Goal: Task Accomplishment & Management: Complete application form

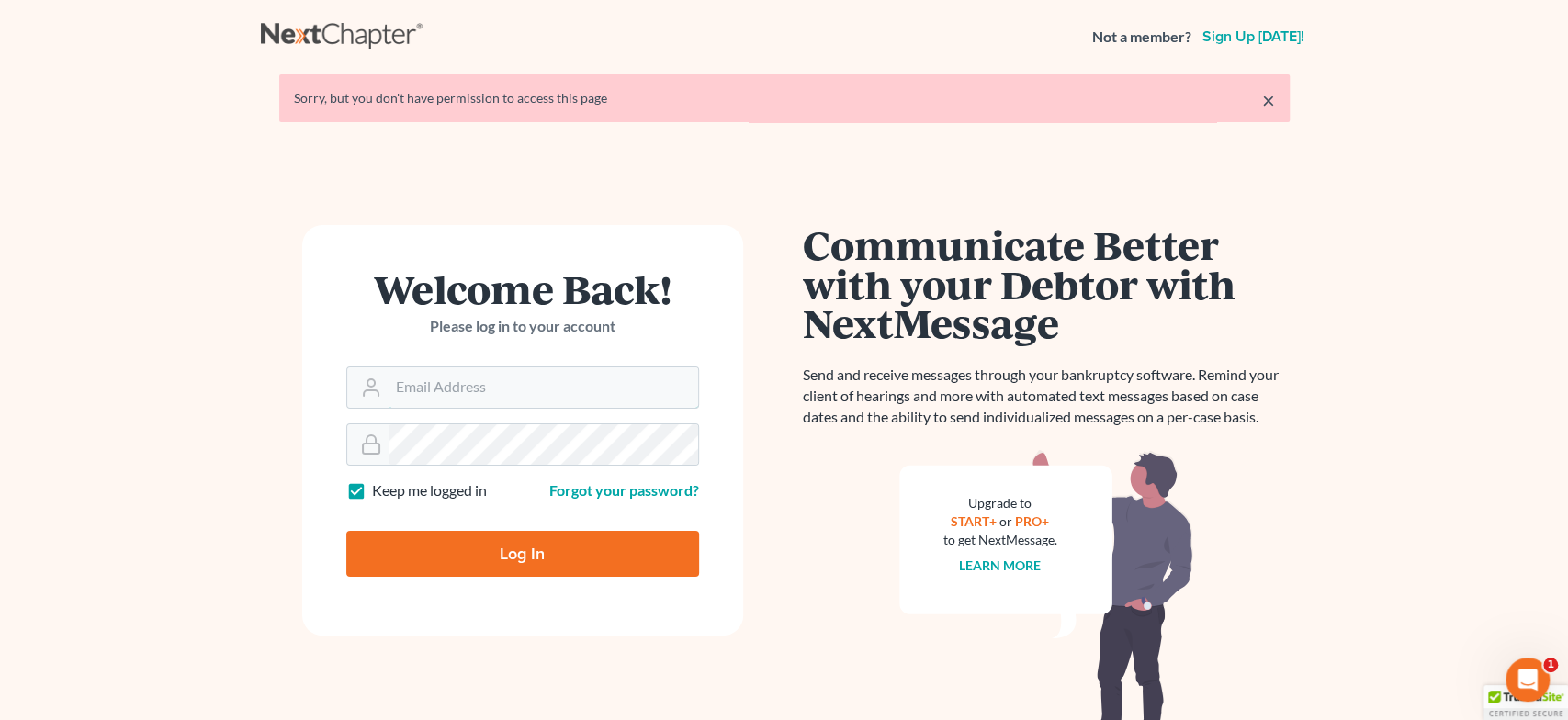
type input "[EMAIL_ADDRESS][DOMAIN_NAME]"
click at [551, 563] on input "Log In" at bounding box center [522, 554] width 353 height 46
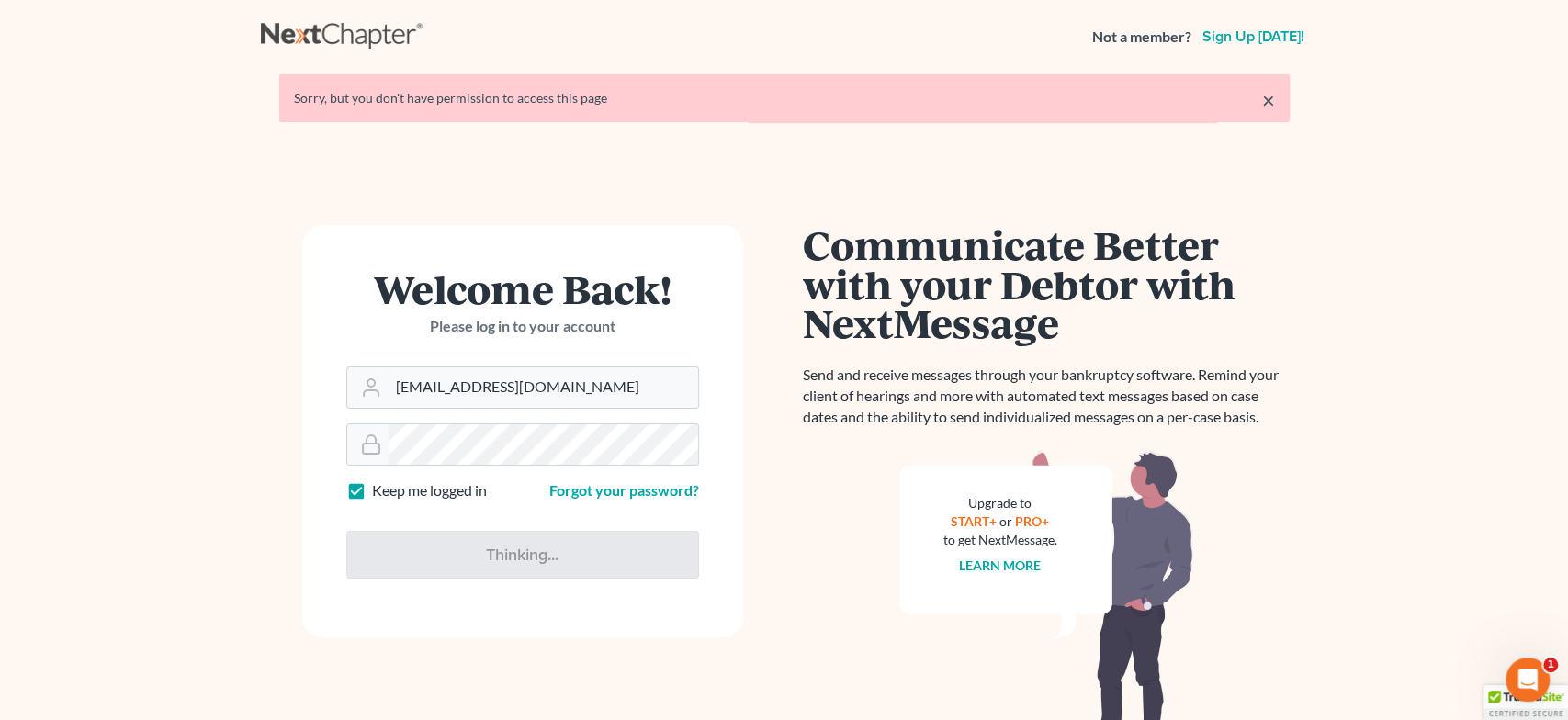
type input "Thinking..."
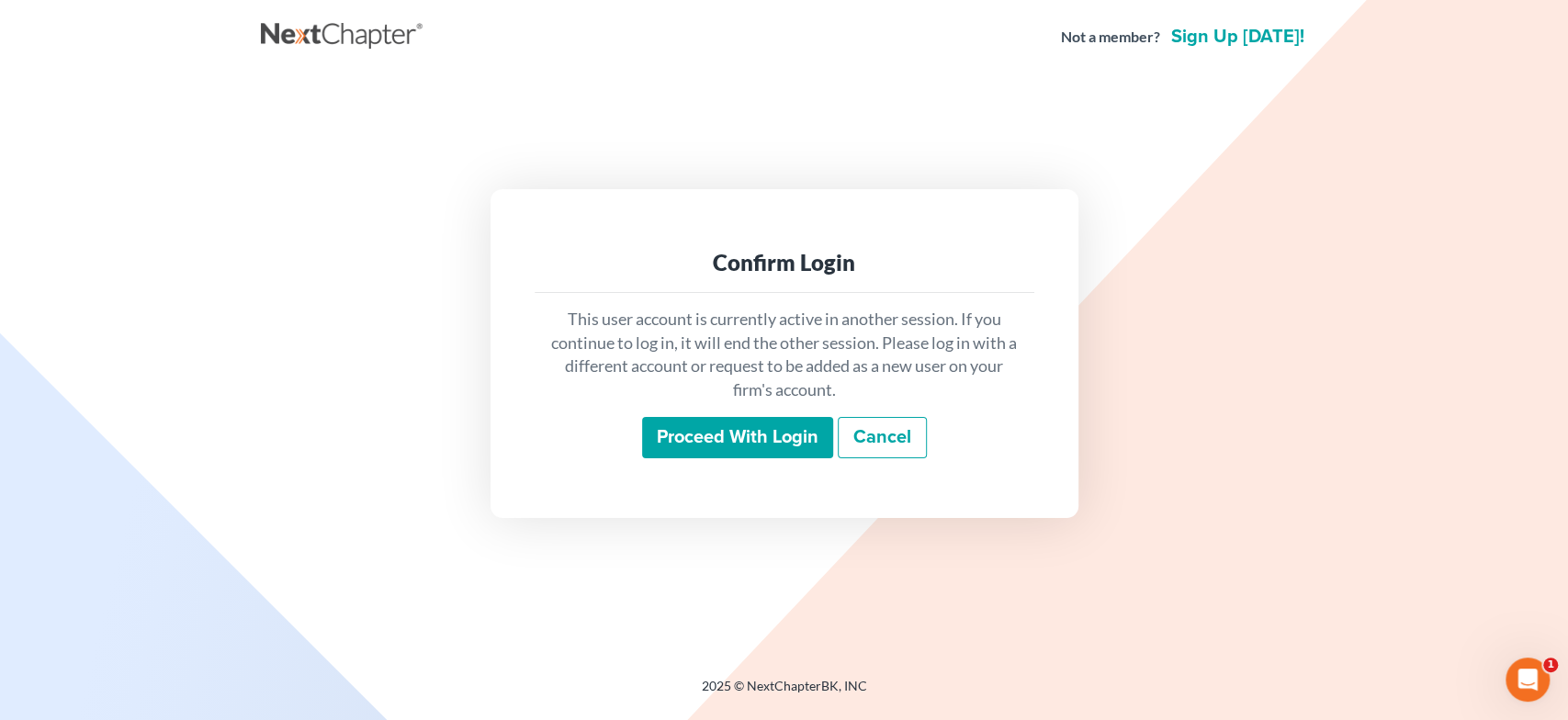
click at [749, 440] on input "Proceed with login" at bounding box center [738, 439] width 191 height 43
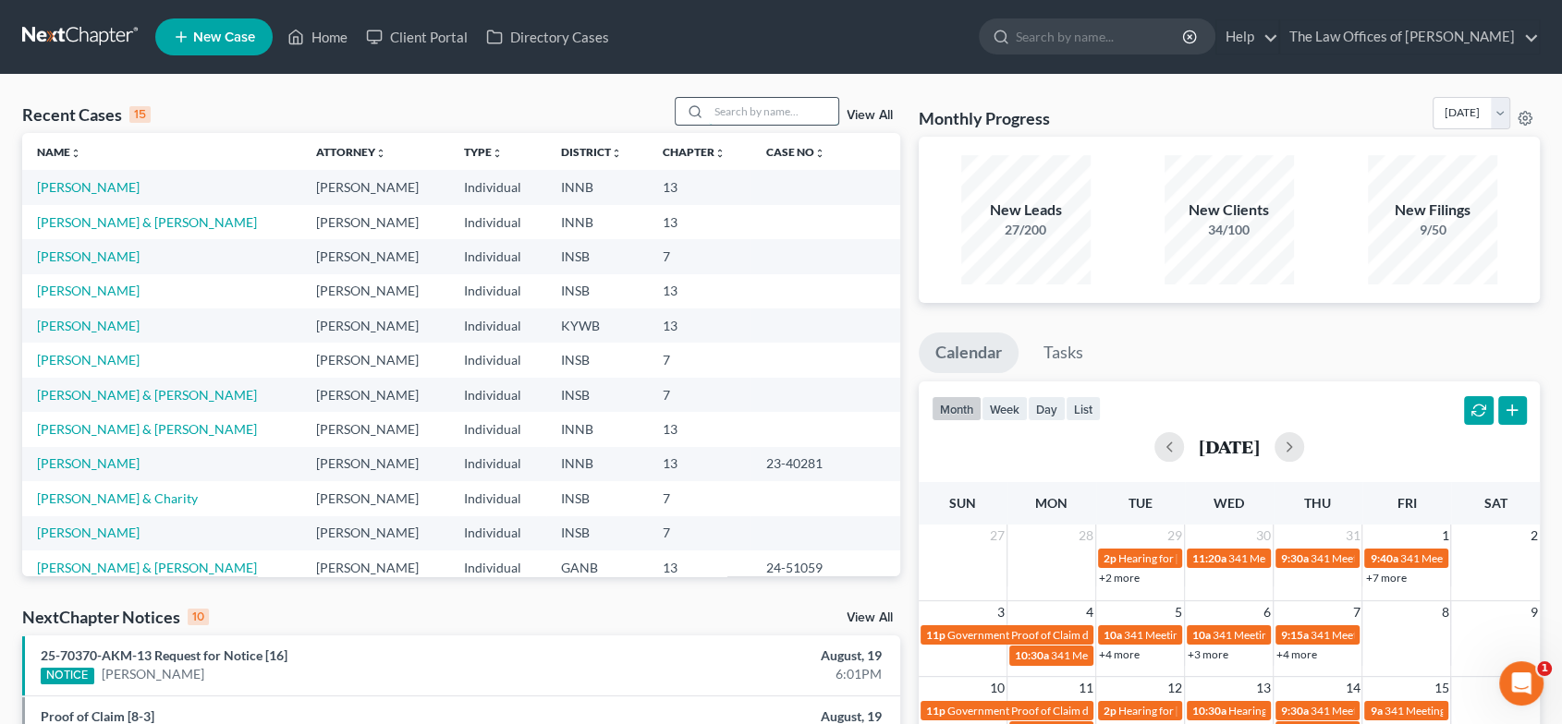
click at [764, 116] on input "search" at bounding box center [773, 111] width 129 height 27
type input "[PERSON_NAME]"
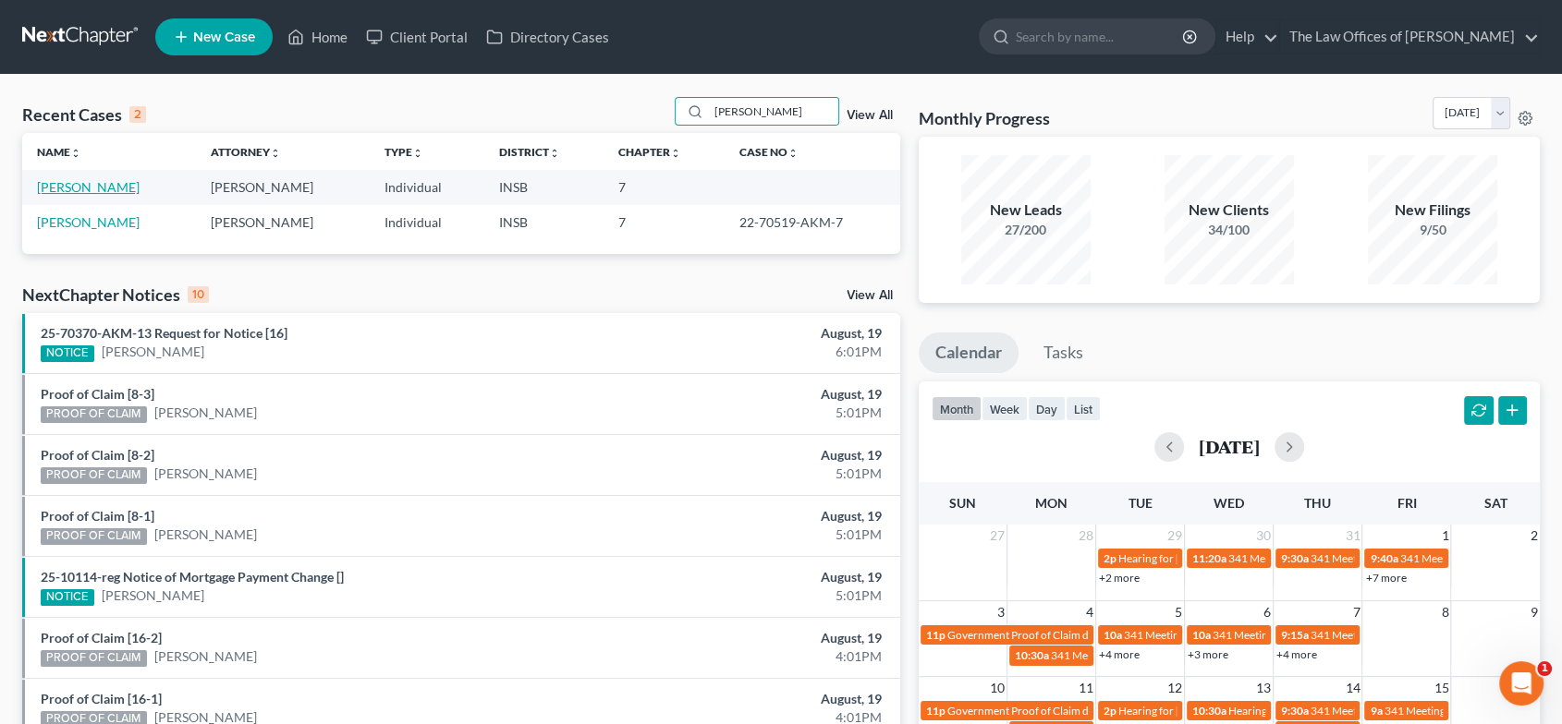
click at [116, 187] on link "[PERSON_NAME]" at bounding box center [88, 187] width 103 height 16
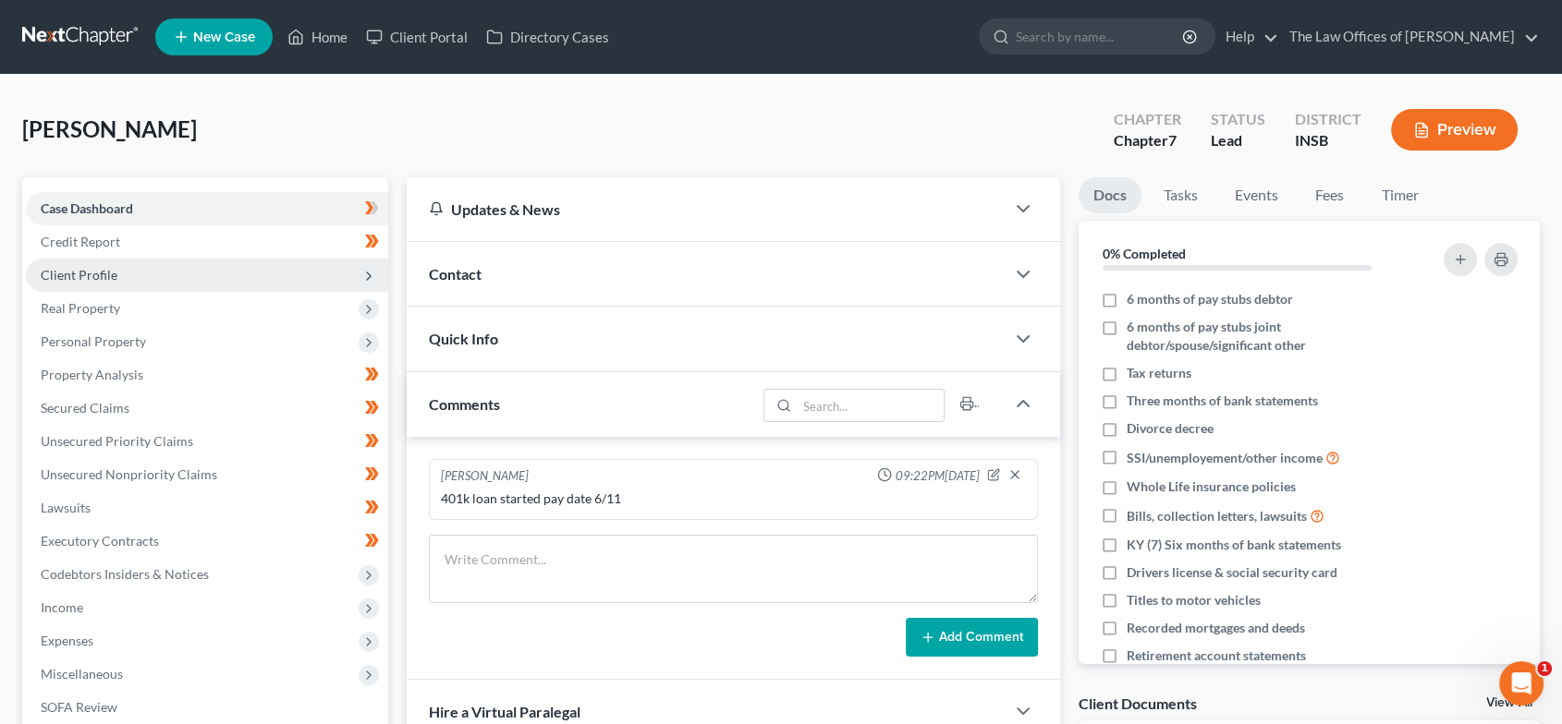
click at [111, 283] on span "Client Profile" at bounding box center [207, 275] width 362 height 33
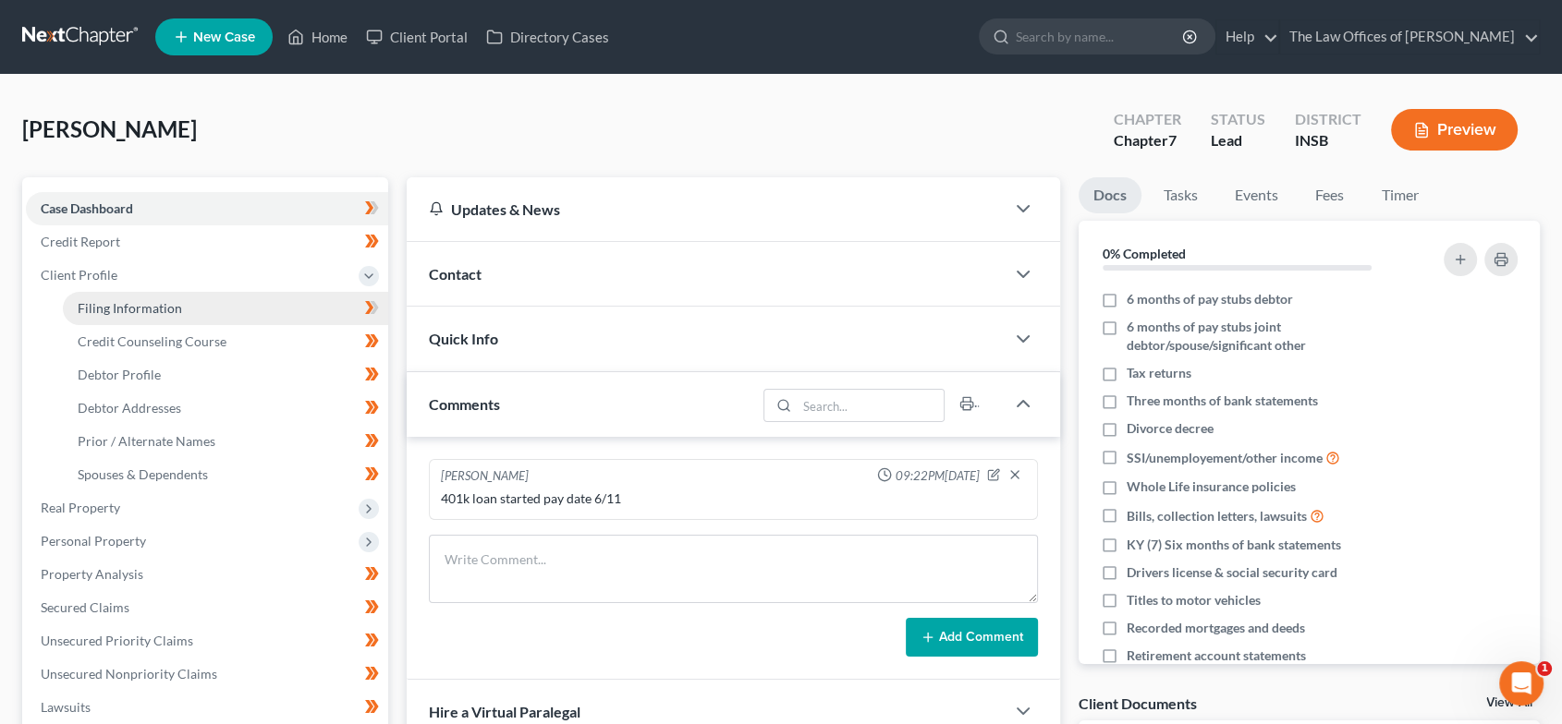
click at [119, 314] on span "Filing Information" at bounding box center [130, 308] width 104 height 16
select select "1"
select select "0"
select select "15"
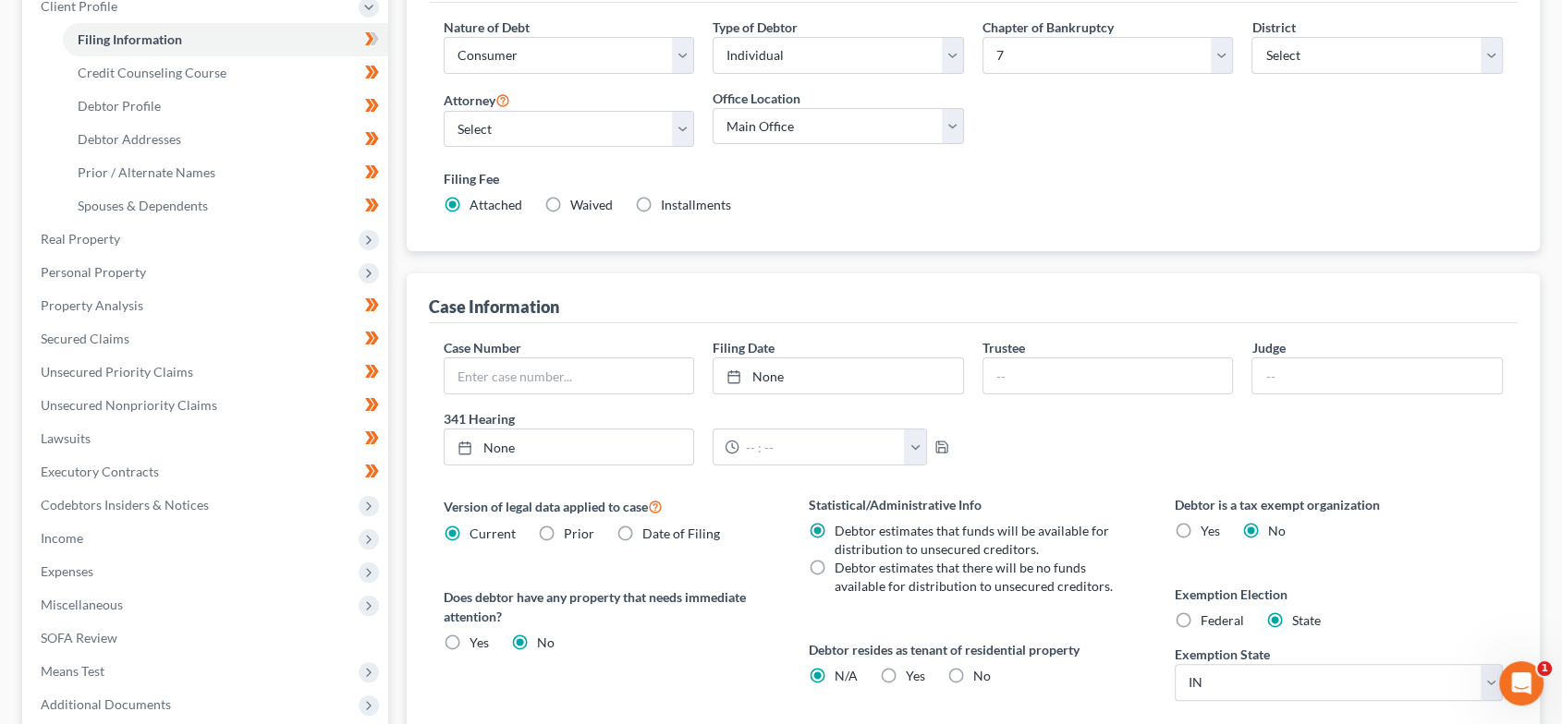
scroll to position [342, 0]
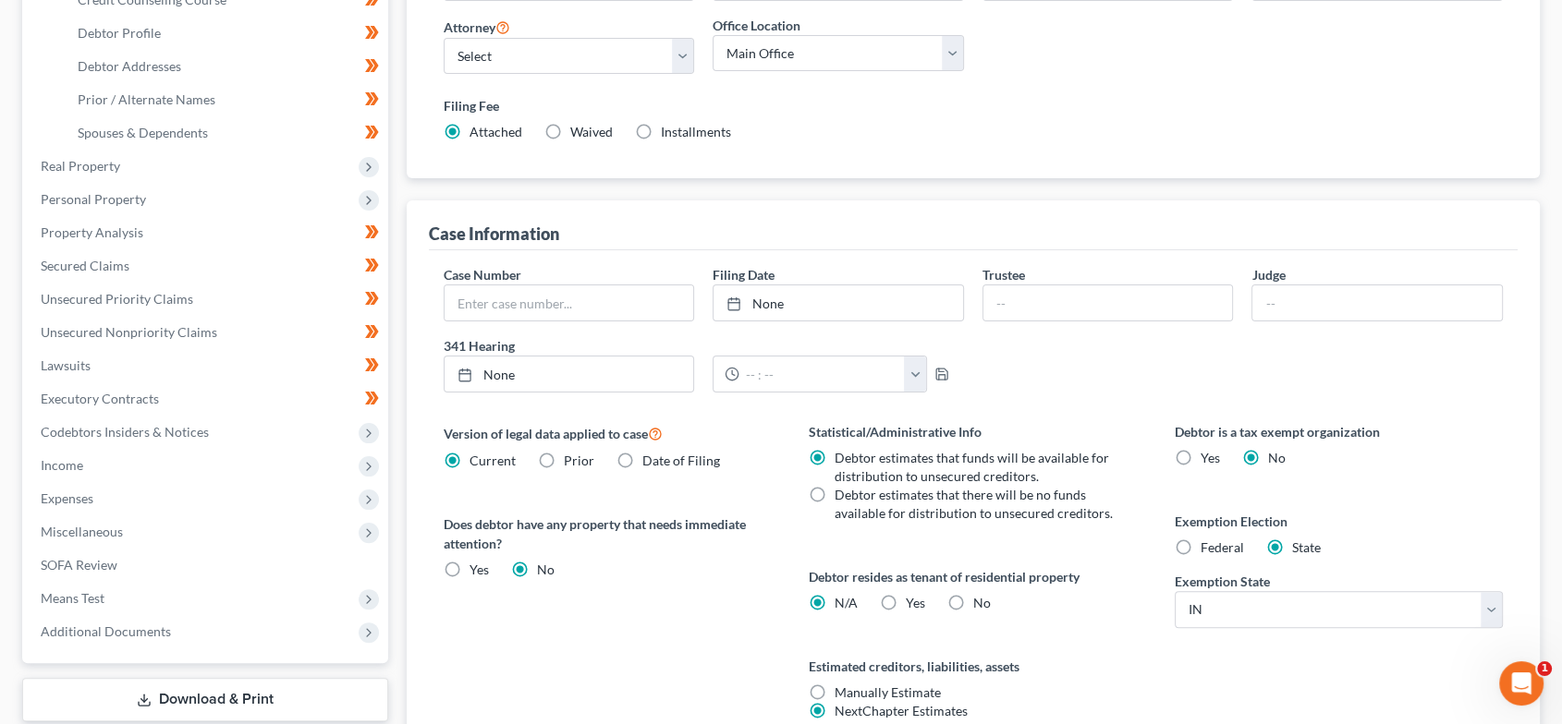
click at [834, 486] on label "Debtor estimates that there will be no funds available for distribution to unse…" at bounding box center [974, 504] width 281 height 37
click at [842, 486] on input "Debtor estimates that there will be no funds available for distribution to unse…" at bounding box center [848, 492] width 12 height 12
radio input "true"
radio input "false"
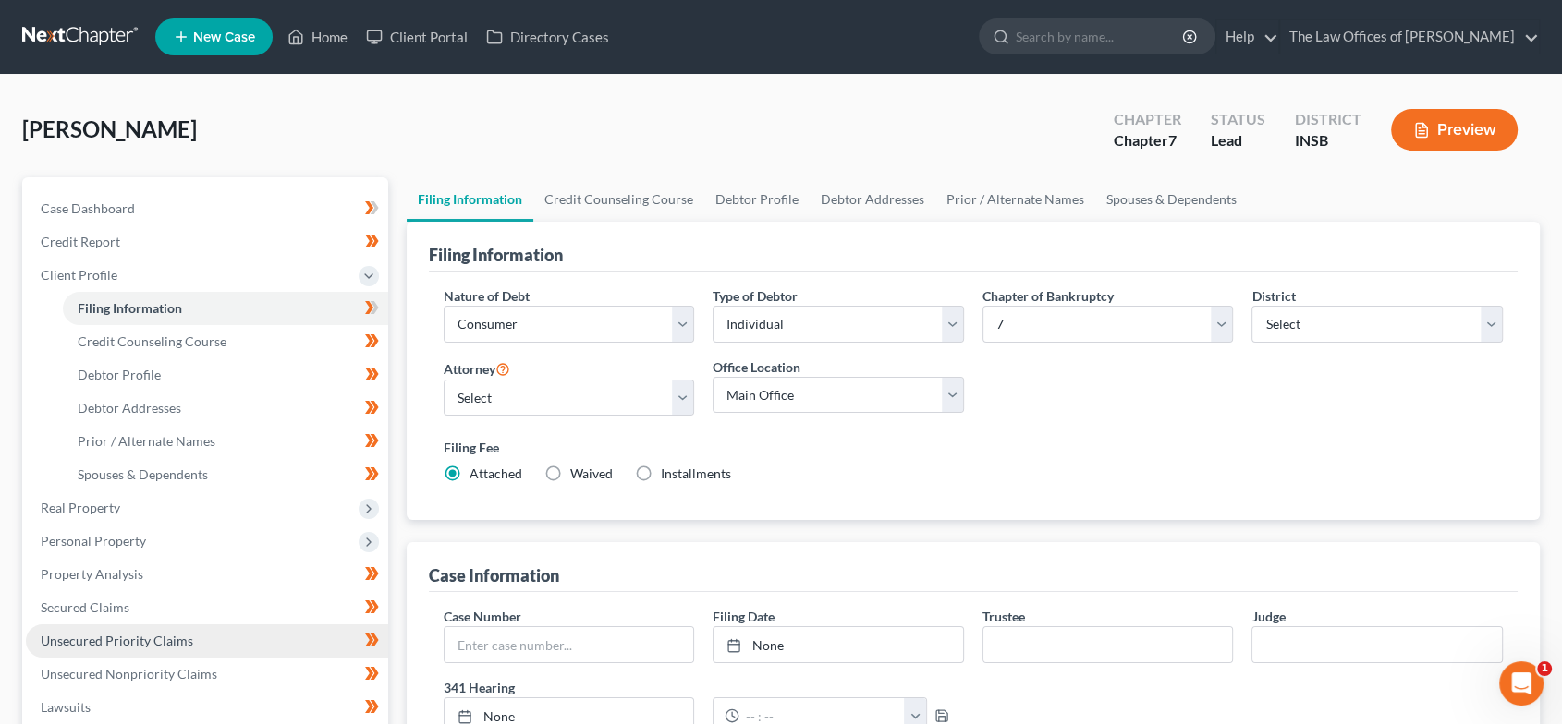
scroll to position [0, 0]
click at [589, 201] on link "Credit Counseling Course" at bounding box center [618, 199] width 171 height 44
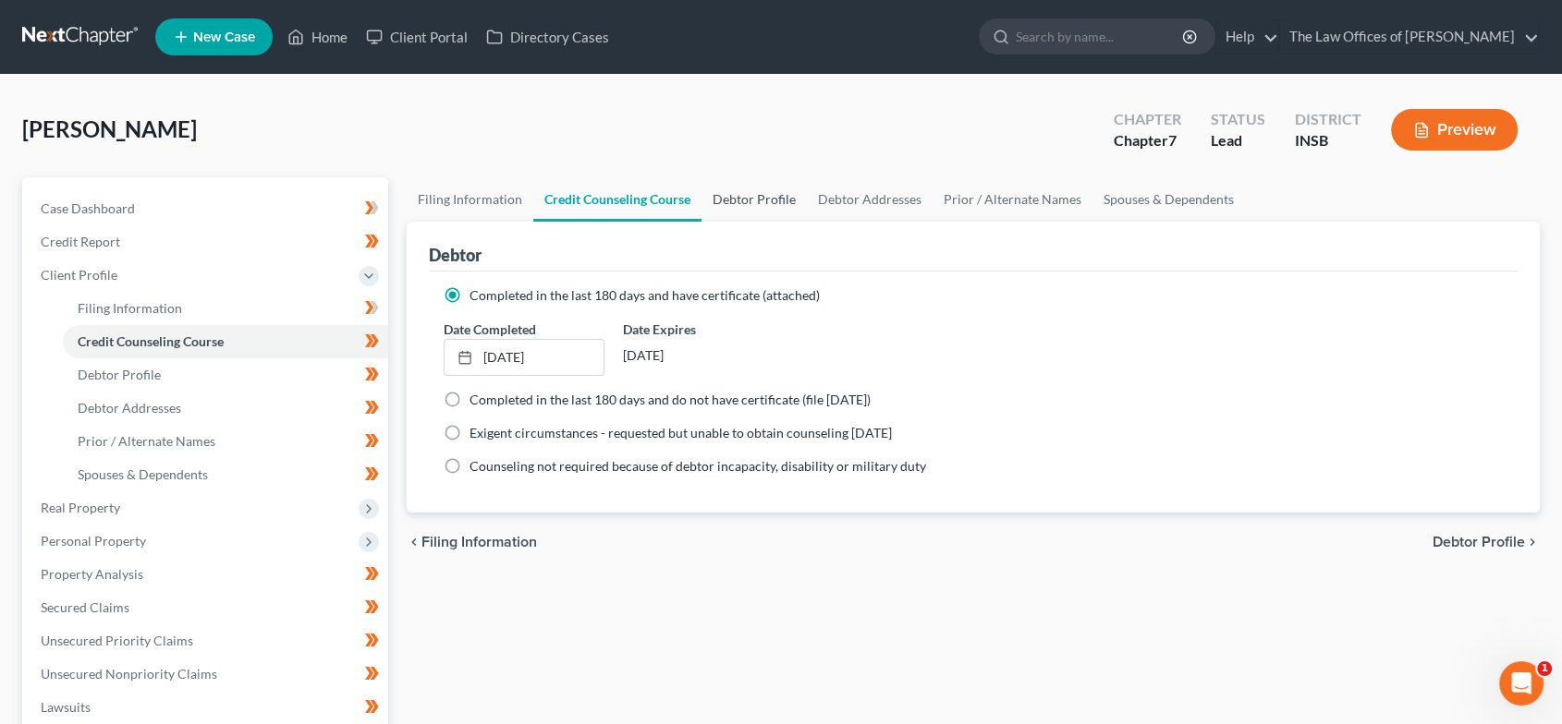
click at [749, 191] on link "Debtor Profile" at bounding box center [753, 199] width 105 height 44
select select "3"
select select "1"
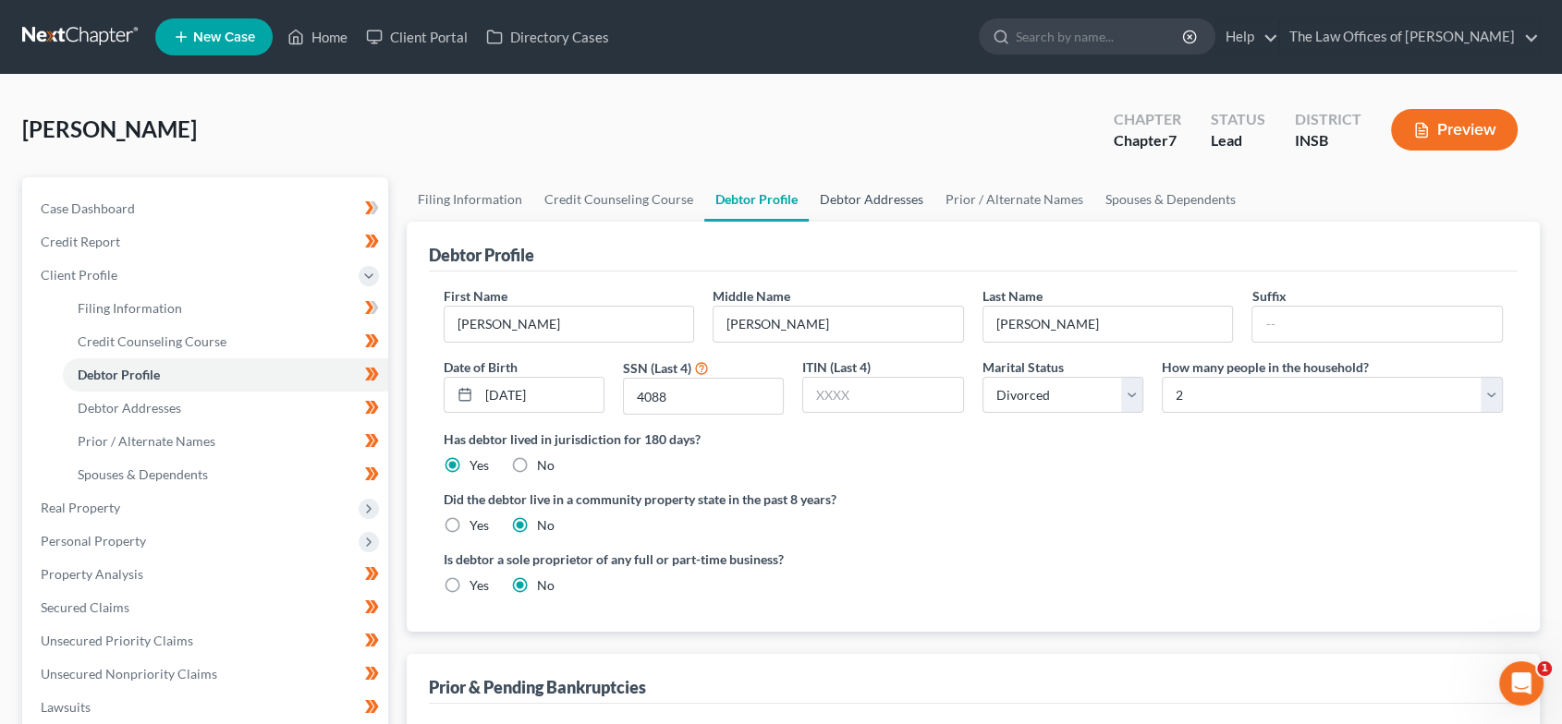
click at [872, 198] on link "Debtor Addresses" at bounding box center [872, 199] width 126 height 44
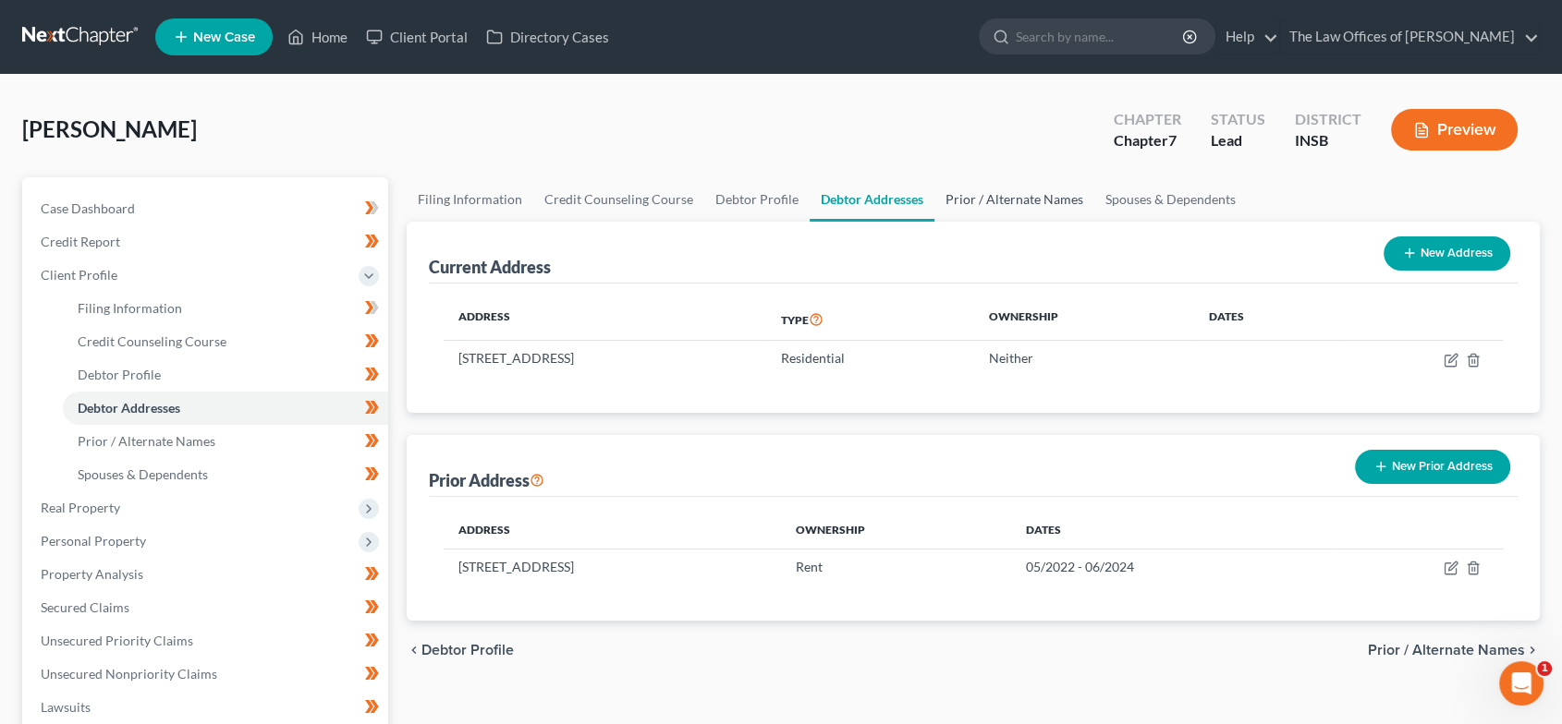
click at [1000, 194] on link "Prior / Alternate Names" at bounding box center [1014, 199] width 160 height 44
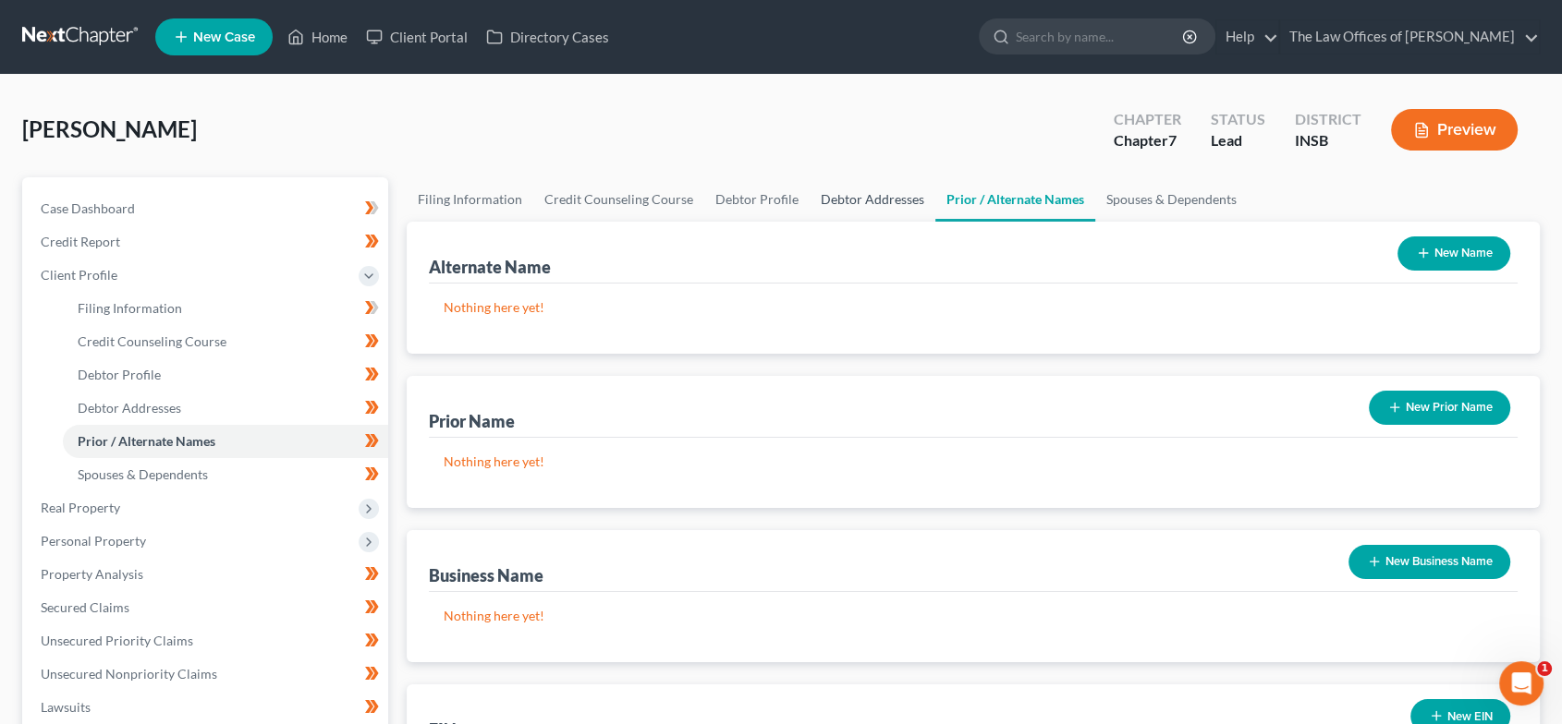
click at [890, 203] on link "Debtor Addresses" at bounding box center [872, 199] width 126 height 44
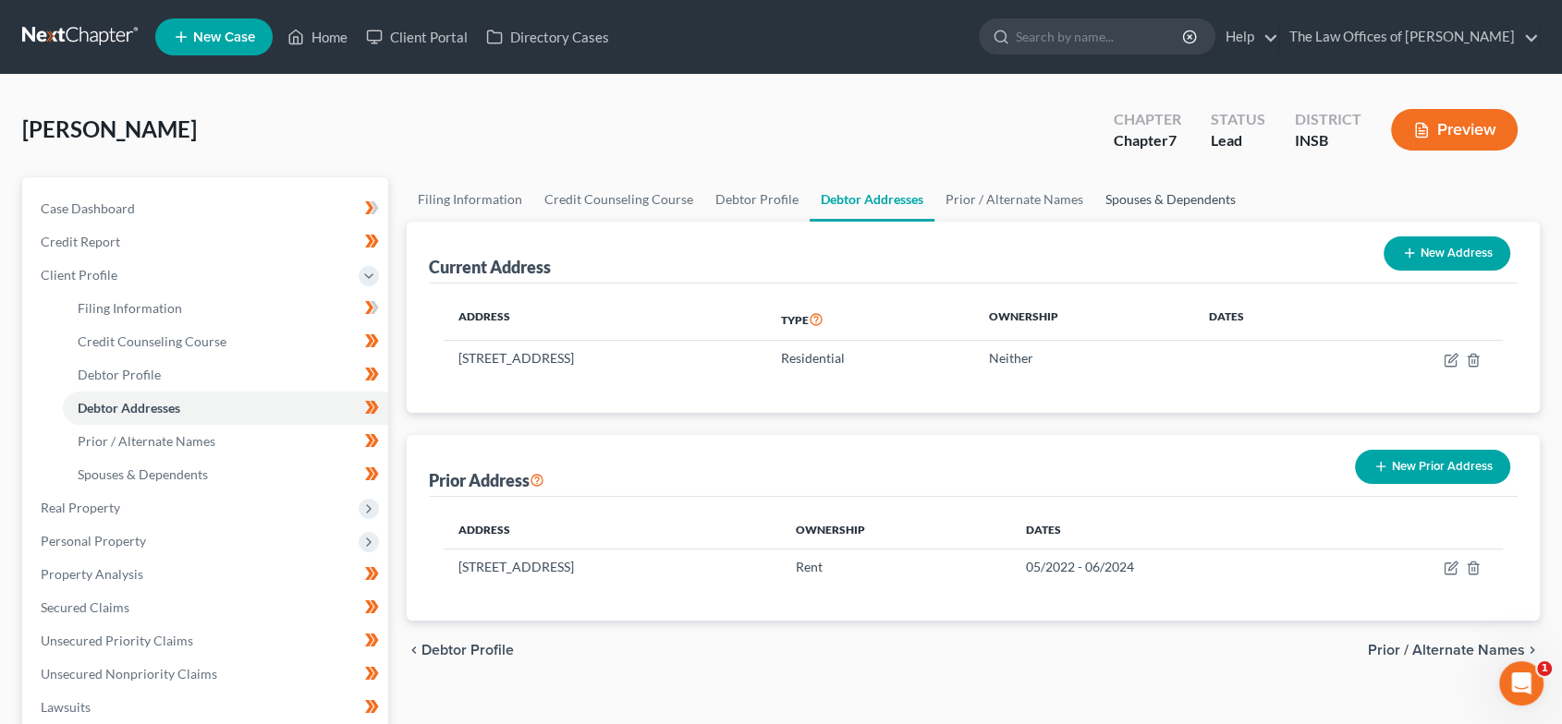
click at [1160, 202] on link "Spouses & Dependents" at bounding box center [1170, 199] width 152 height 44
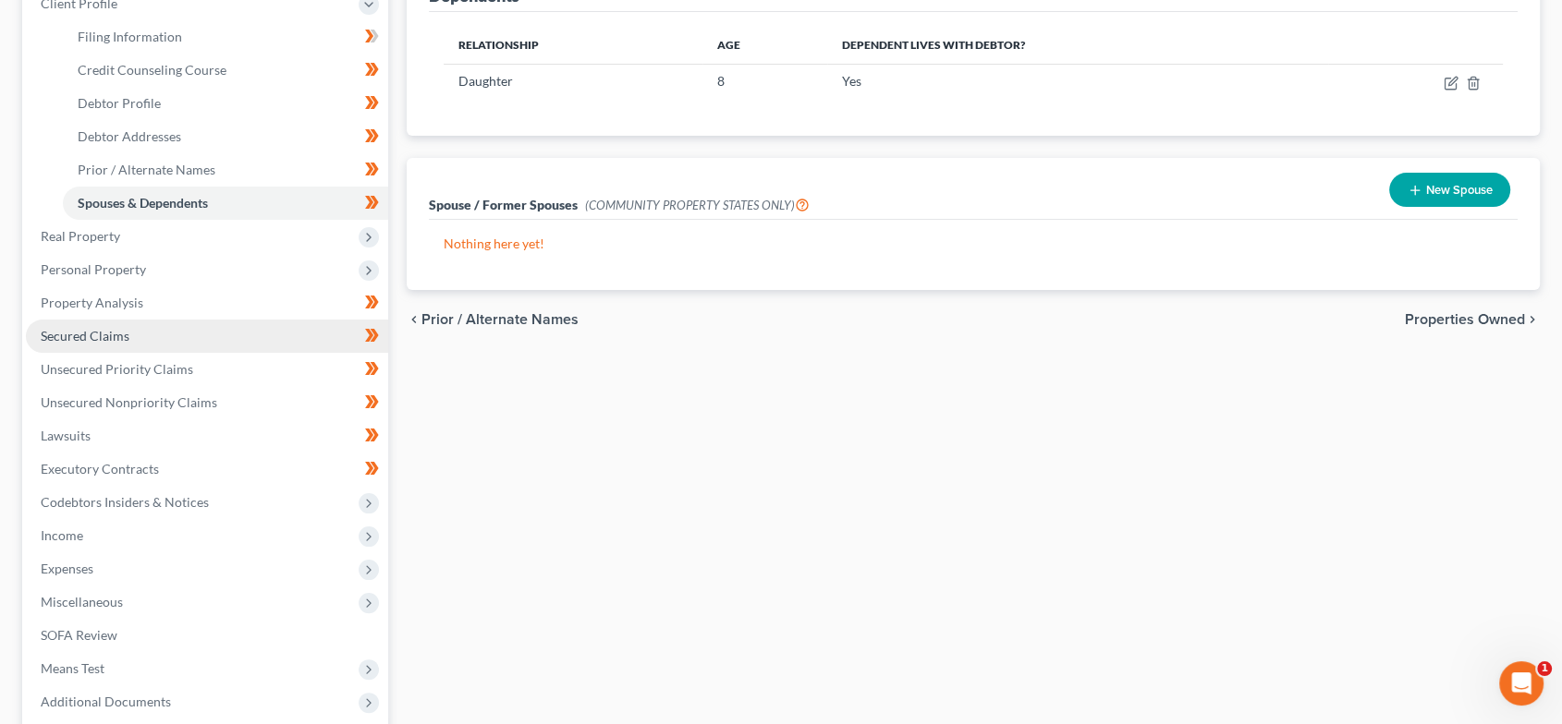
scroll to position [274, 0]
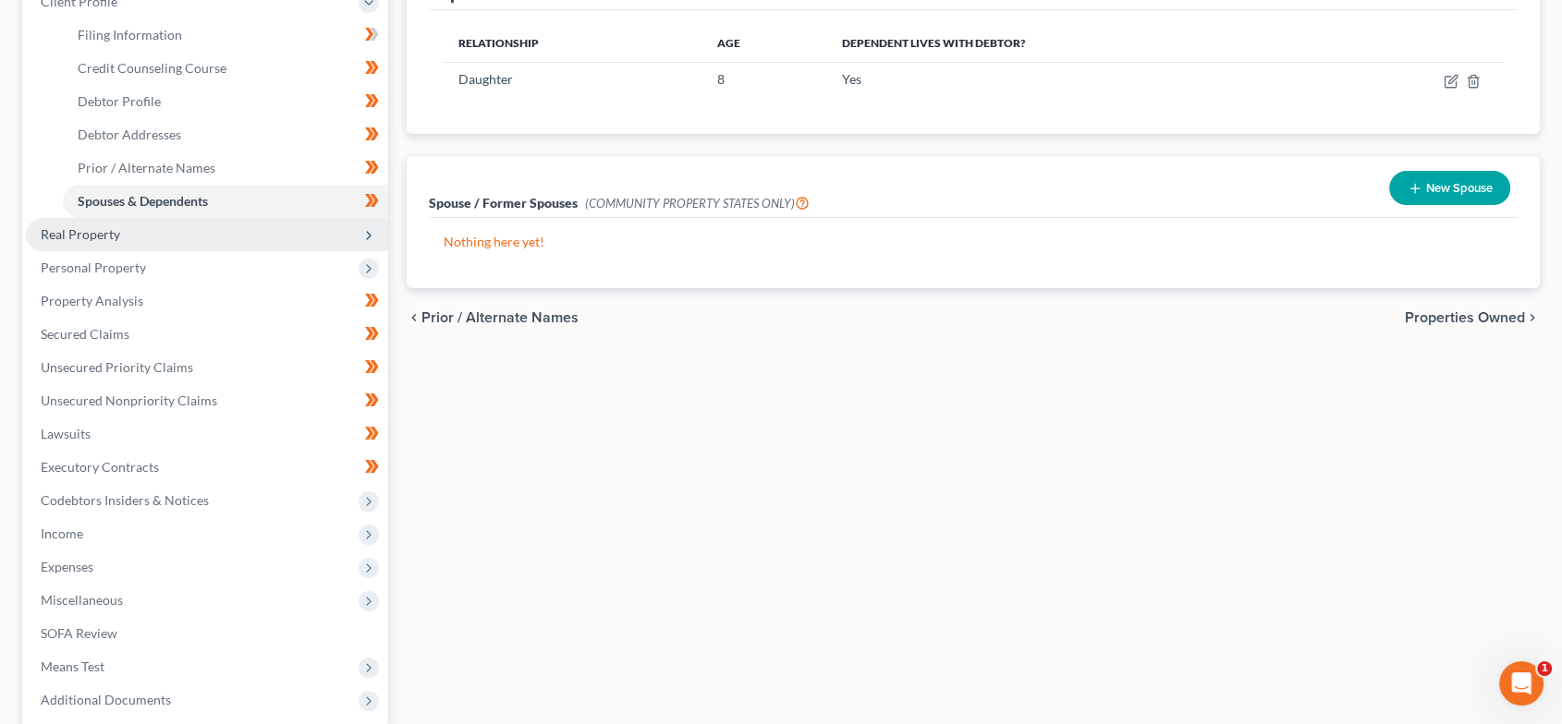
click at [153, 233] on span "Real Property" at bounding box center [207, 234] width 362 height 33
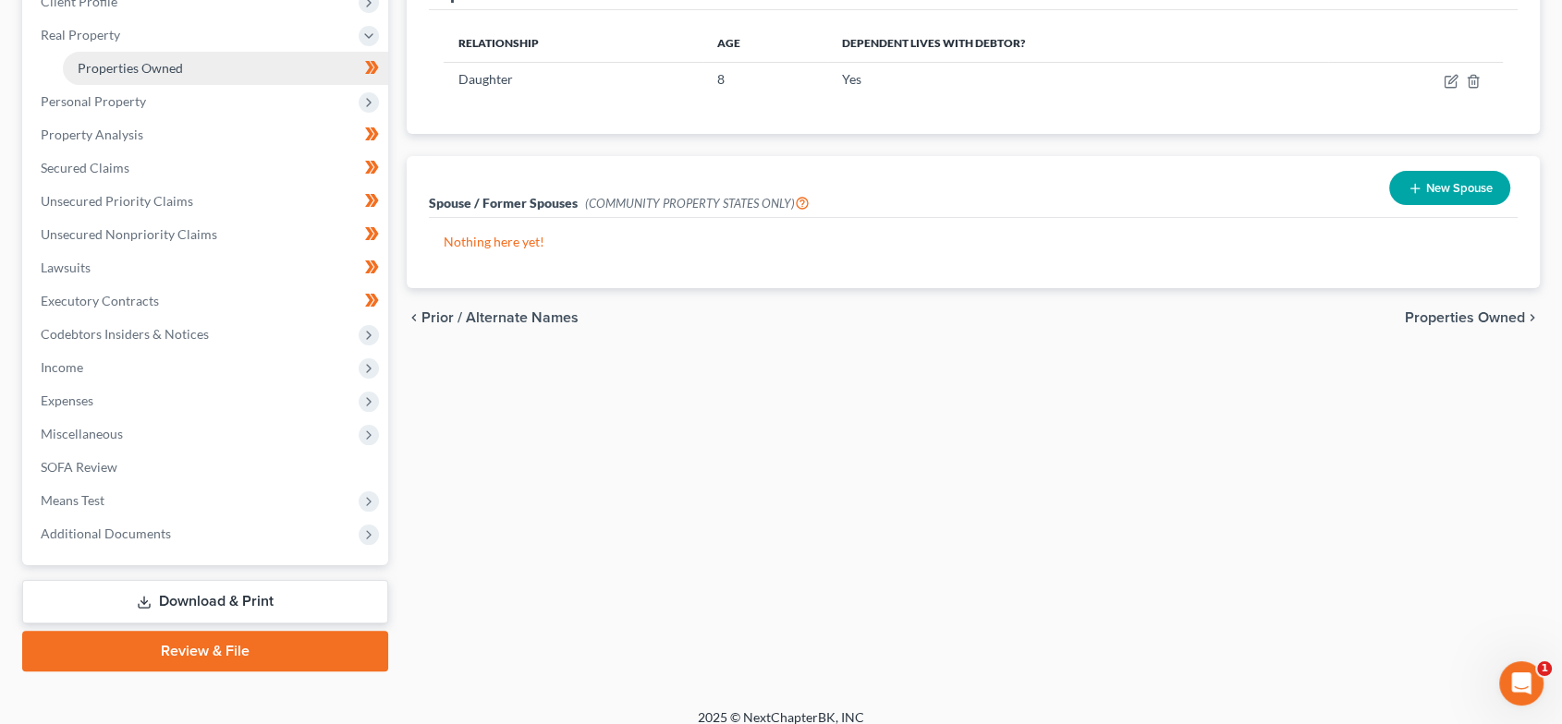
click at [188, 70] on link "Properties Owned" at bounding box center [225, 68] width 325 height 33
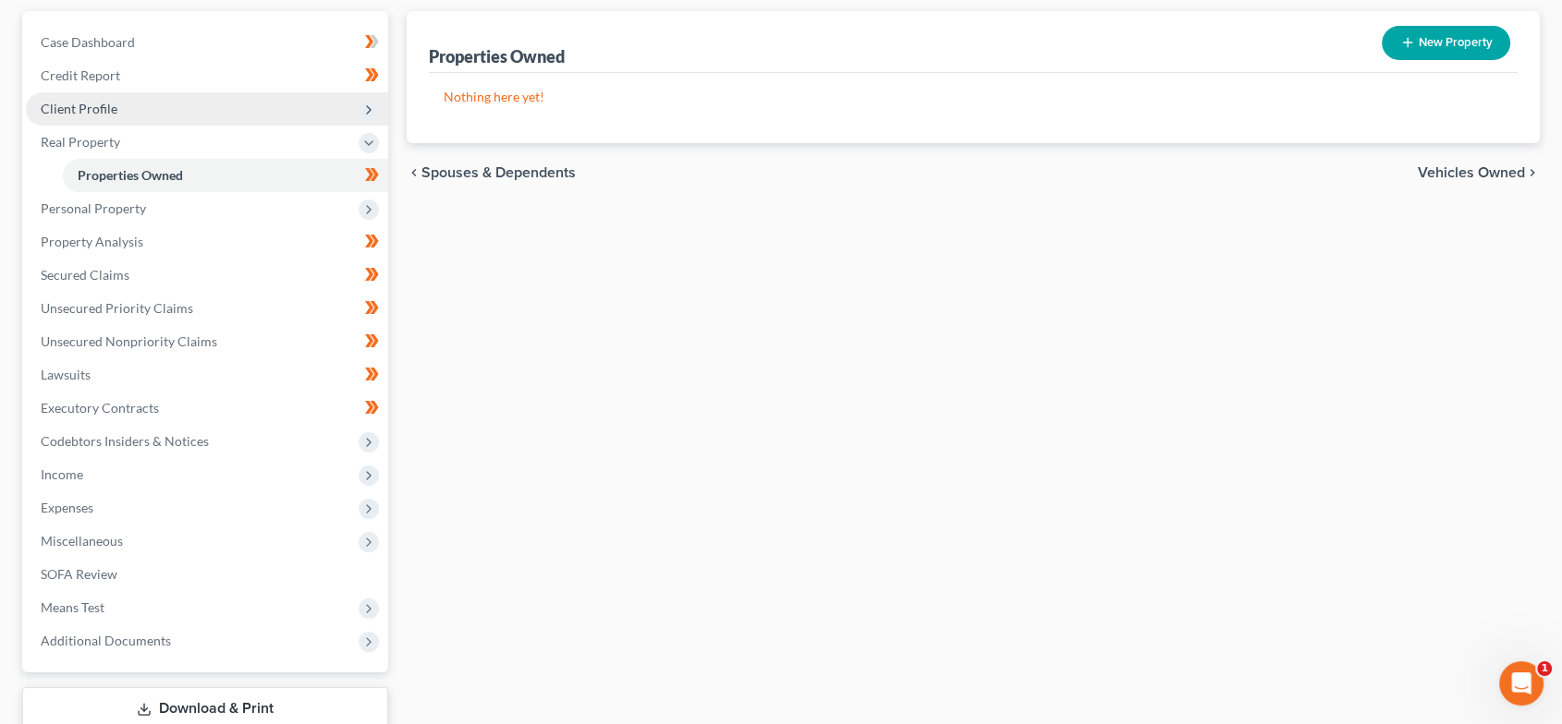
scroll to position [205, 0]
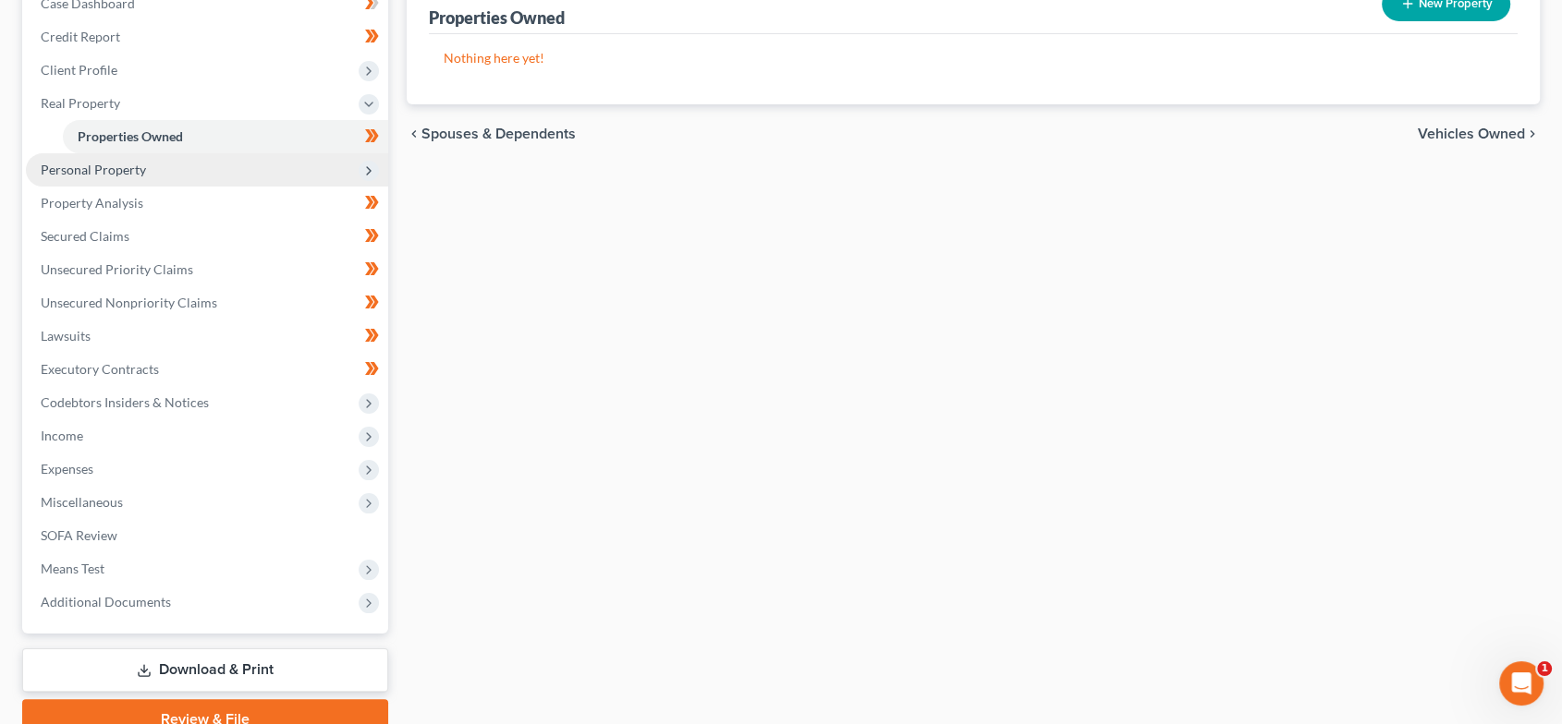
click at [156, 174] on span "Personal Property" at bounding box center [207, 169] width 362 height 33
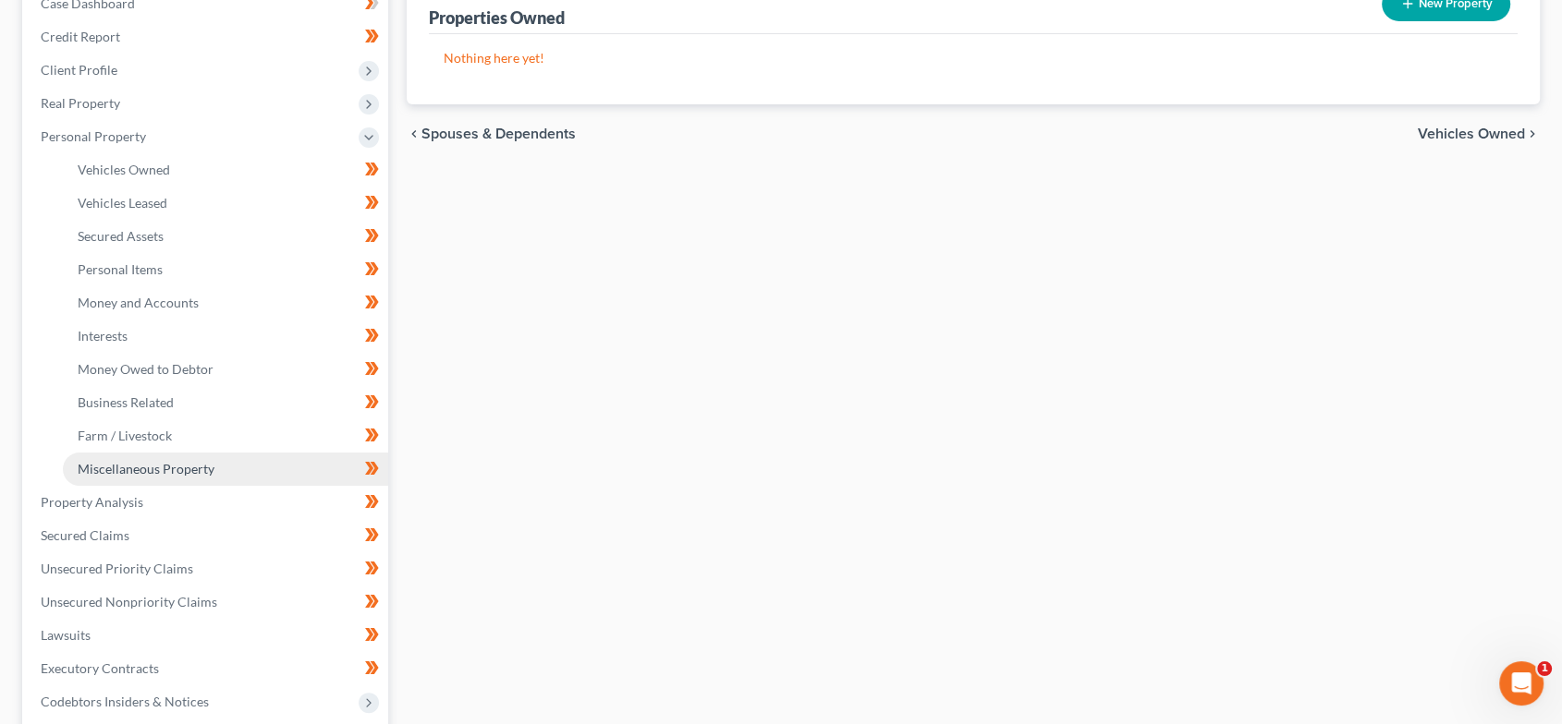
click at [192, 455] on link "Miscellaneous Property" at bounding box center [225, 469] width 325 height 33
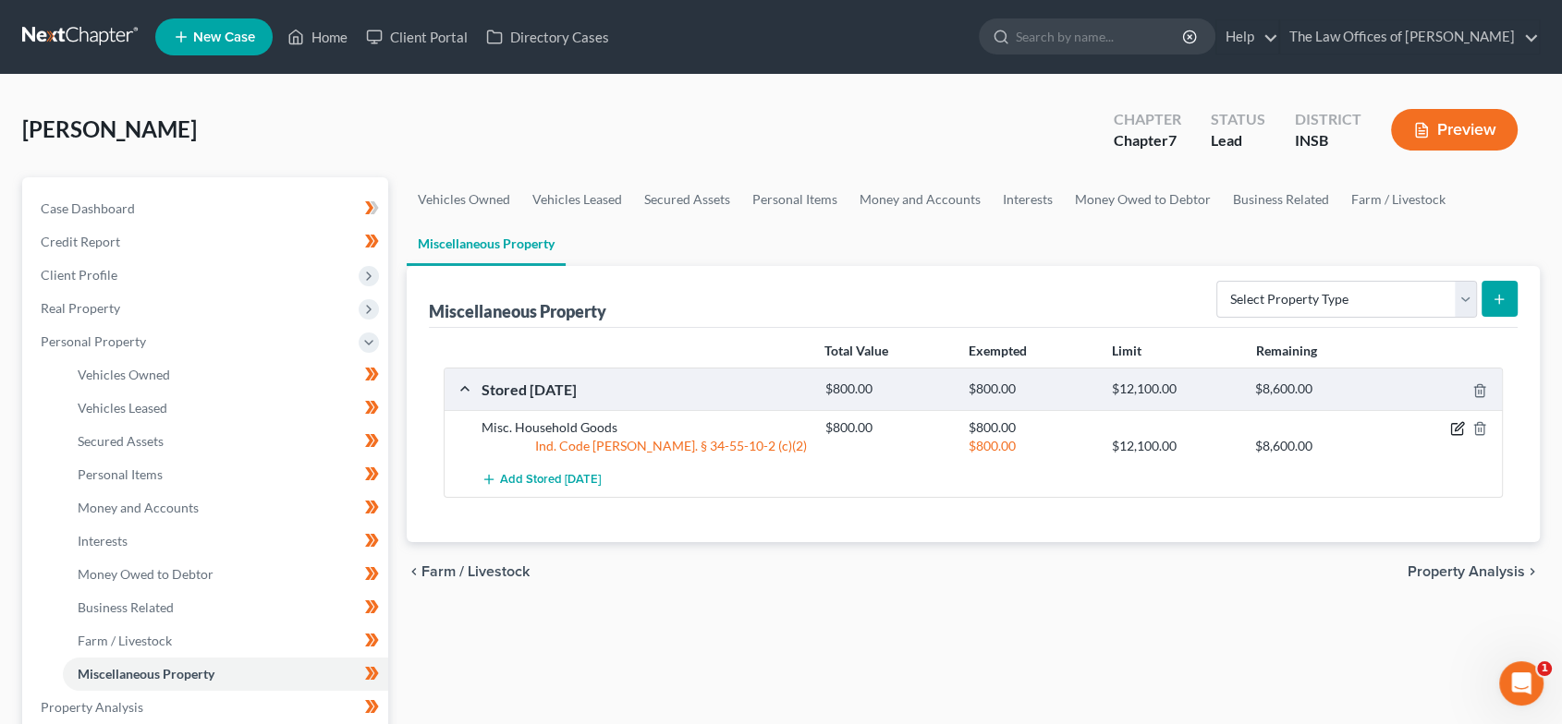
click at [1453, 423] on icon "button" at bounding box center [1457, 428] width 15 height 15
select select "15"
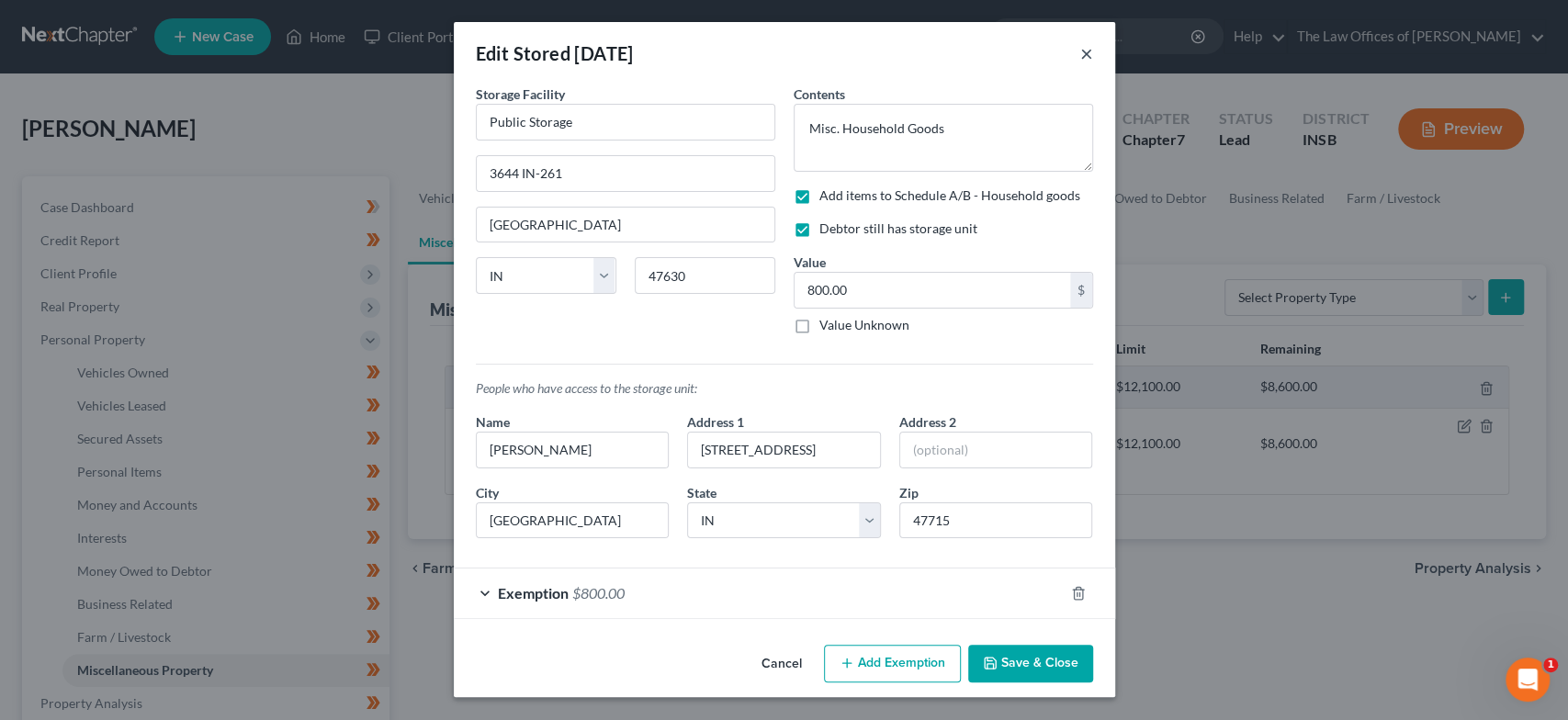
click at [1086, 55] on button "×" at bounding box center [1087, 54] width 13 height 22
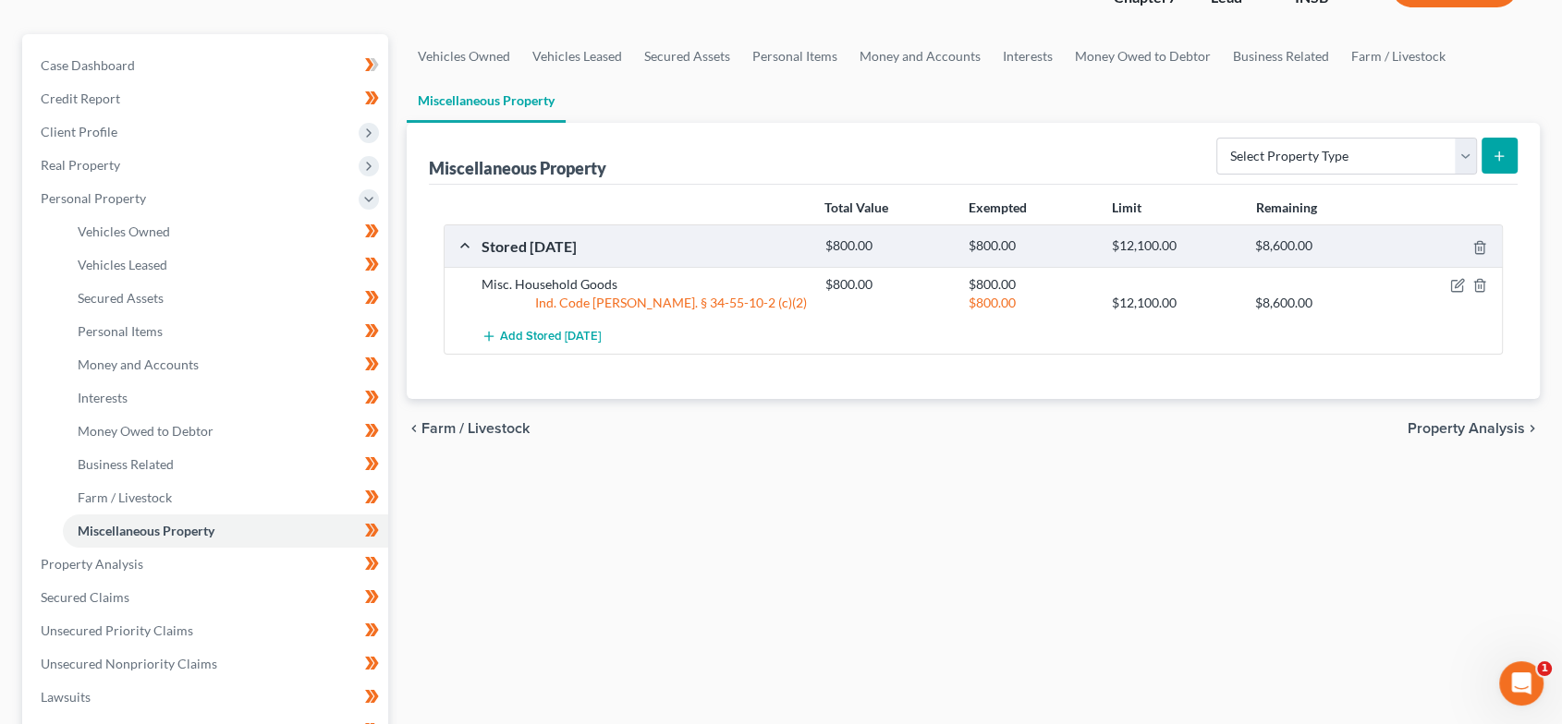
scroll to position [137, 0]
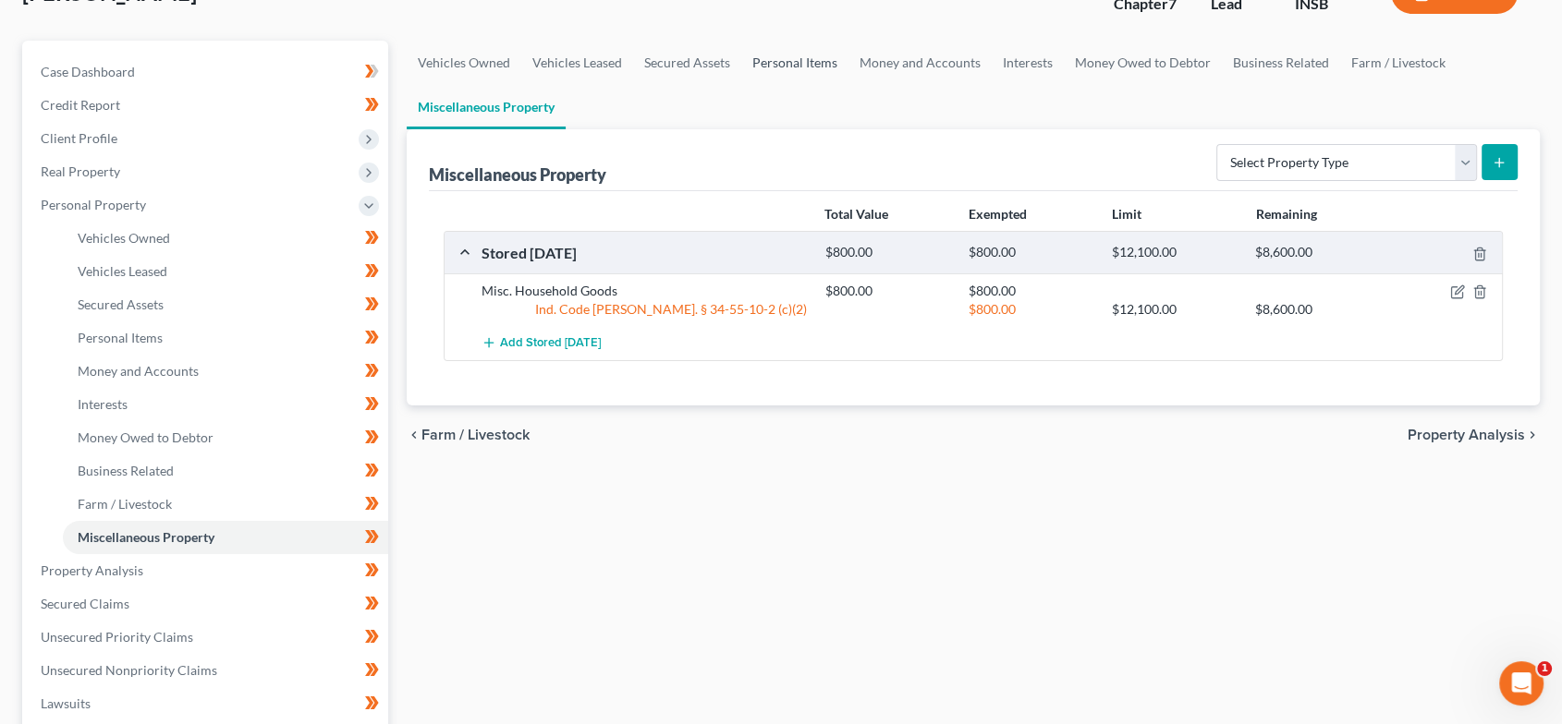
click at [810, 53] on link "Personal Items" at bounding box center [794, 63] width 107 height 44
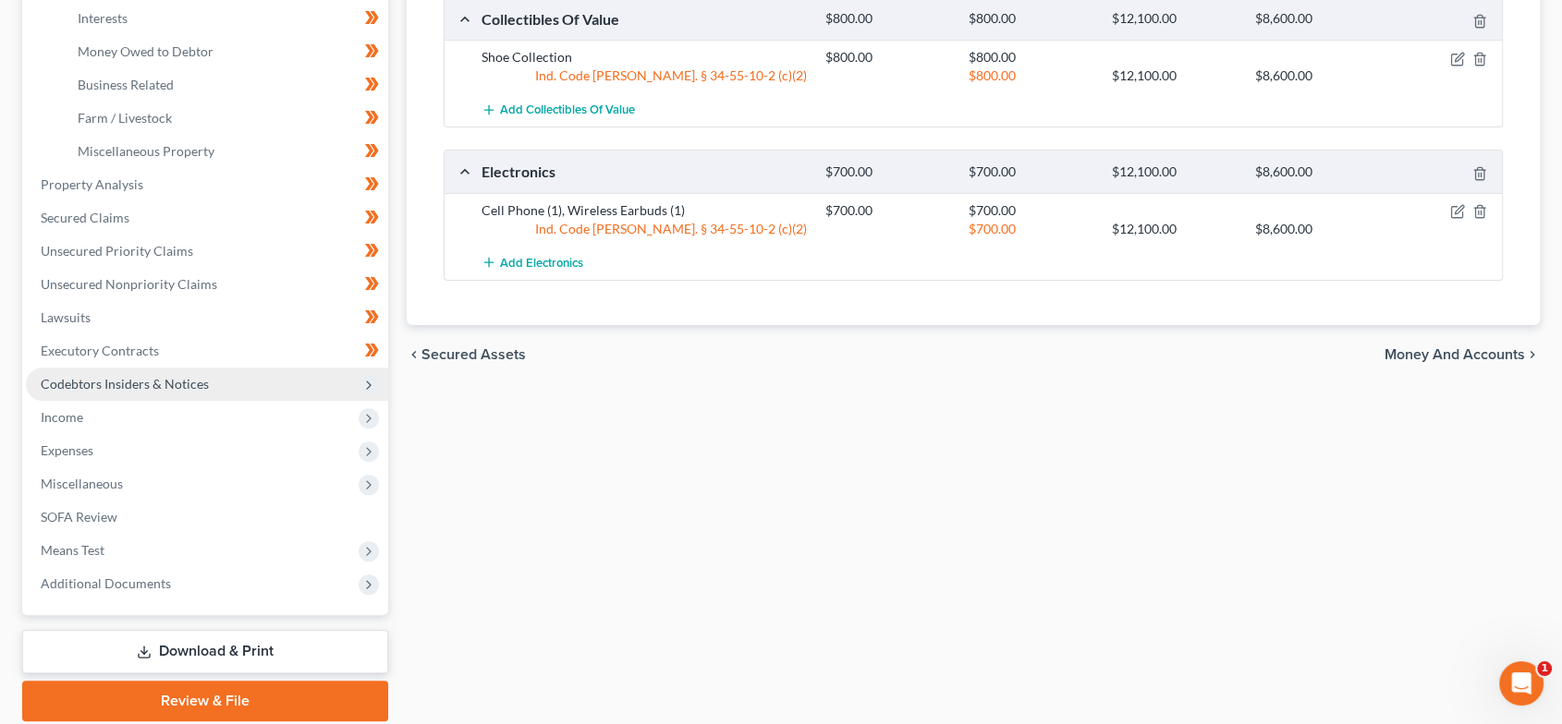
scroll to position [547, 0]
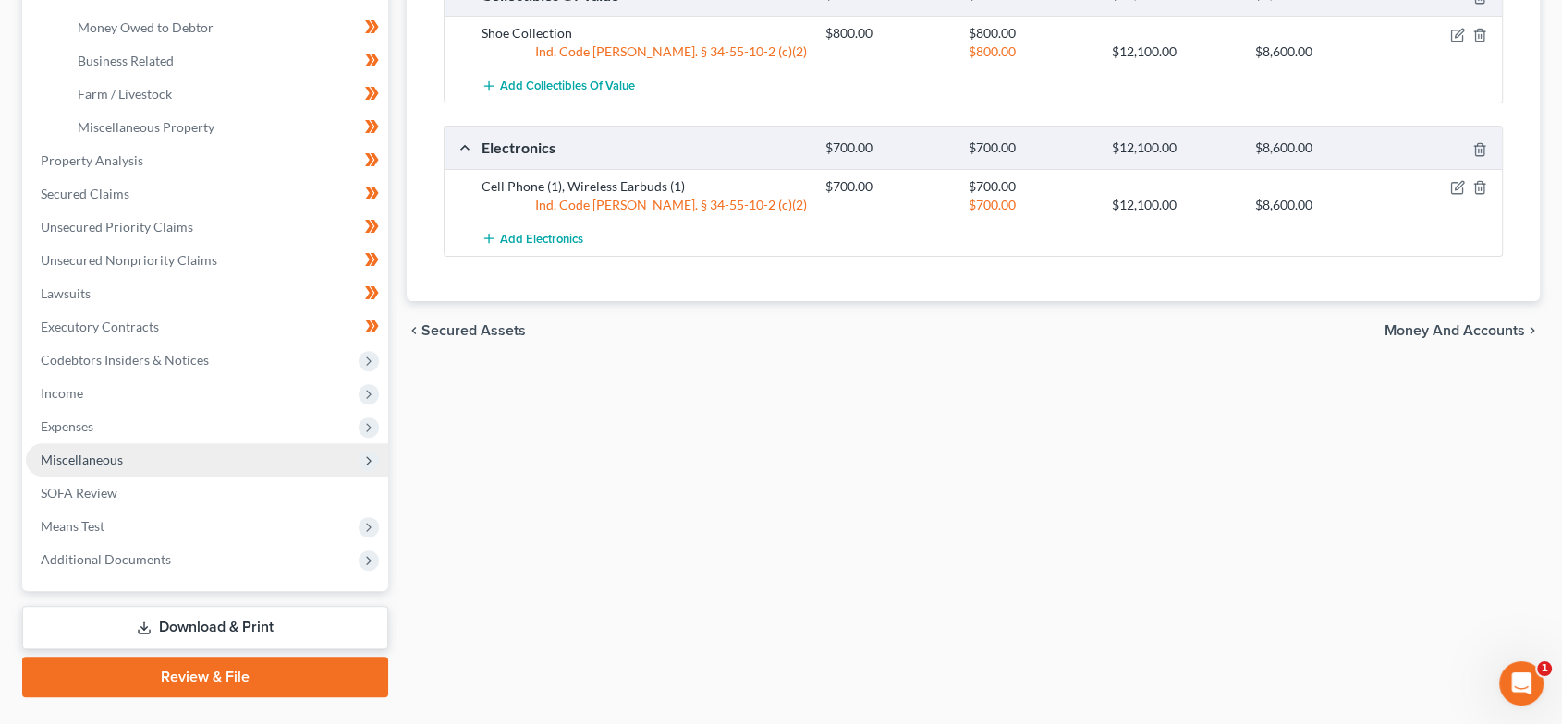
click at [100, 454] on span "Miscellaneous" at bounding box center [82, 460] width 82 height 16
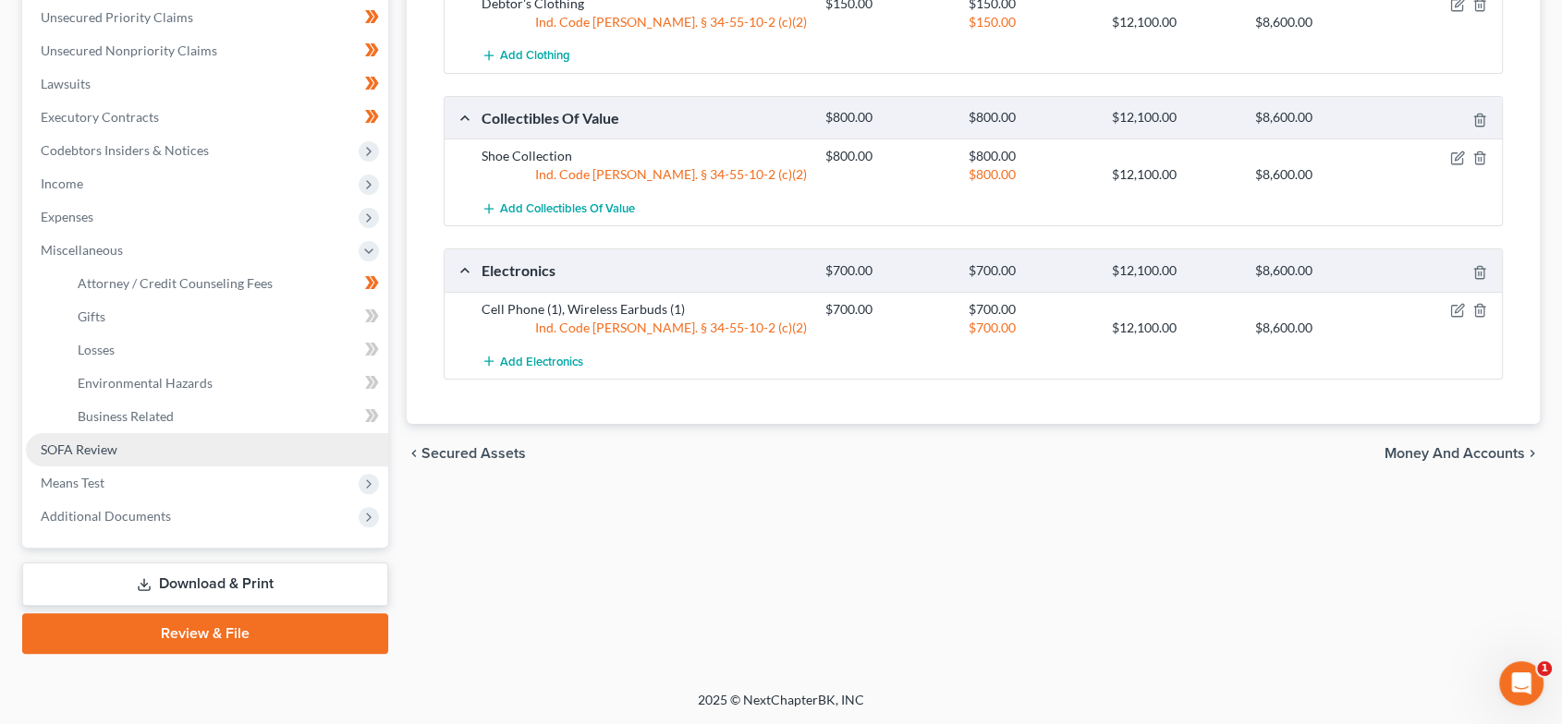
scroll to position [422, 0]
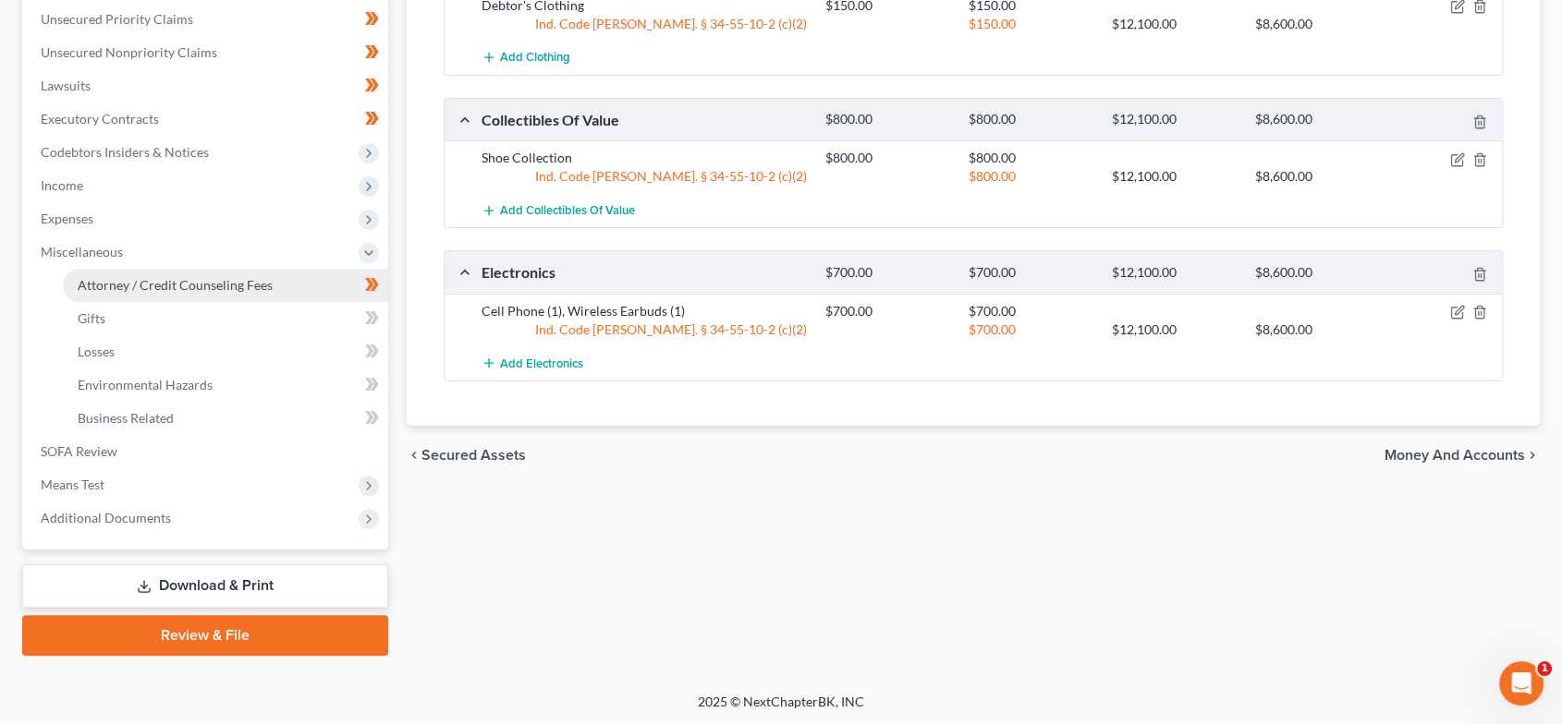
click at [236, 286] on span "Attorney / Credit Counseling Fees" at bounding box center [175, 285] width 195 height 16
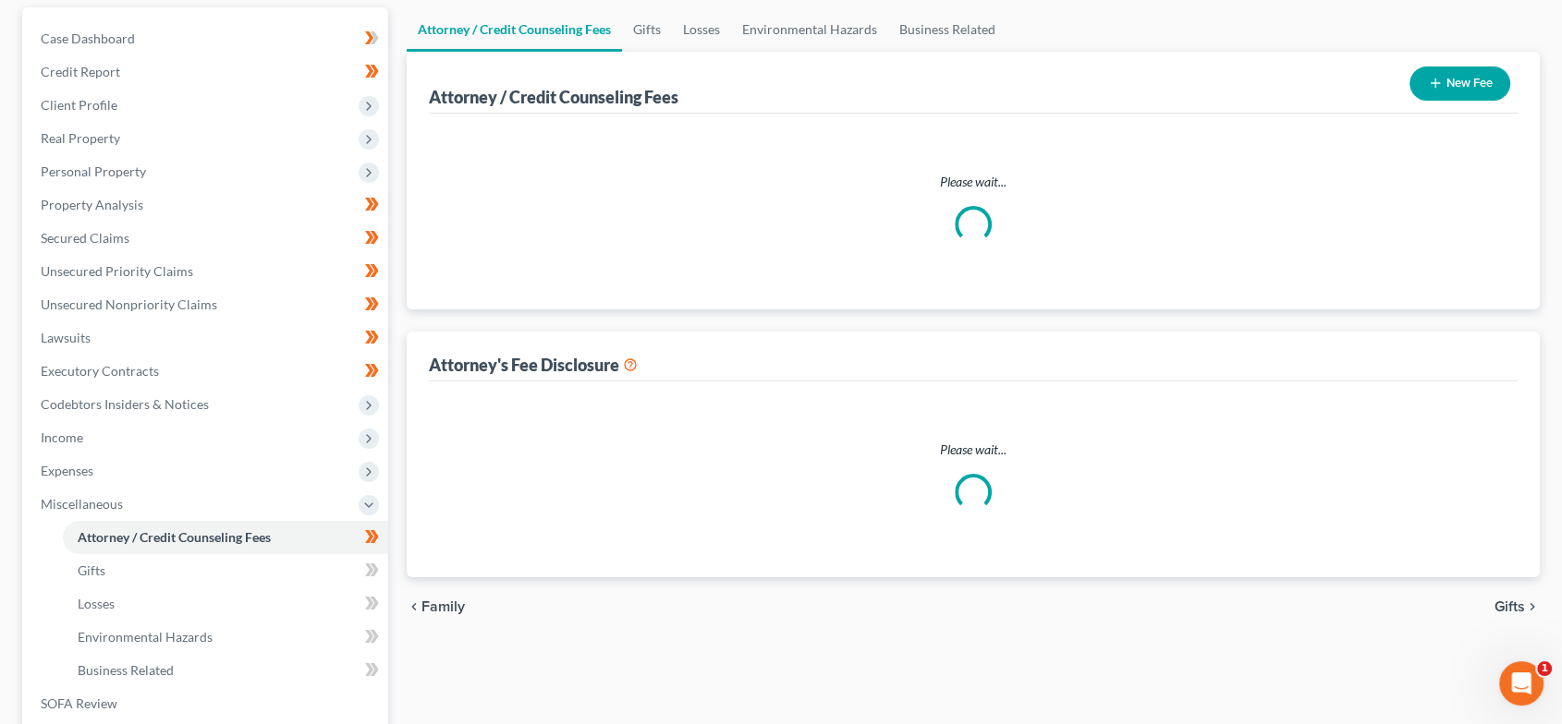
scroll to position [80, 0]
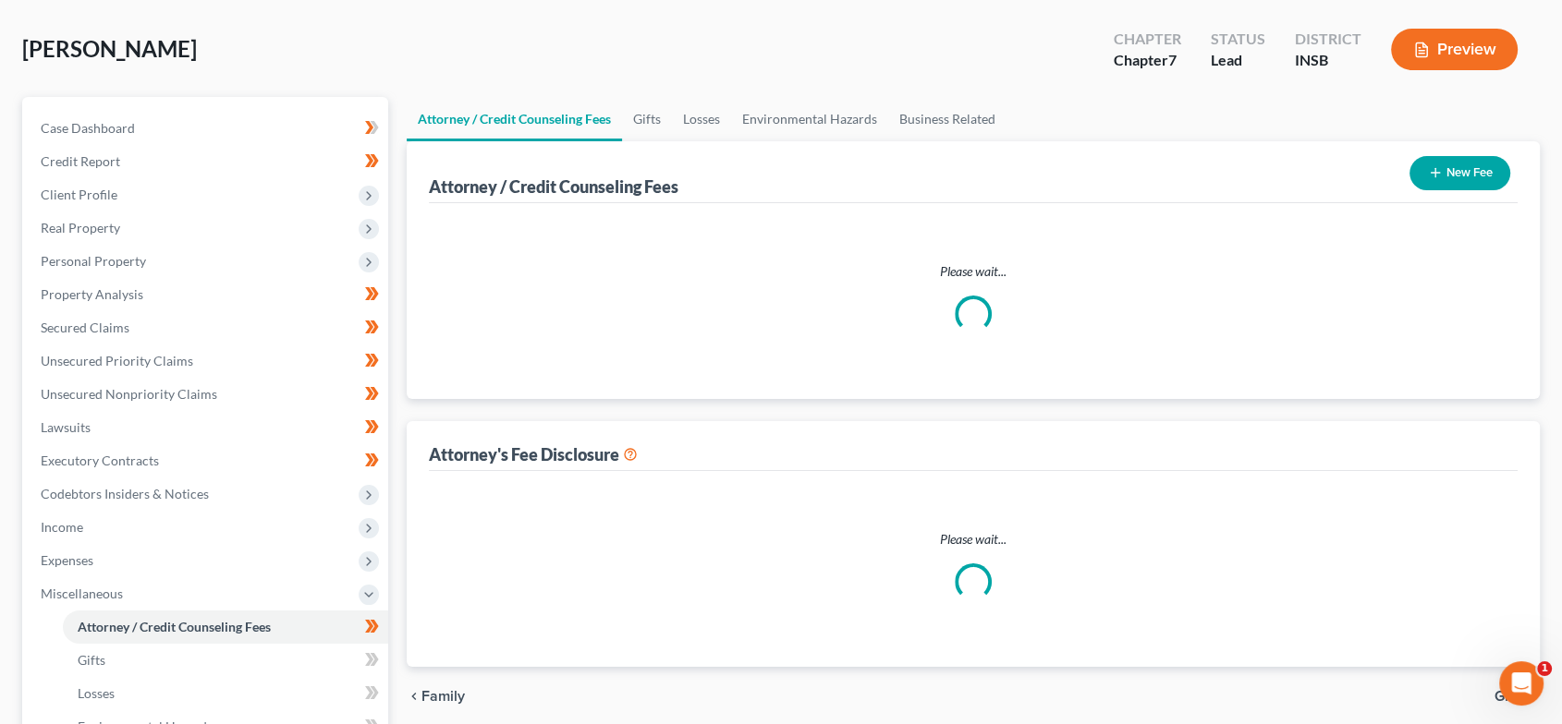
select select "18"
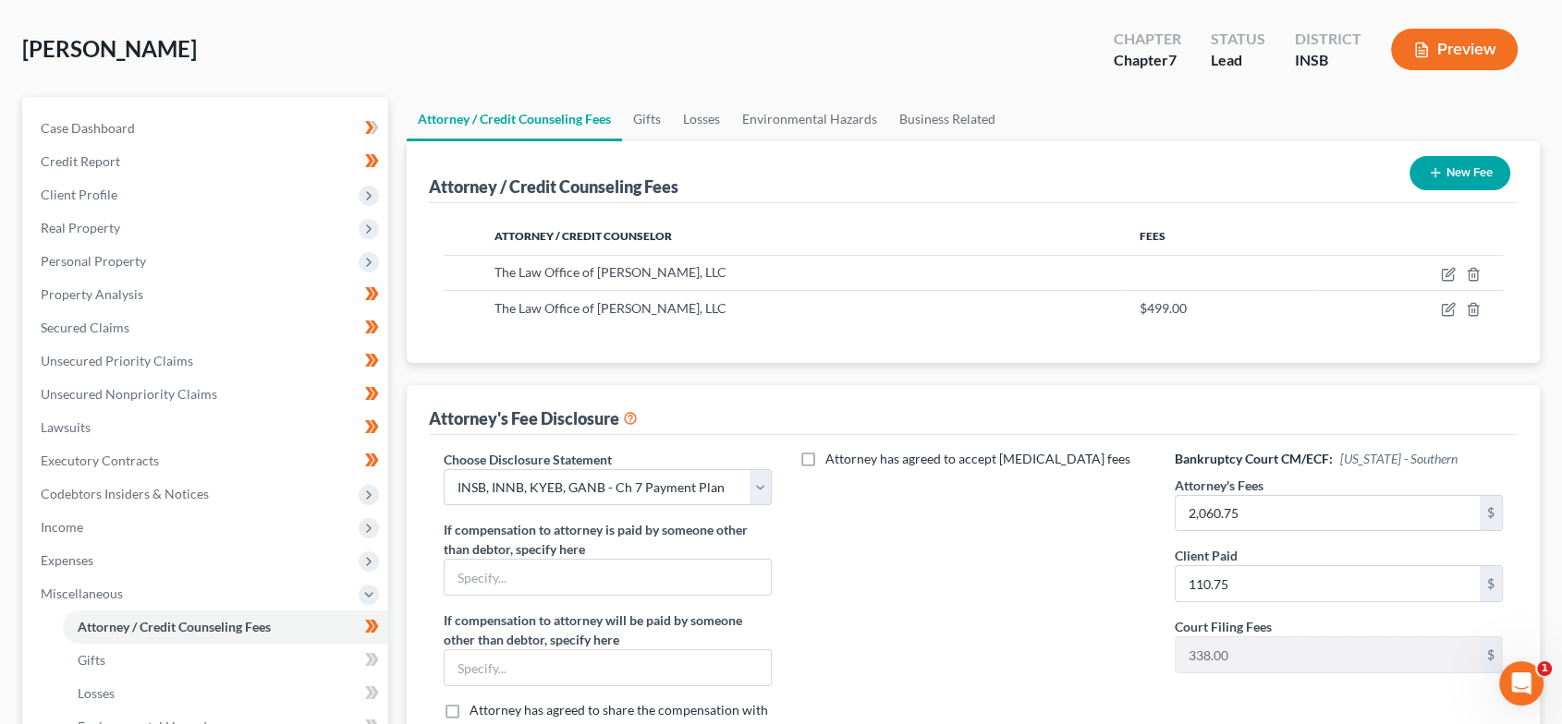
scroll to position [0, 0]
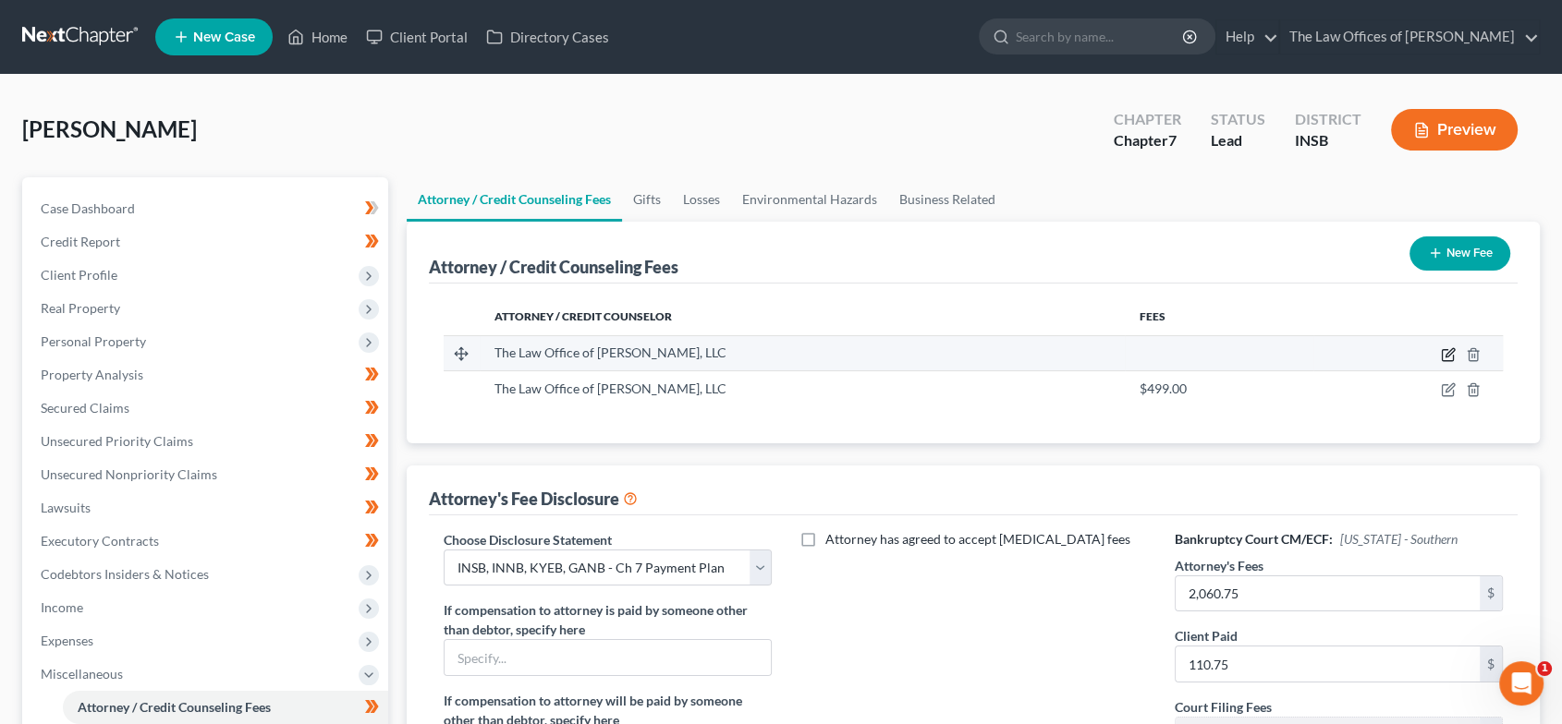
click at [1441, 349] on icon "button" at bounding box center [1448, 354] width 15 height 15
select select "15"
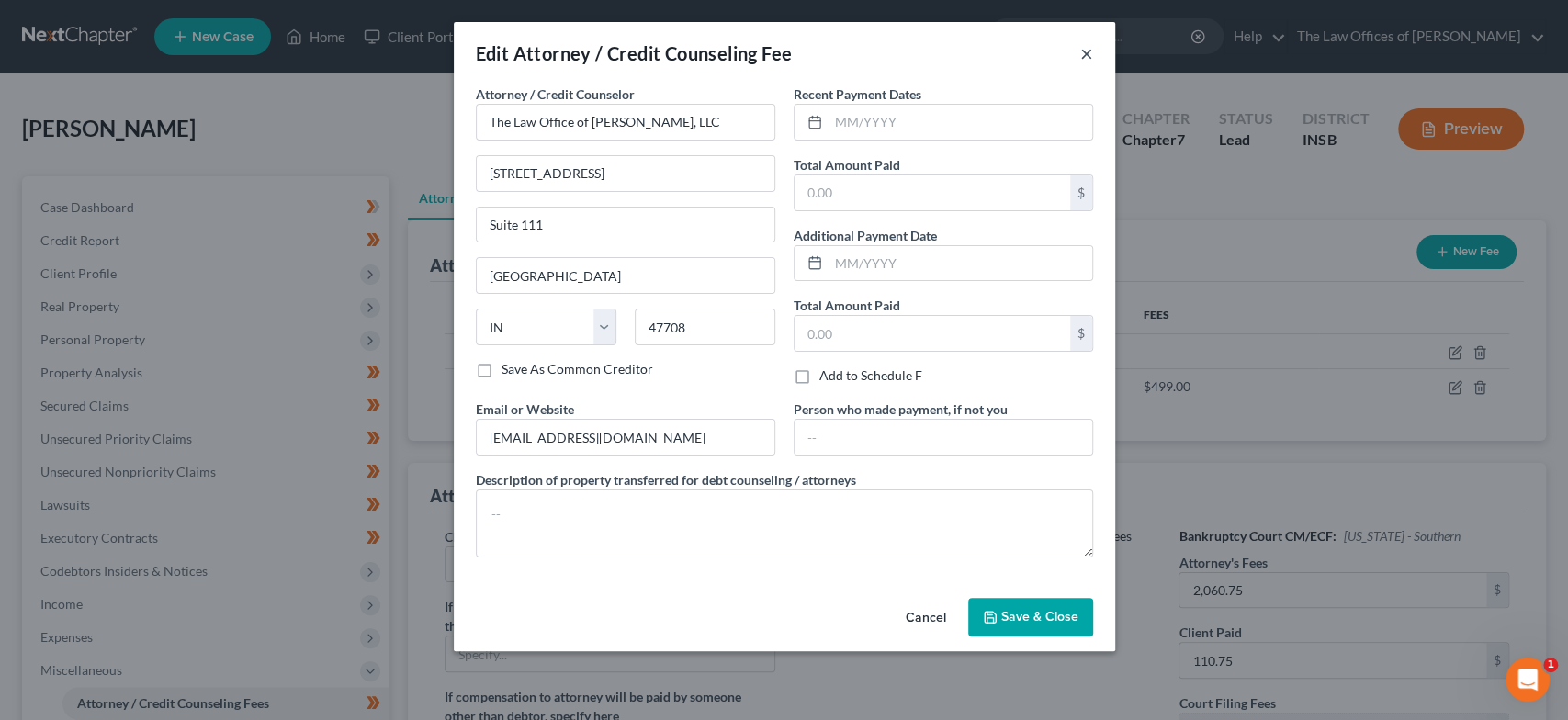
click at [1090, 54] on button "×" at bounding box center [1087, 54] width 13 height 22
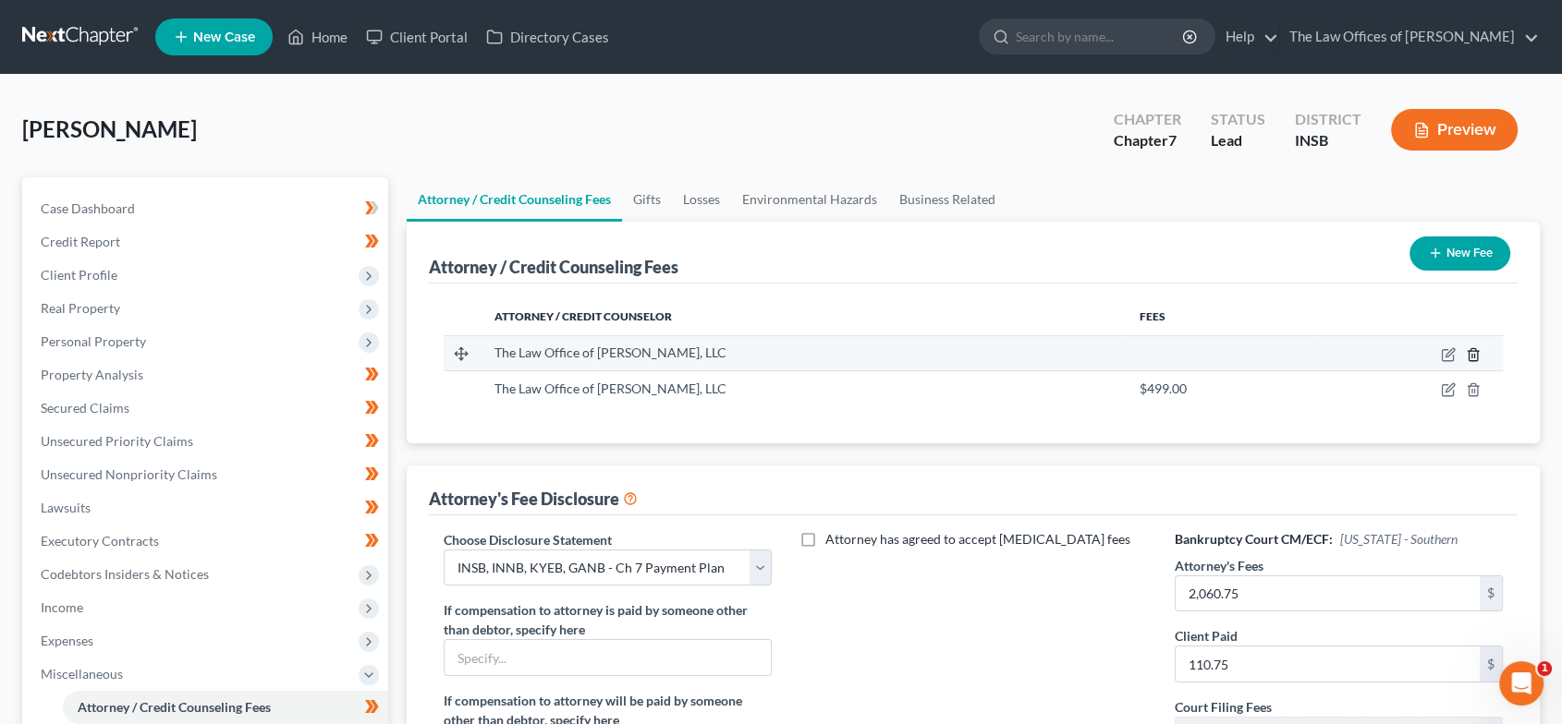
click at [1472, 351] on icon "button" at bounding box center [1473, 354] width 15 height 15
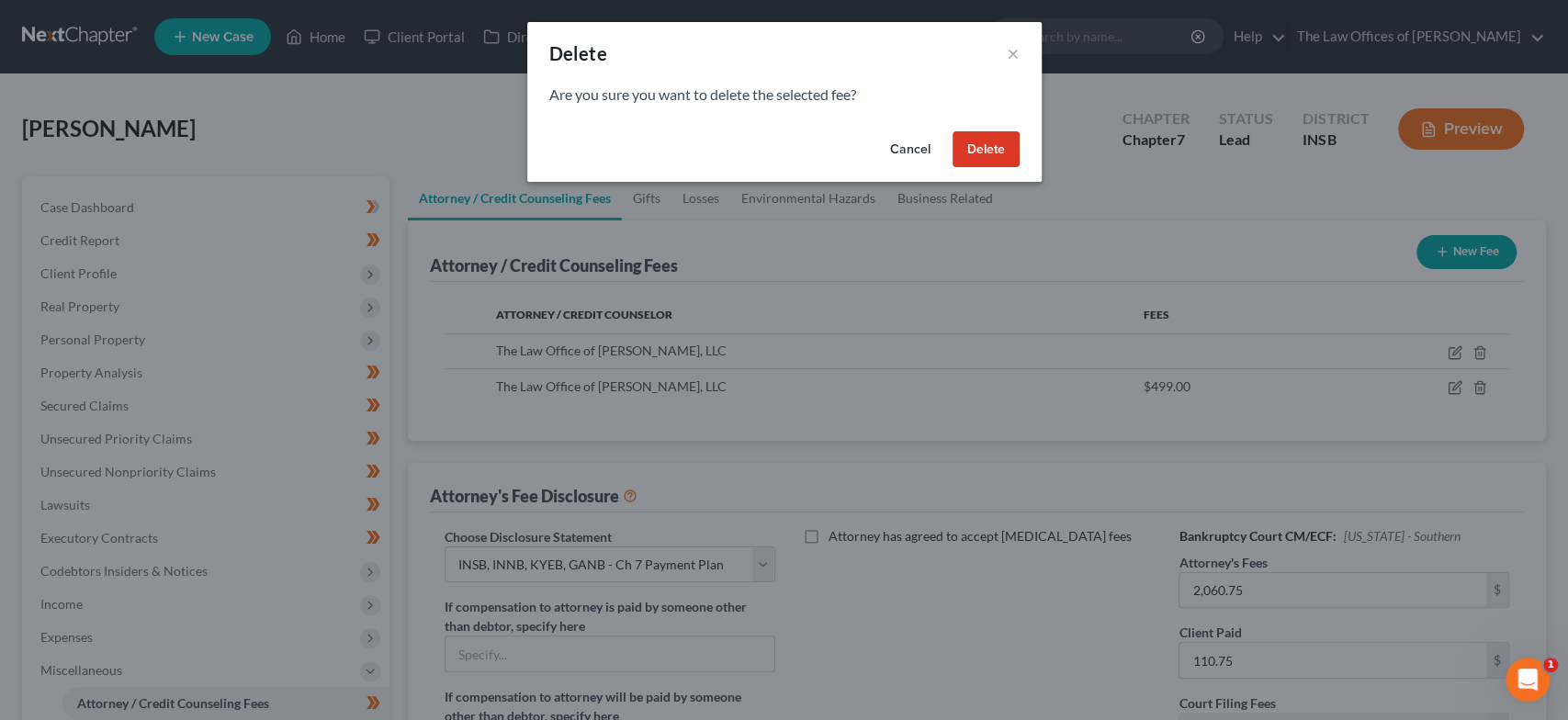
click at [978, 158] on button "Delete" at bounding box center [985, 149] width 67 height 37
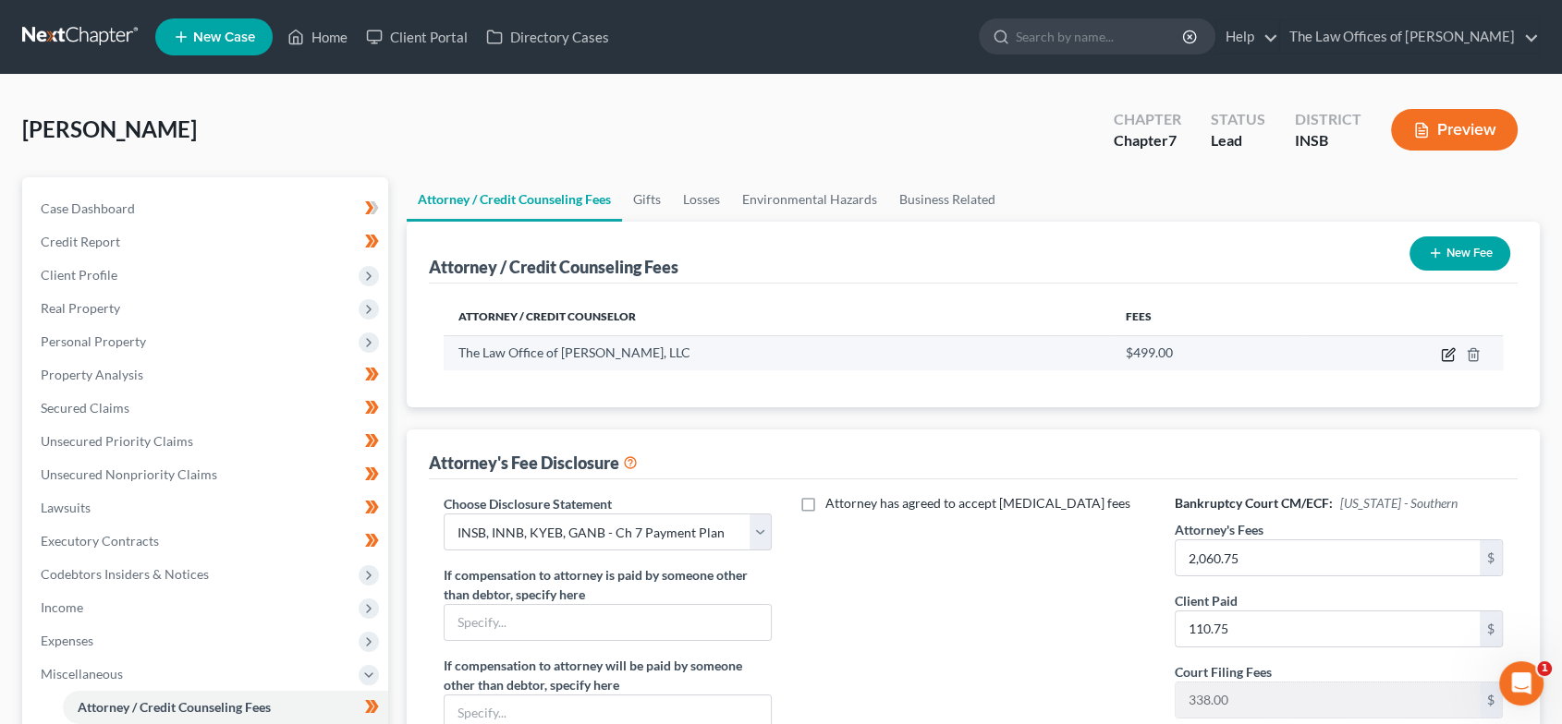
click at [1441, 355] on icon "button" at bounding box center [1446, 355] width 11 height 11
select select "15"
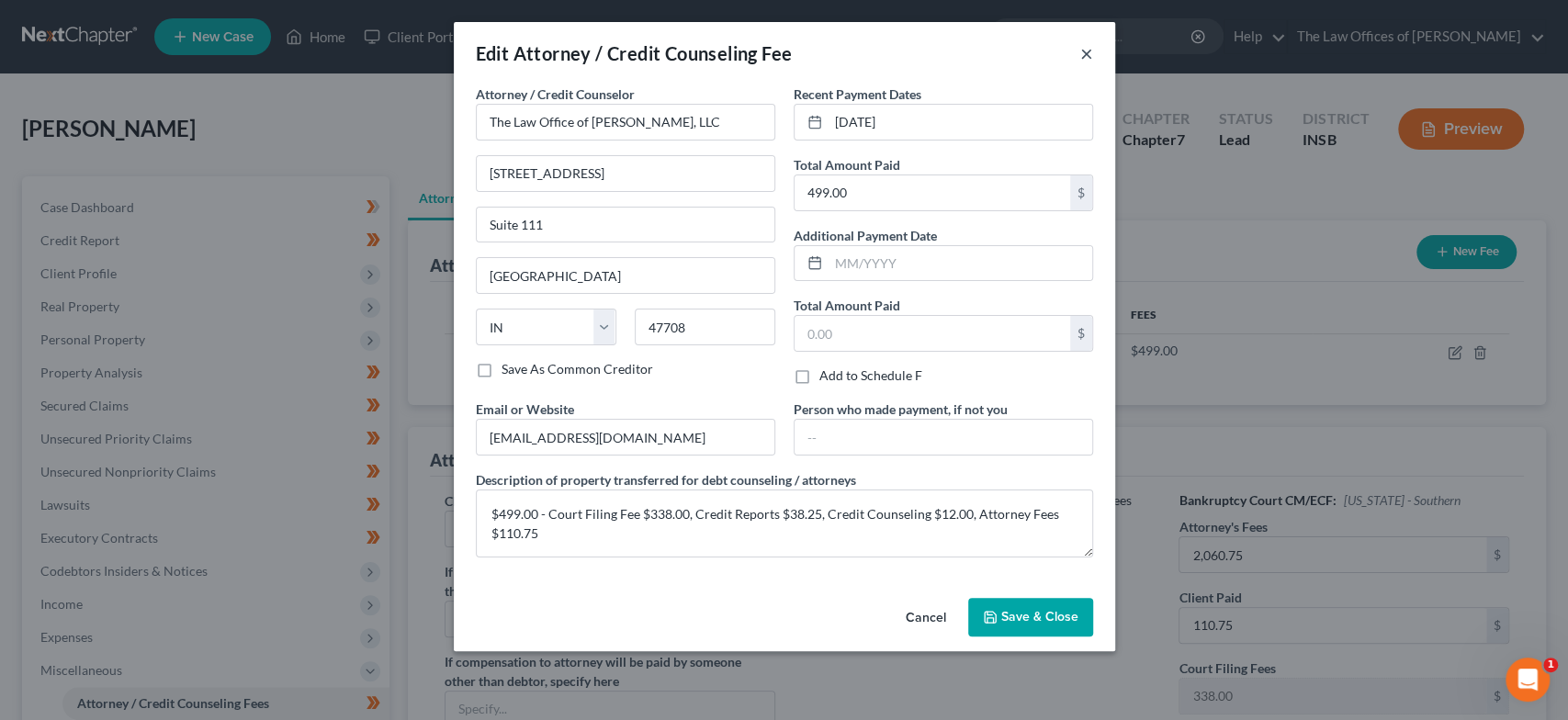
click at [1088, 52] on button "×" at bounding box center [1087, 54] width 13 height 22
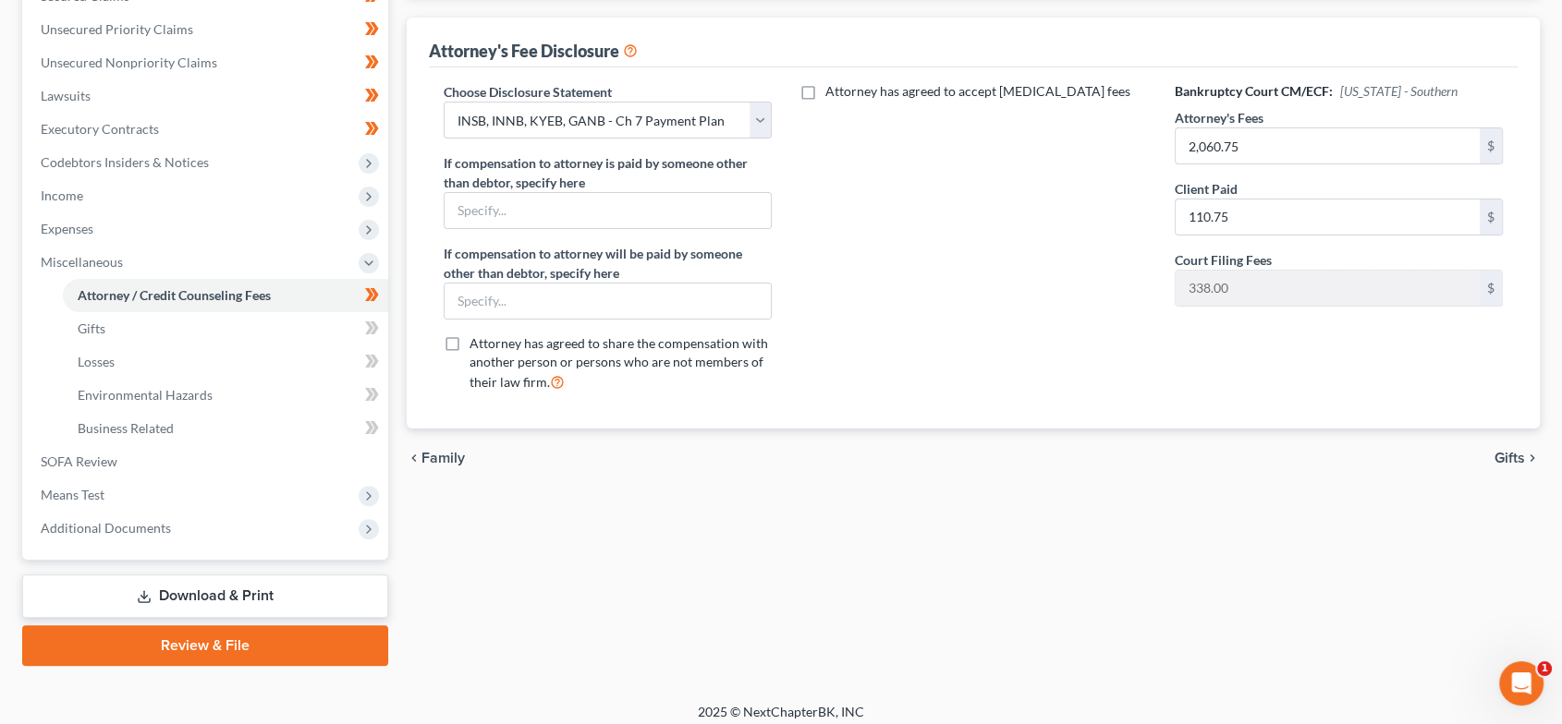
scroll to position [422, 0]
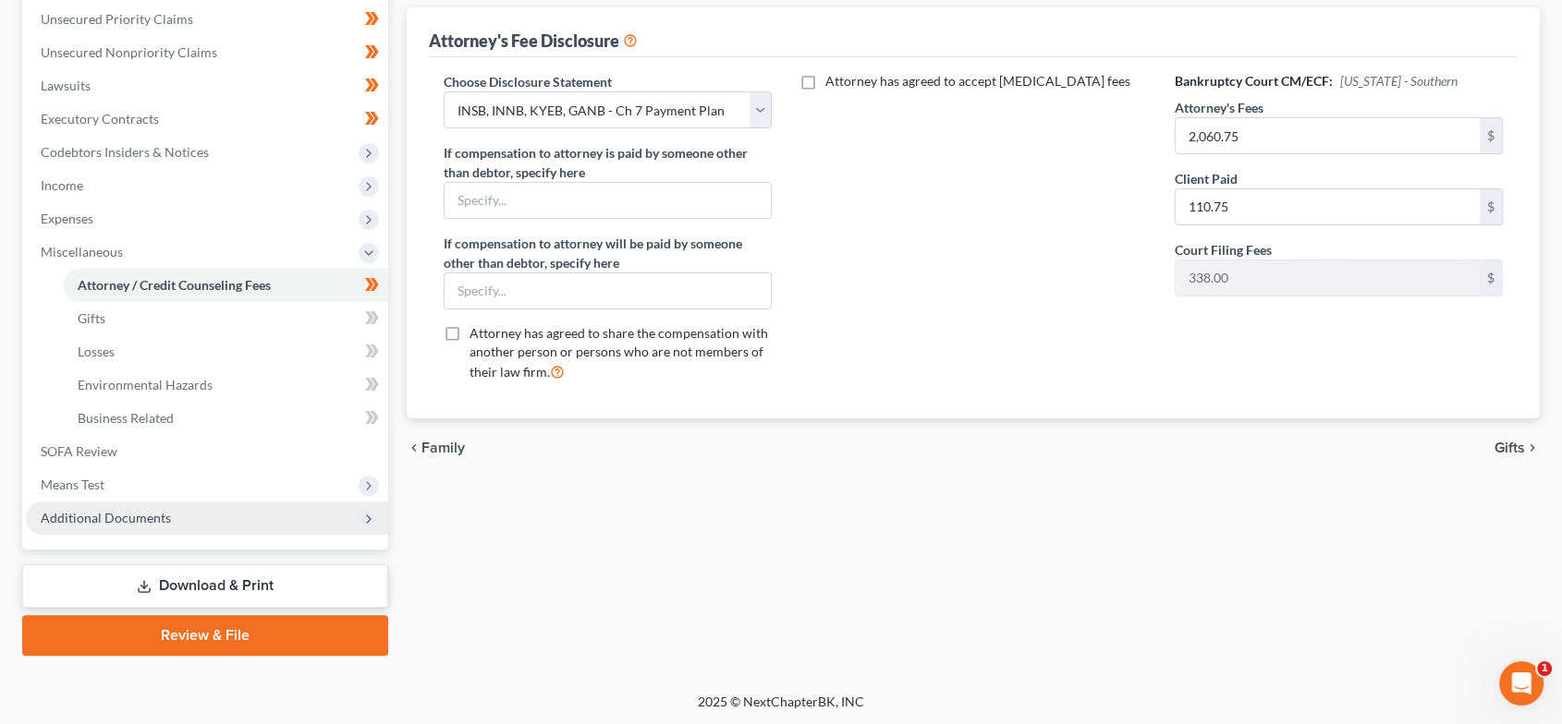
click at [165, 529] on span "Additional Documents" at bounding box center [207, 518] width 362 height 33
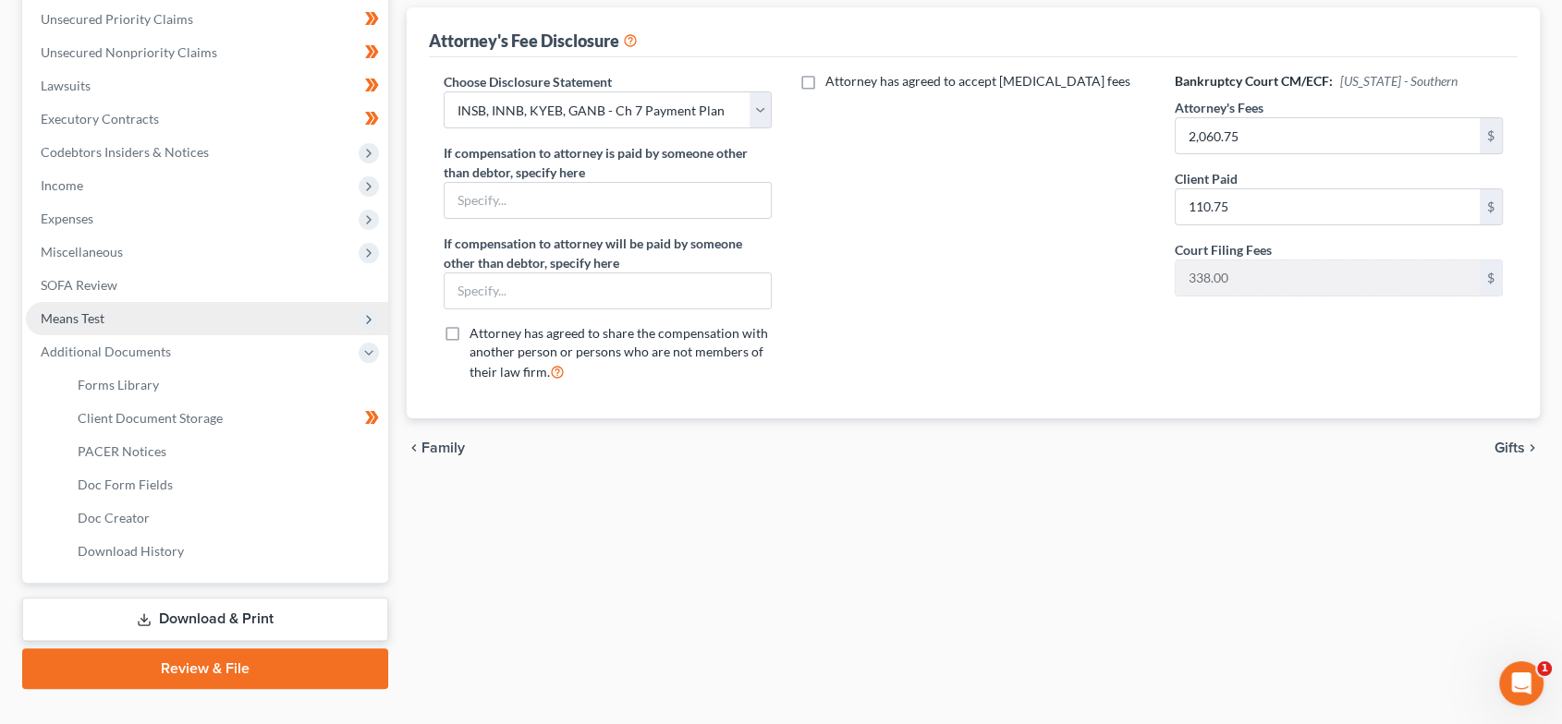
click at [124, 320] on span "Means Test" at bounding box center [207, 318] width 362 height 33
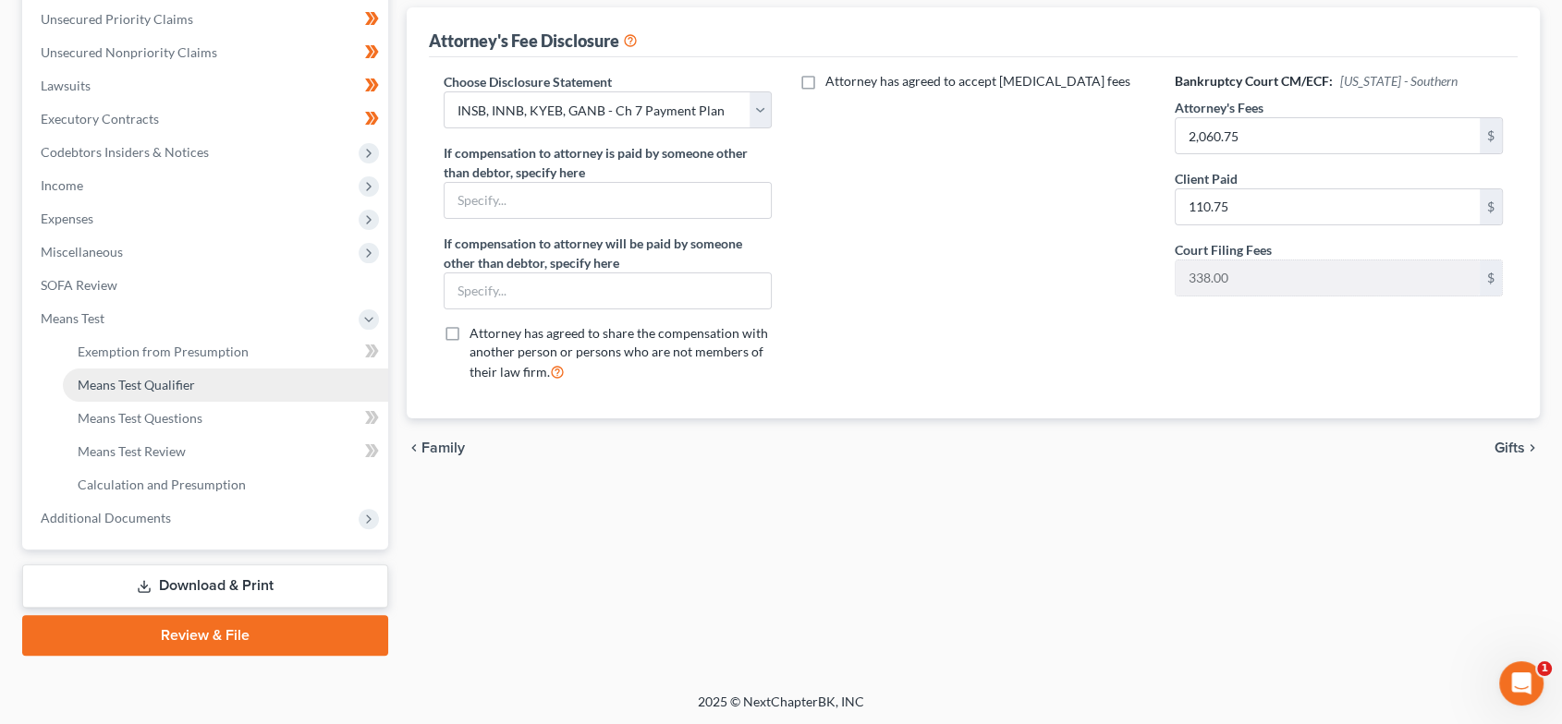
click at [133, 388] on span "Means Test Qualifier" at bounding box center [136, 385] width 117 height 16
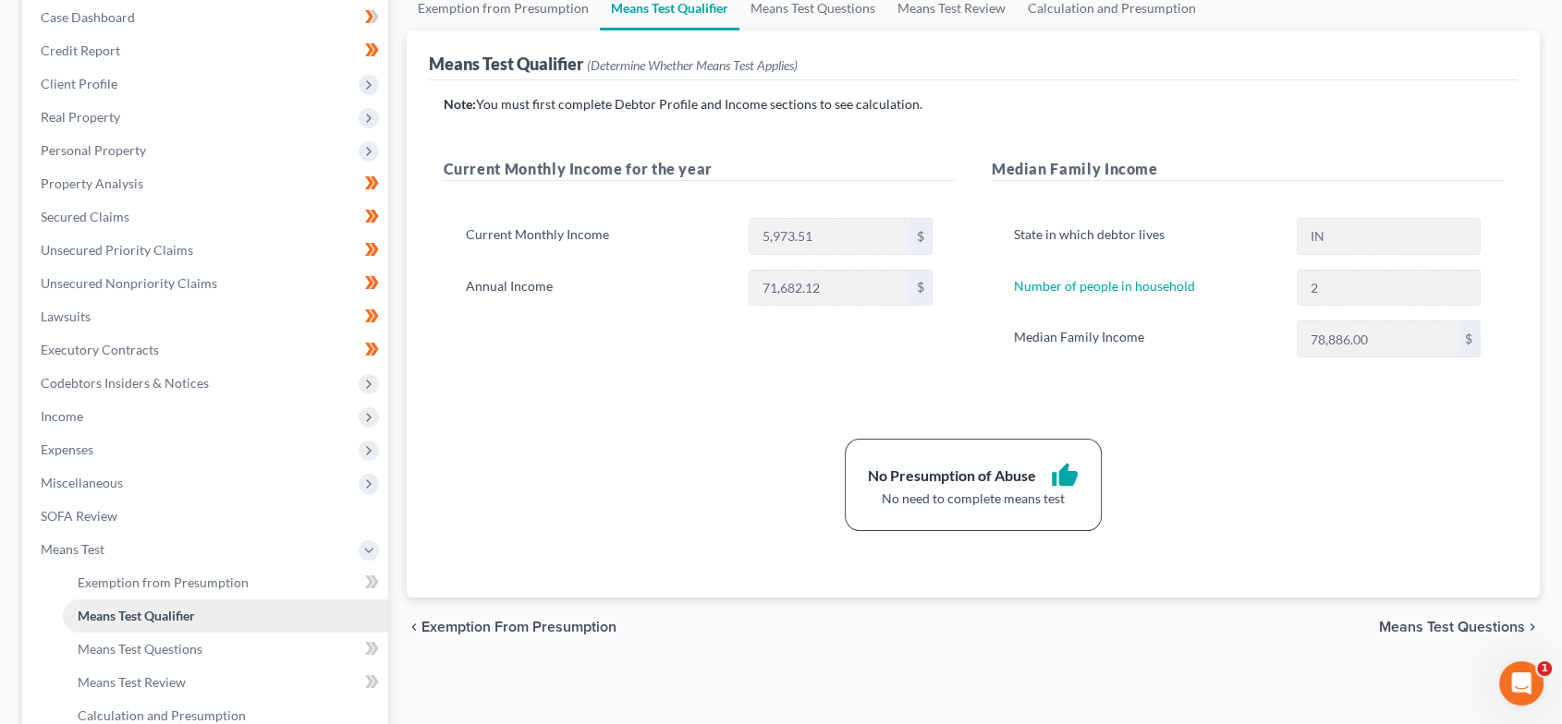
scroll to position [205, 0]
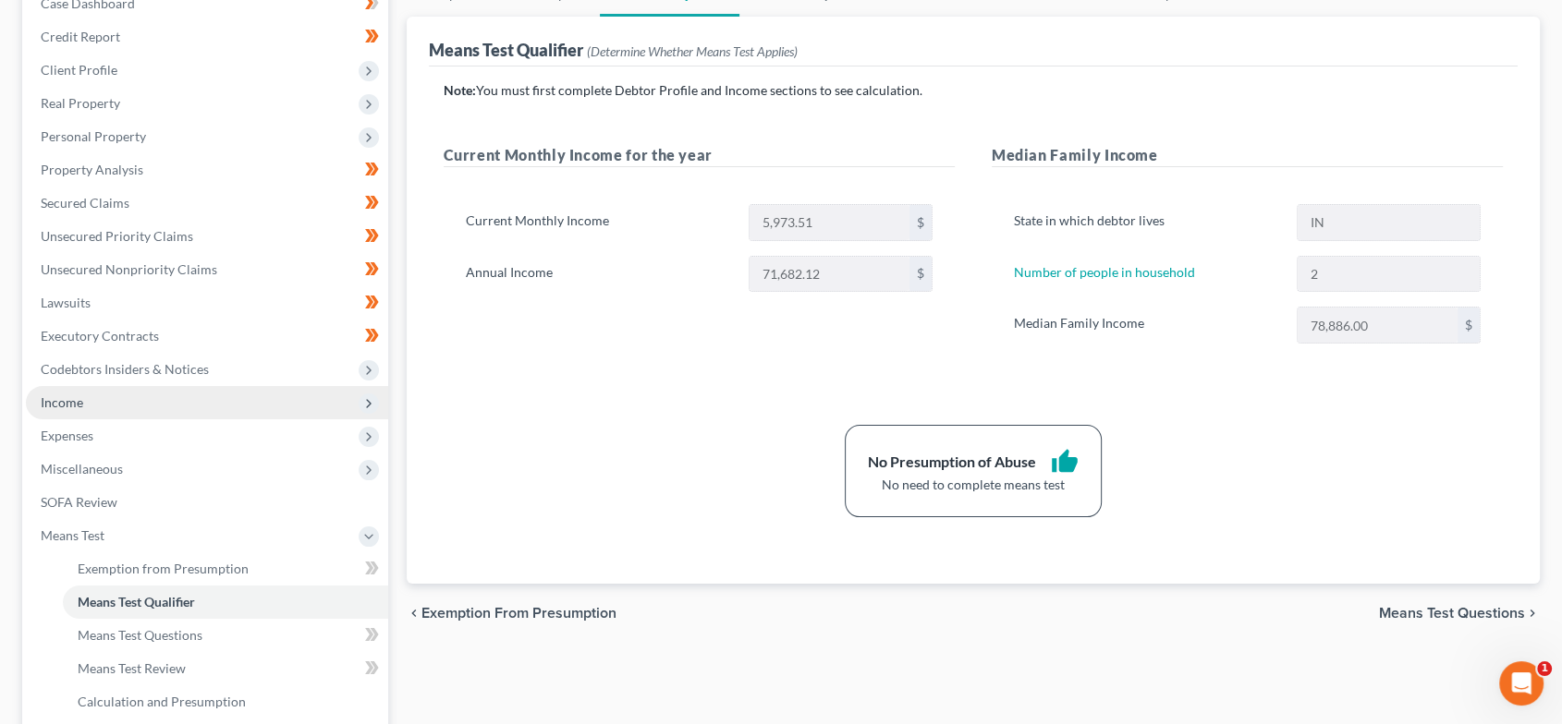
click at [111, 395] on span "Income" at bounding box center [207, 402] width 362 height 33
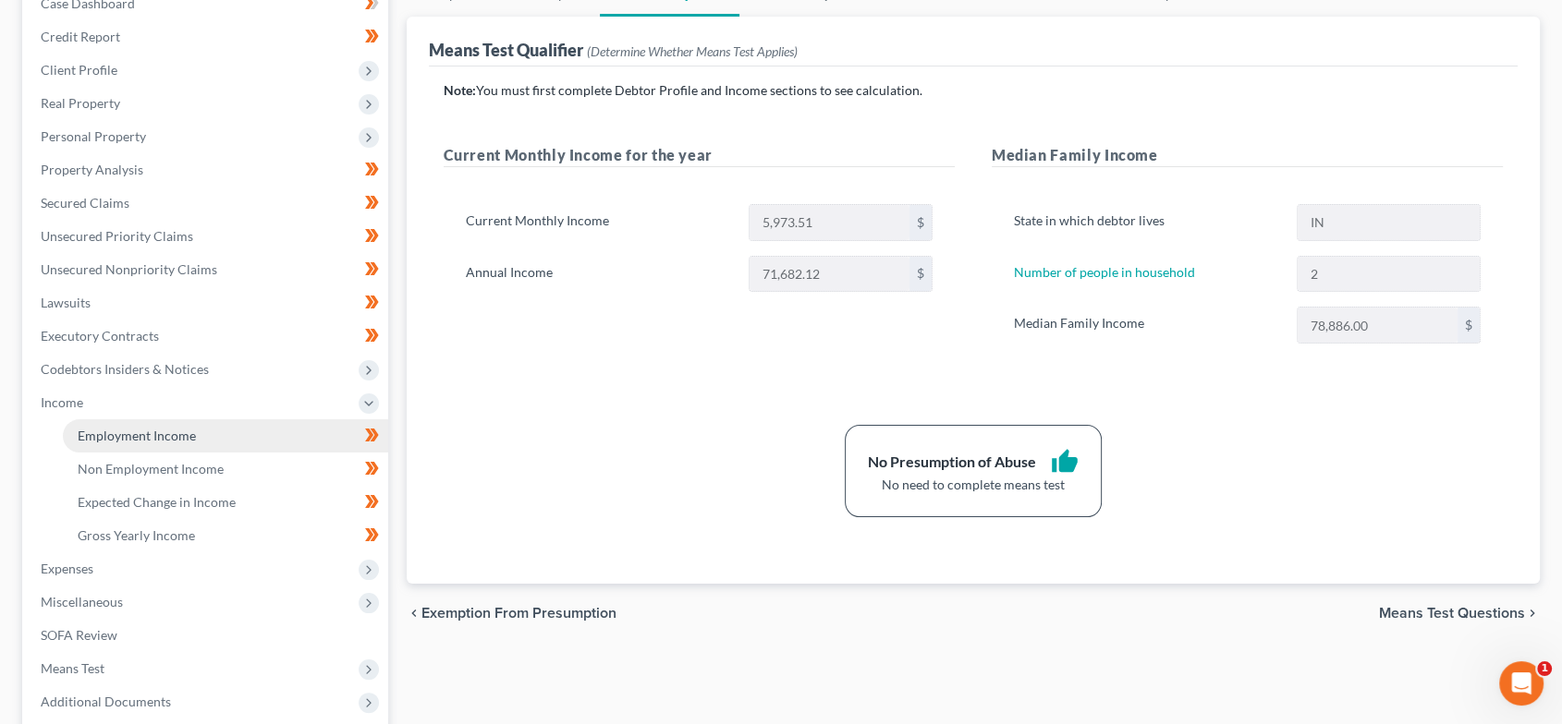
click at [128, 439] on span "Employment Income" at bounding box center [137, 436] width 118 height 16
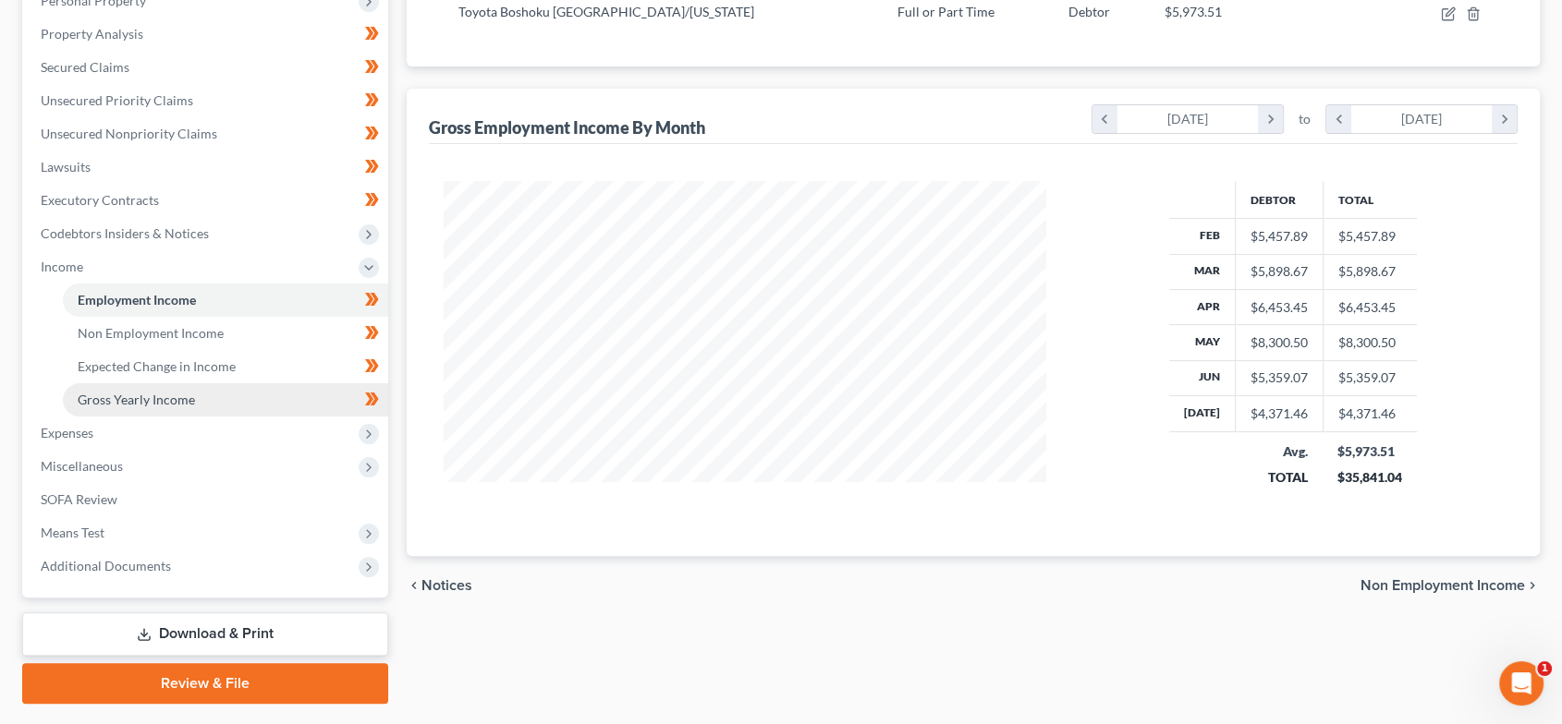
scroll to position [342, 0]
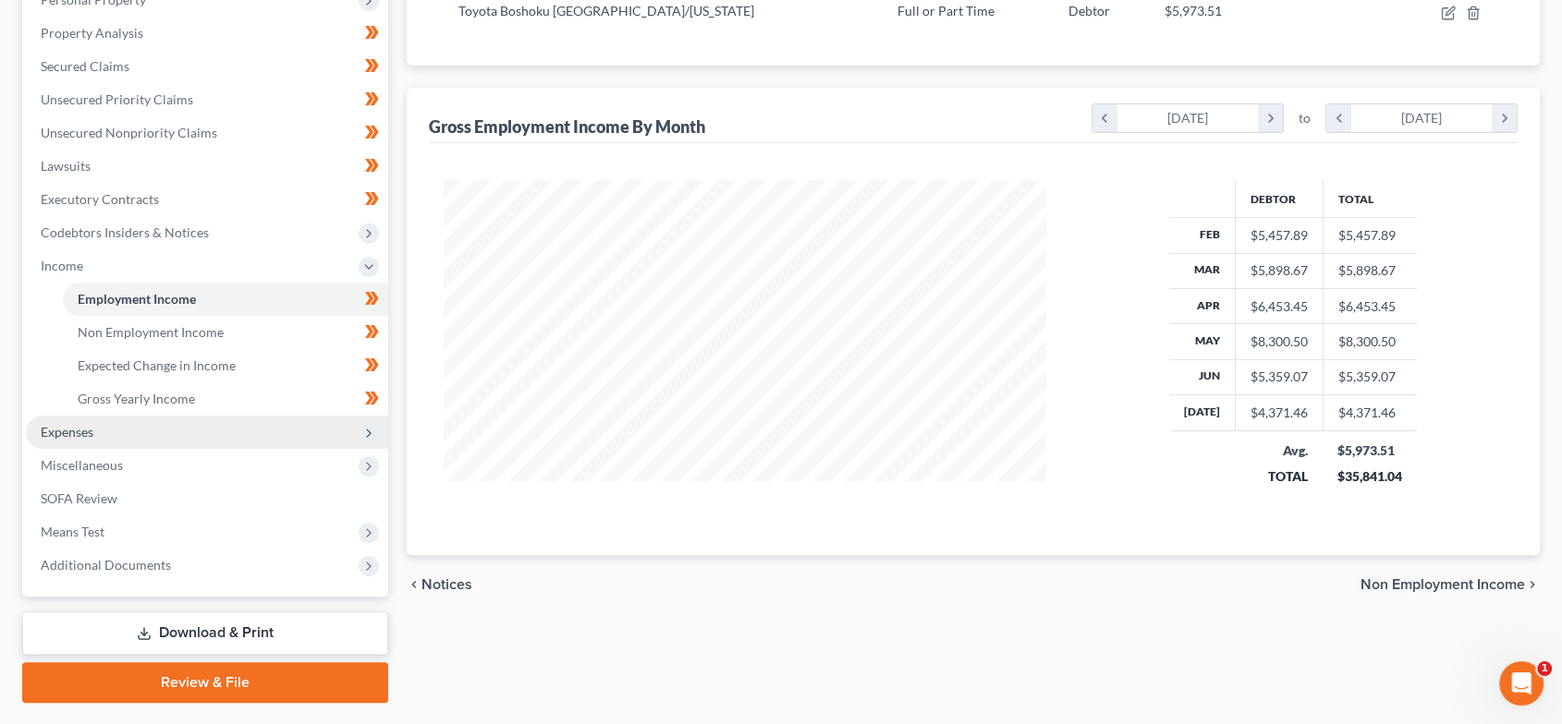
click at [156, 421] on span "Expenses" at bounding box center [207, 432] width 362 height 33
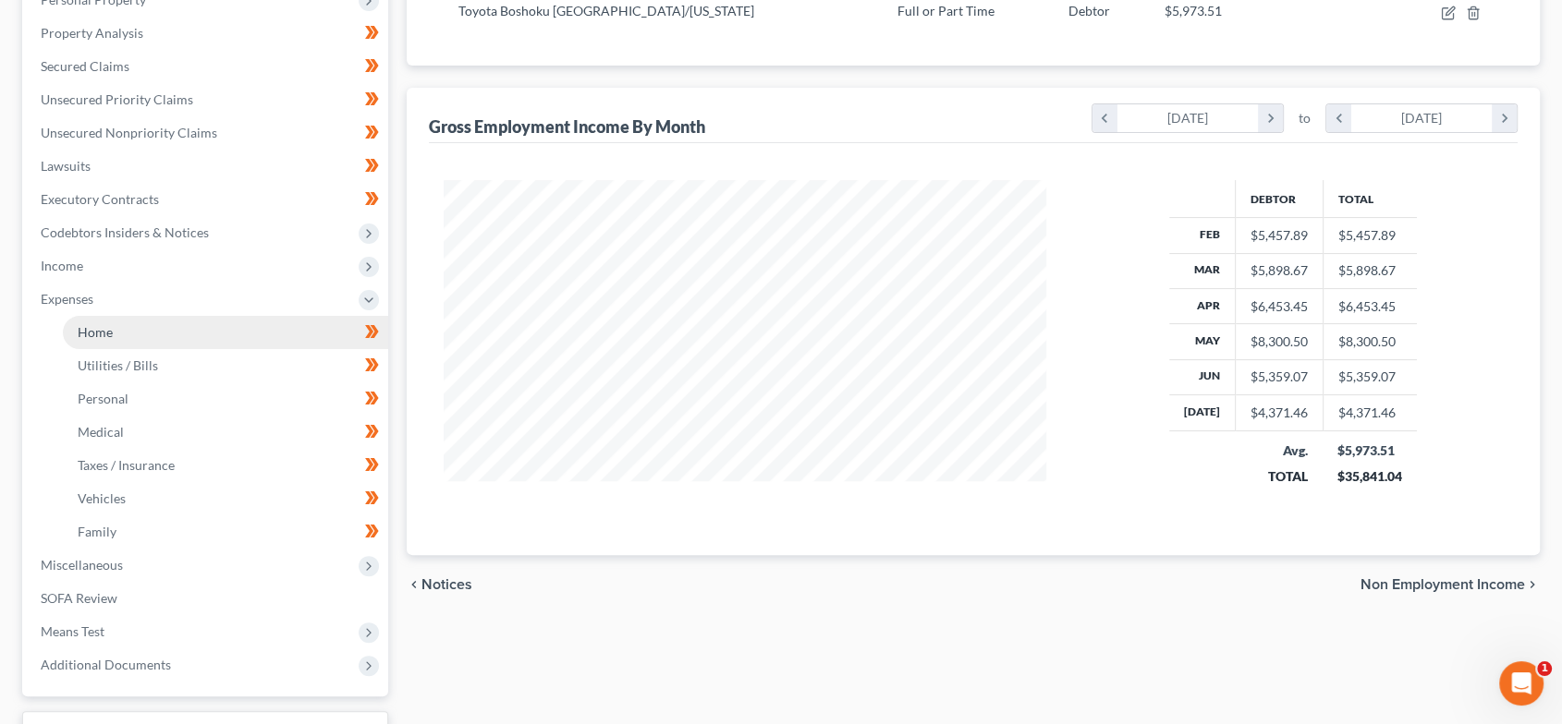
click at [182, 326] on link "Home" at bounding box center [225, 332] width 325 height 33
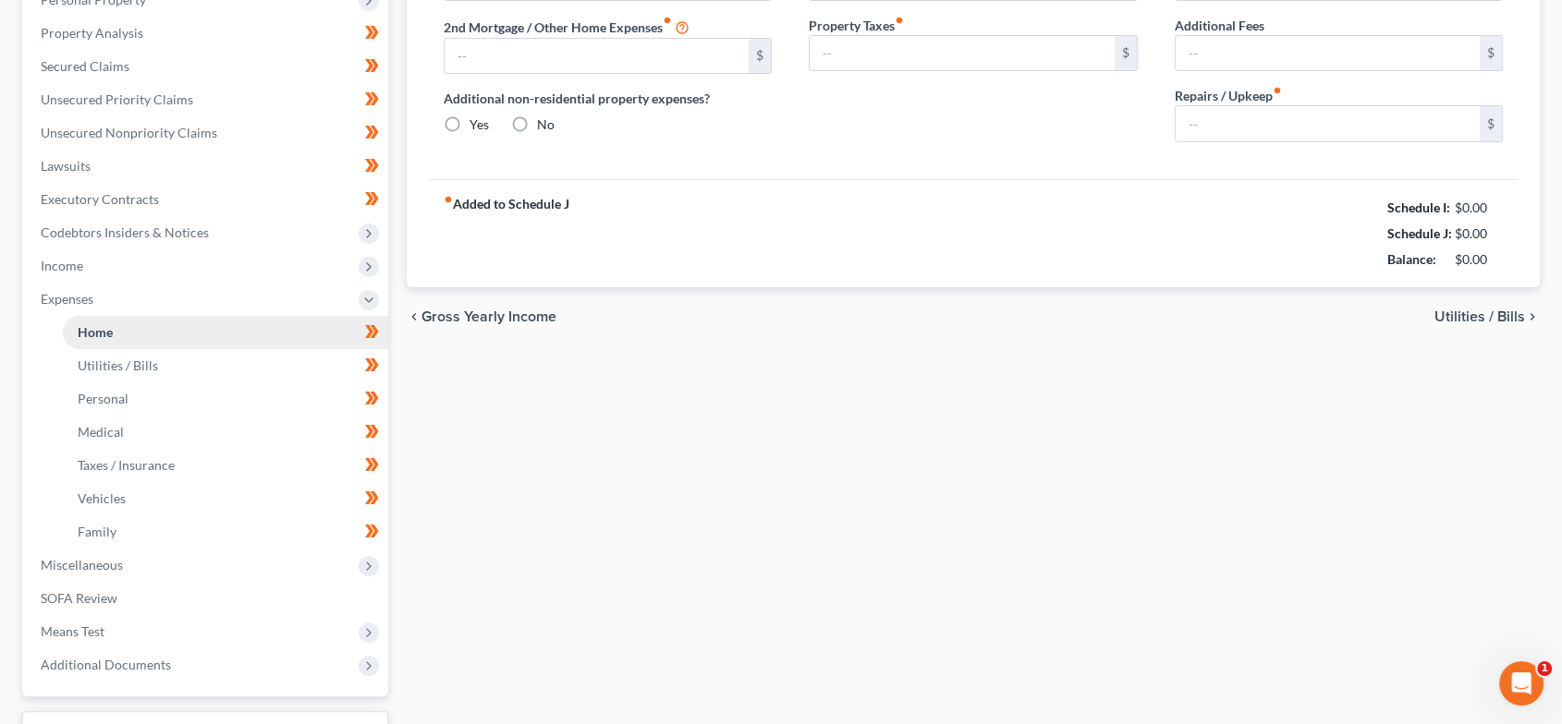
scroll to position [9, 0]
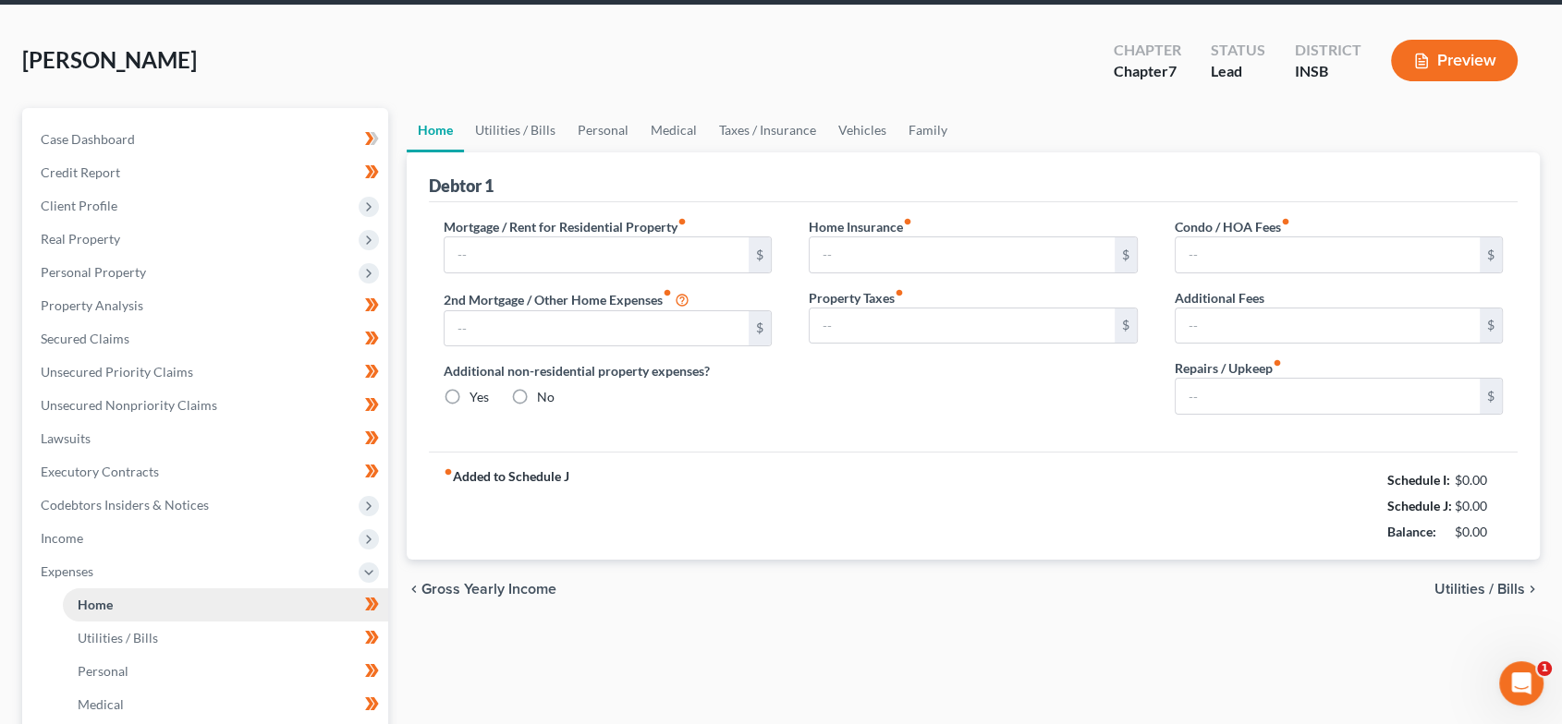
type input "0.00"
radio input "true"
type input "0.00"
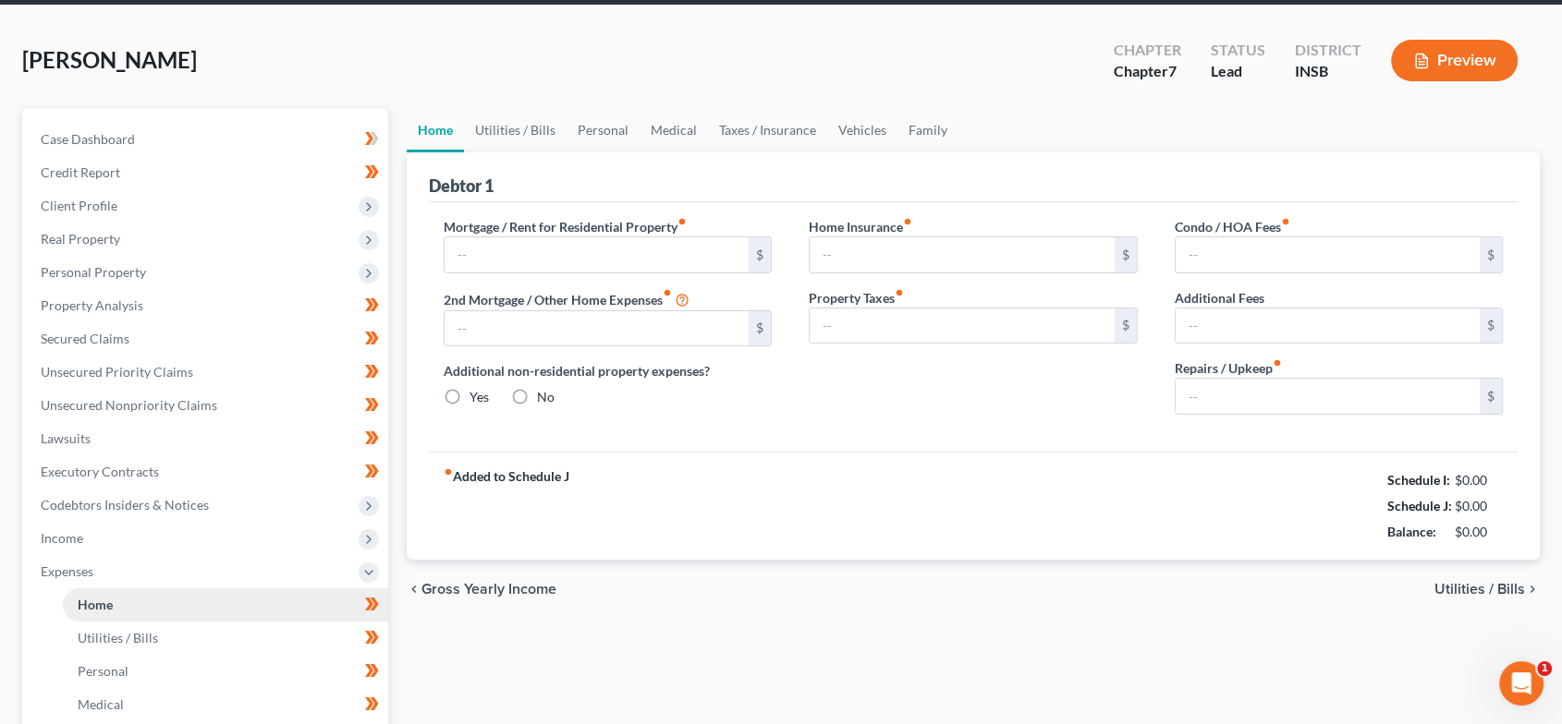
type input "0.00"
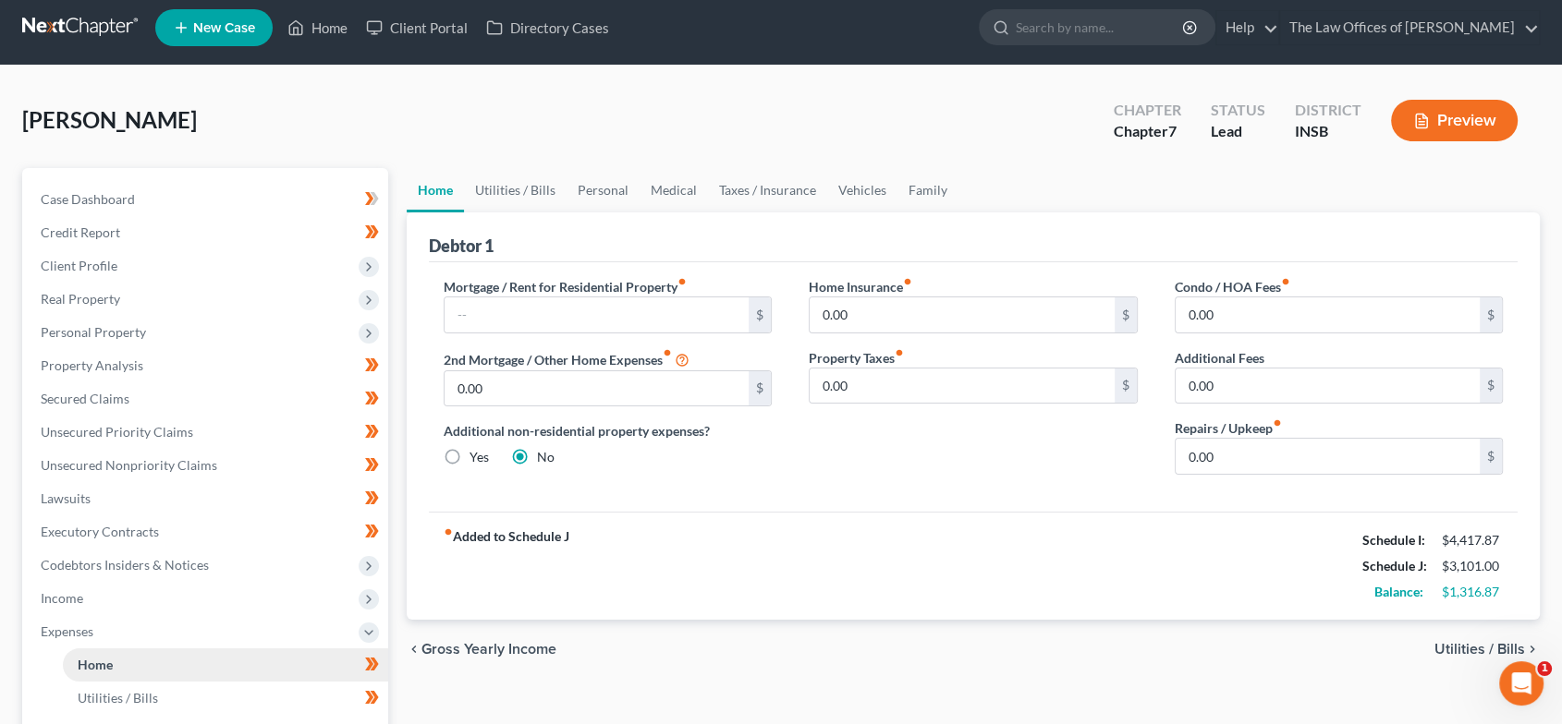
scroll to position [0, 0]
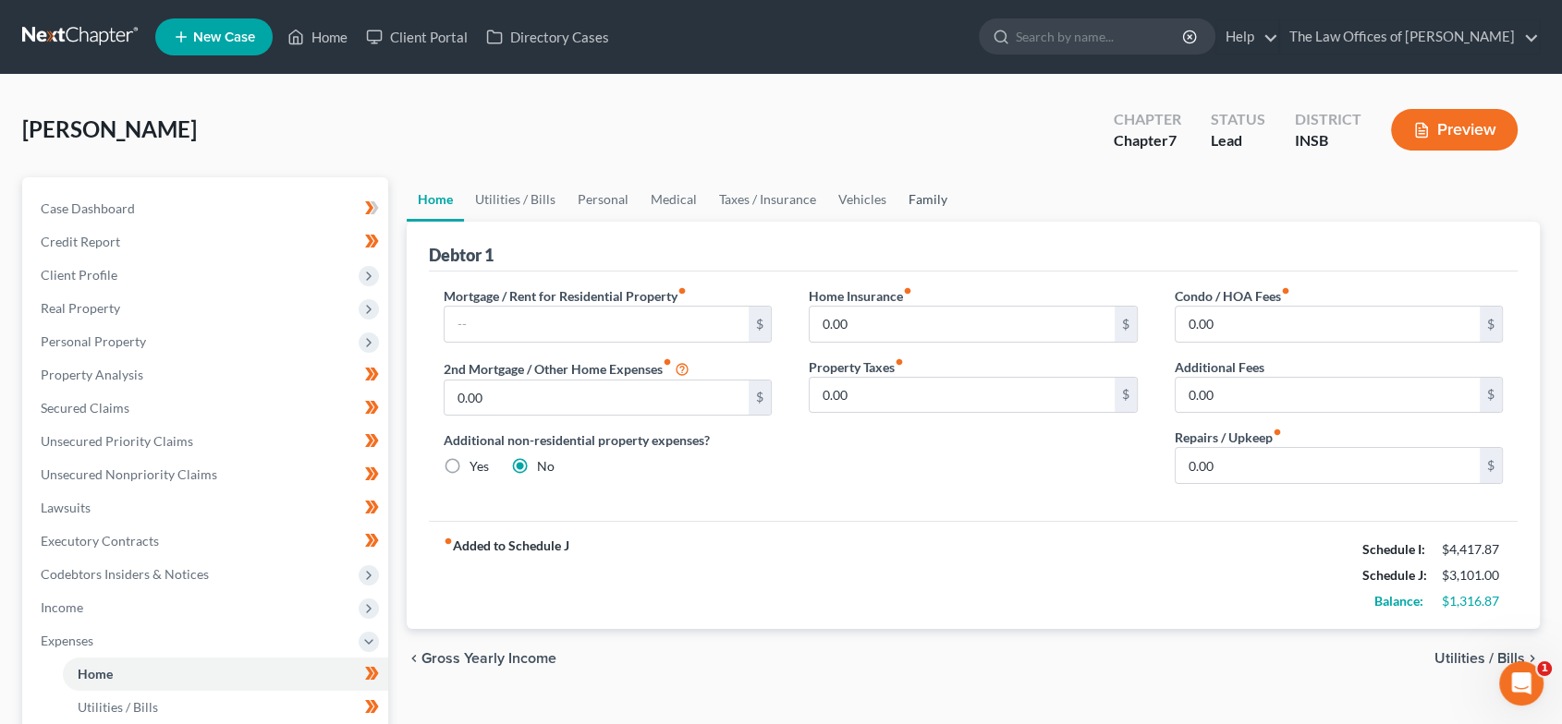
click at [928, 202] on link "Family" at bounding box center [927, 199] width 61 height 44
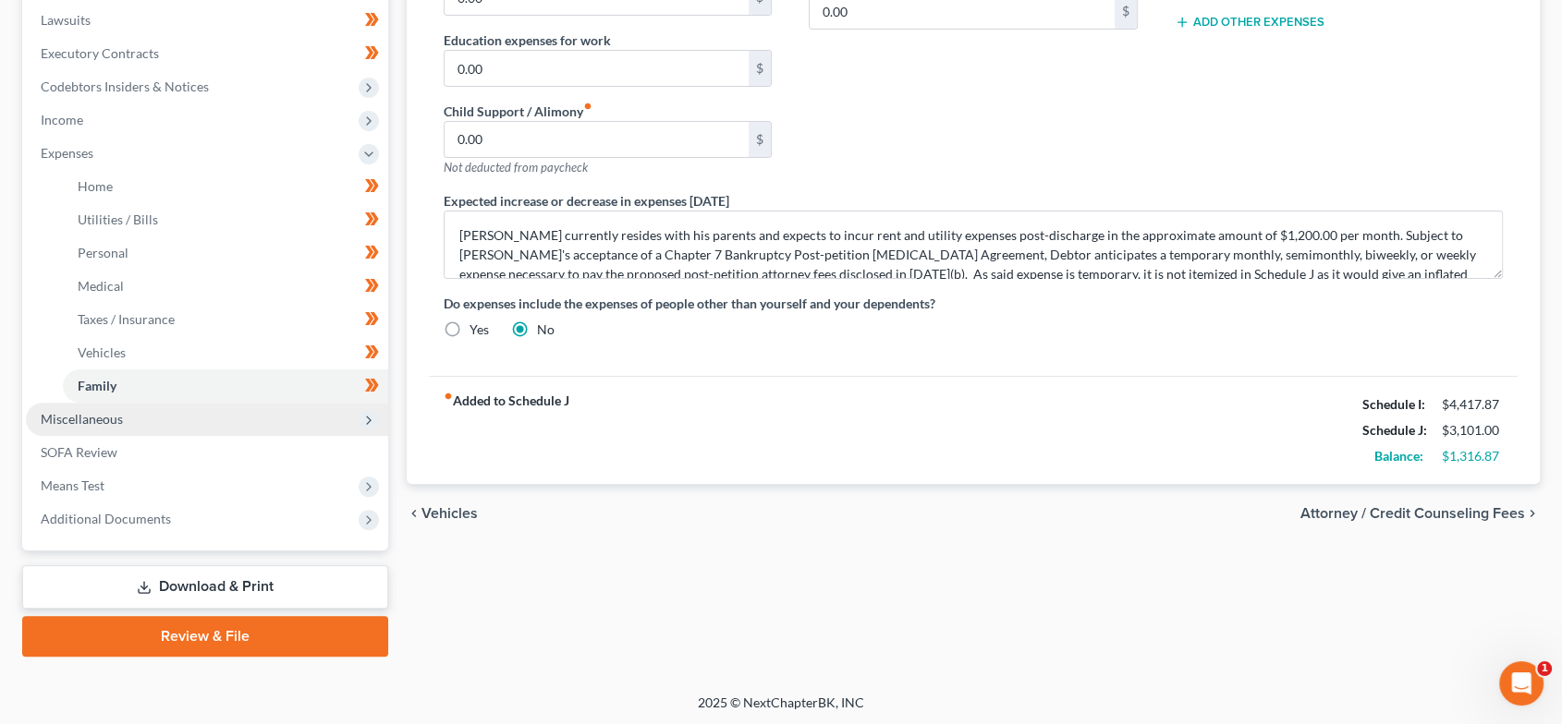
scroll to position [489, 0]
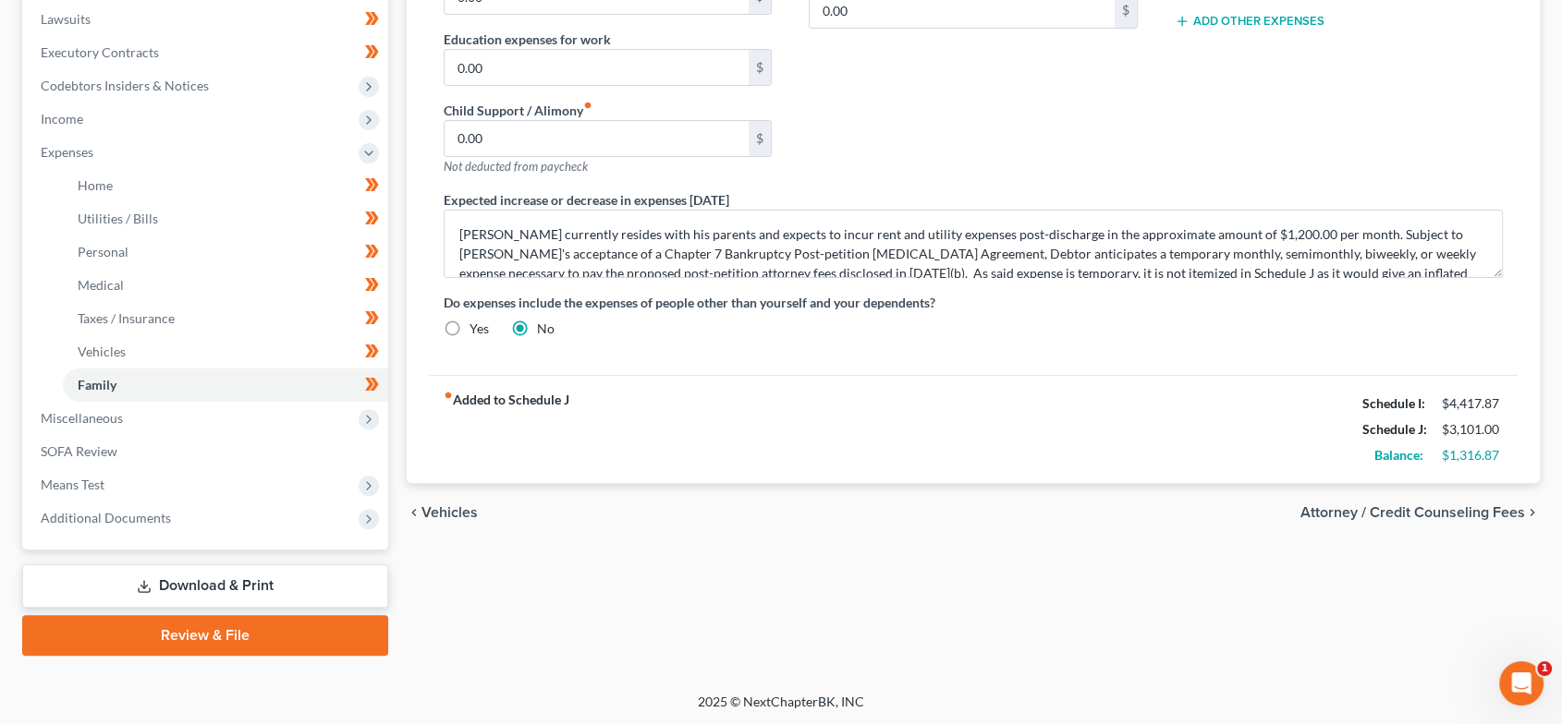
click at [214, 639] on link "Review & File" at bounding box center [205, 635] width 366 height 41
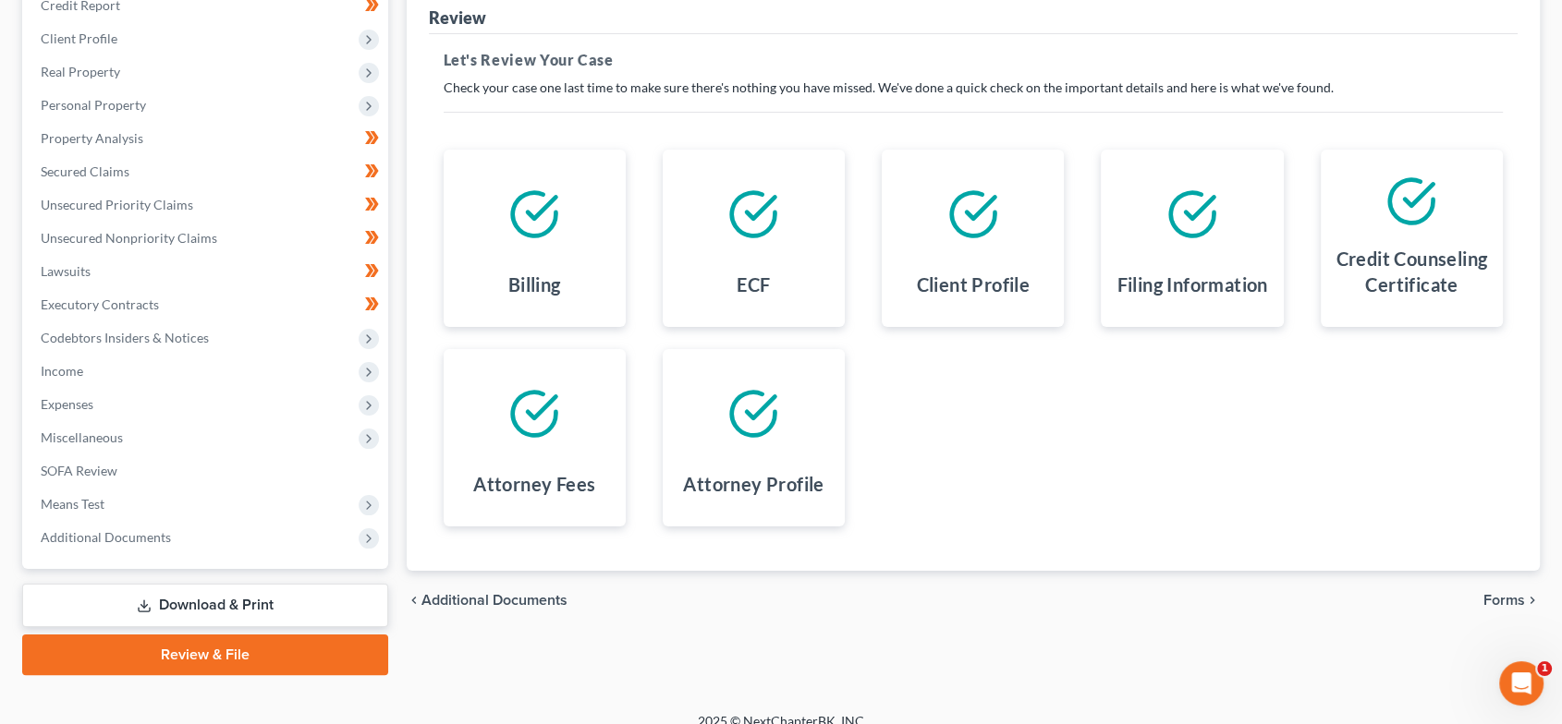
scroll to position [257, 0]
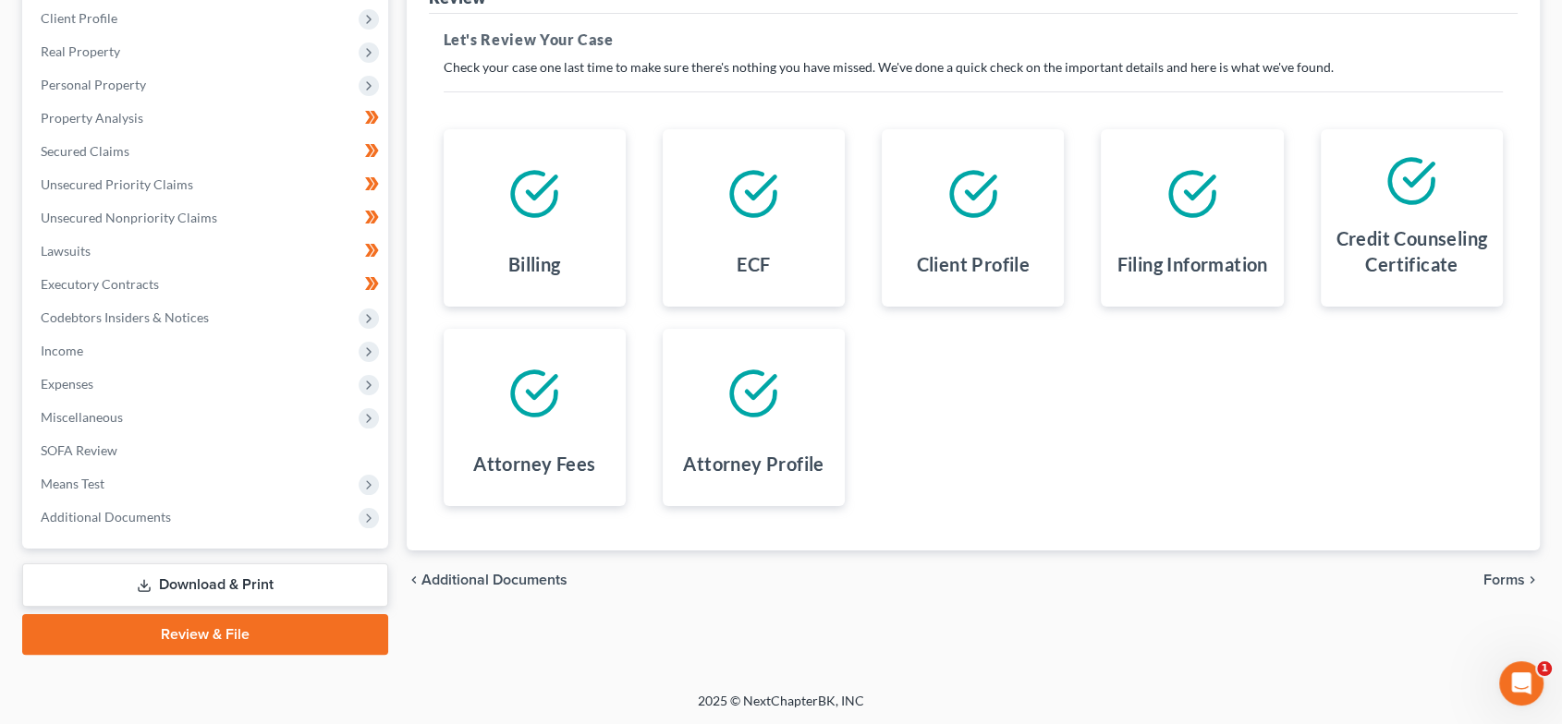
drag, startPoint x: 259, startPoint y: 628, endPoint x: 274, endPoint y: 626, distance: 14.9
click at [259, 626] on link "Review & File" at bounding box center [205, 634] width 366 height 41
drag, startPoint x: 1512, startPoint y: 582, endPoint x: 1086, endPoint y: 564, distance: 426.4
click at [1511, 582] on span "Forms" at bounding box center [1504, 580] width 42 height 15
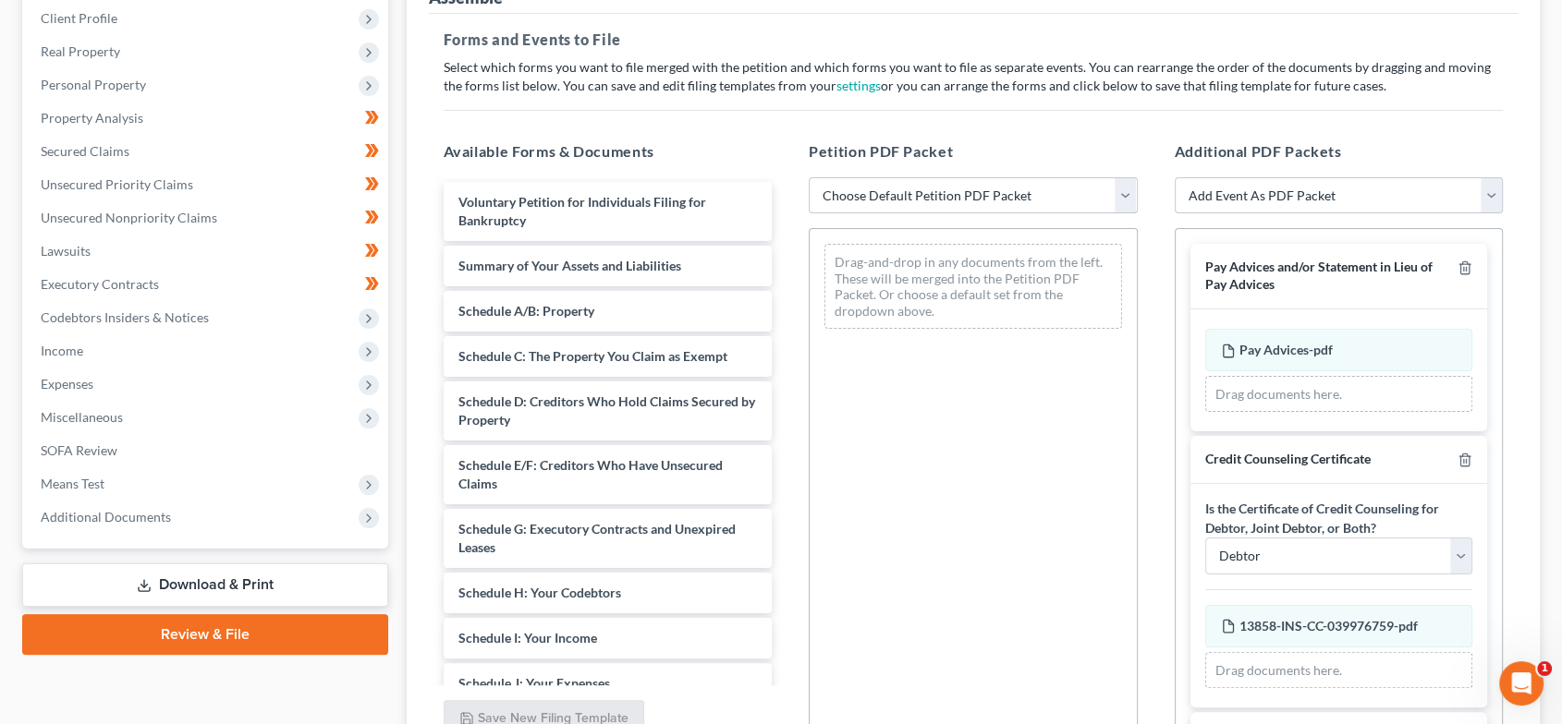
click at [1005, 204] on select "Choose Default Petition PDF Packet Emergency Filing (Voluntary Petition and Cre…" at bounding box center [973, 195] width 329 height 37
select select "1"
click at [809, 177] on select "Choose Default Petition PDF Packet Emergency Filing (Voluntary Petition and Cre…" at bounding box center [973, 195] width 329 height 37
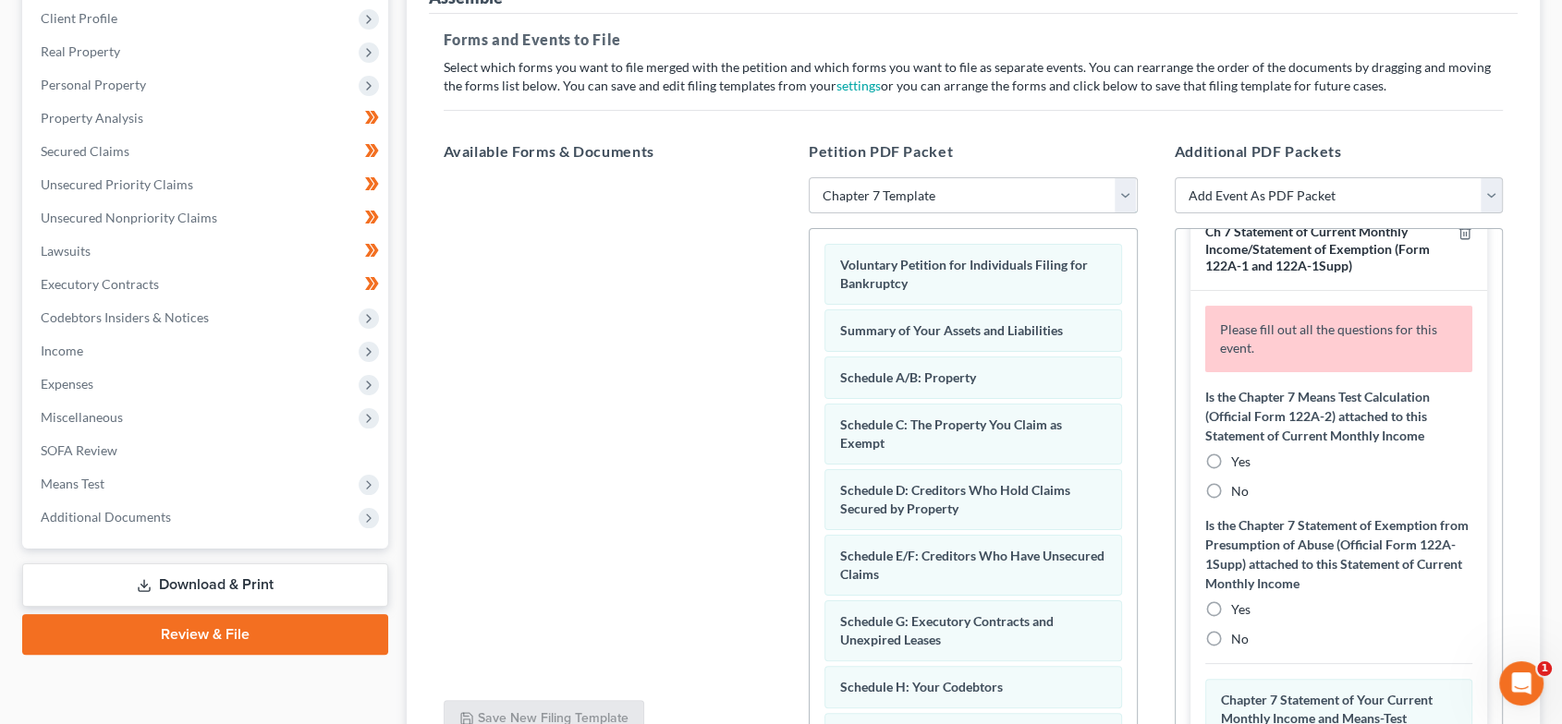
scroll to position [547, 0]
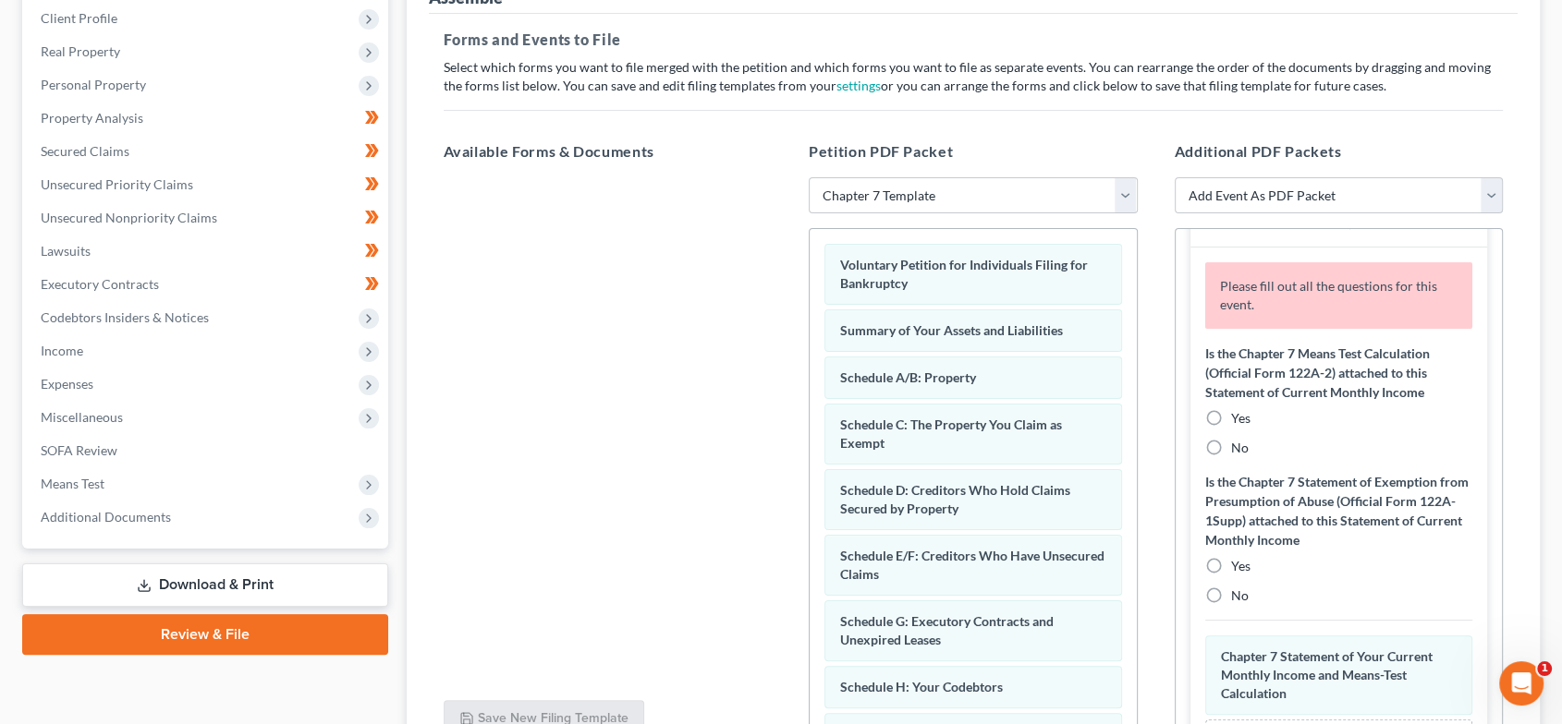
click at [1231, 442] on label "No" at bounding box center [1240, 448] width 18 height 18
click at [1238, 442] on input "No" at bounding box center [1244, 445] width 12 height 12
radio input "true"
click at [1231, 590] on label "No" at bounding box center [1240, 596] width 18 height 18
click at [1238, 590] on input "No" at bounding box center [1244, 593] width 12 height 12
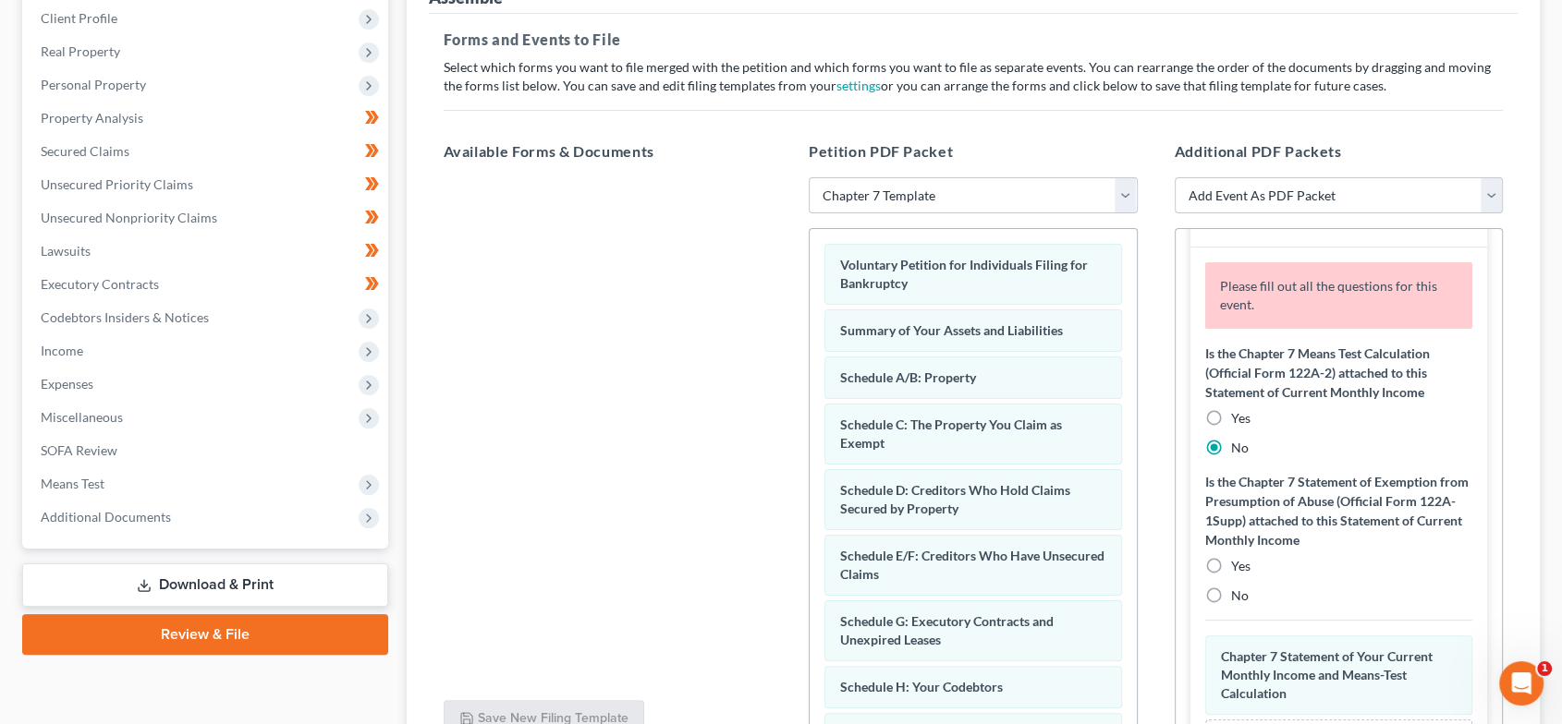
radio input "true"
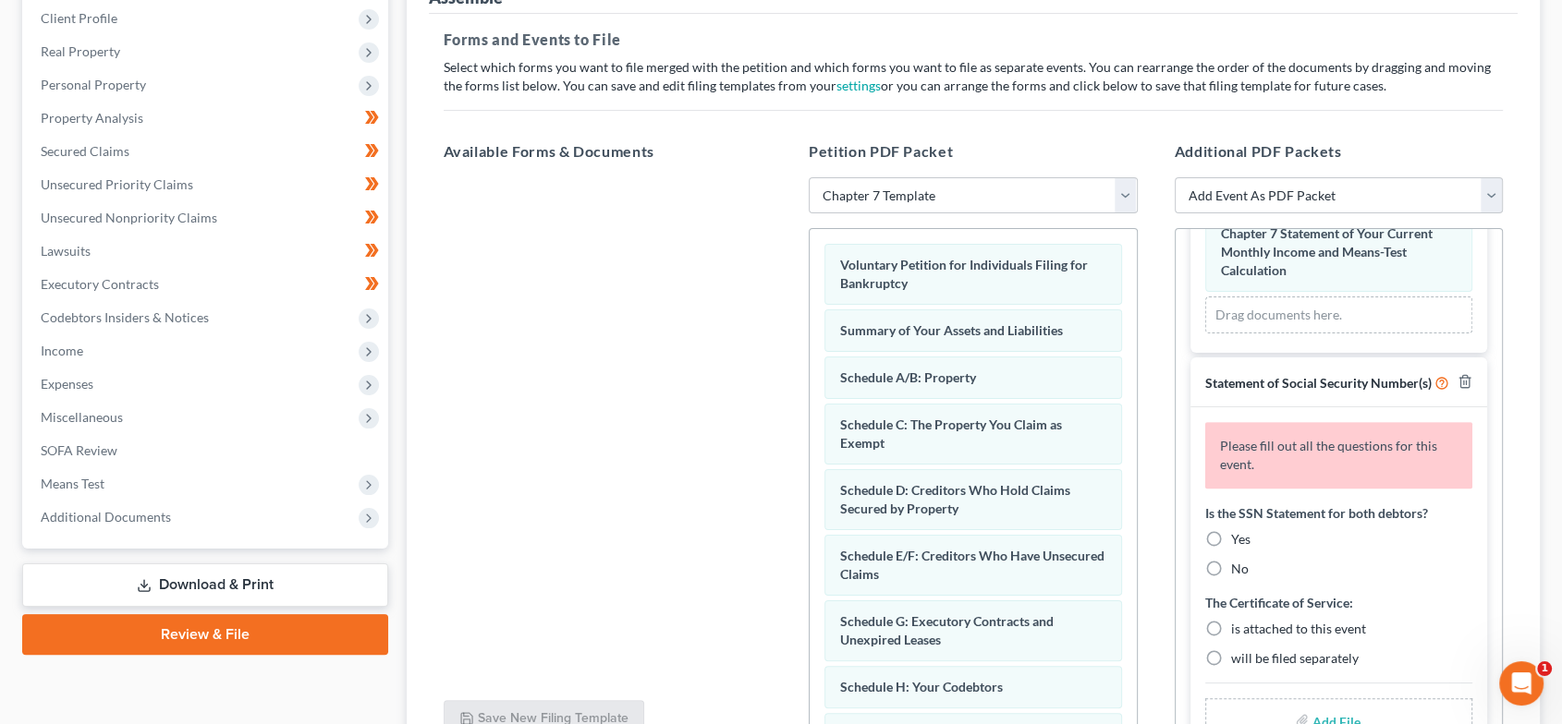
scroll to position [940, 0]
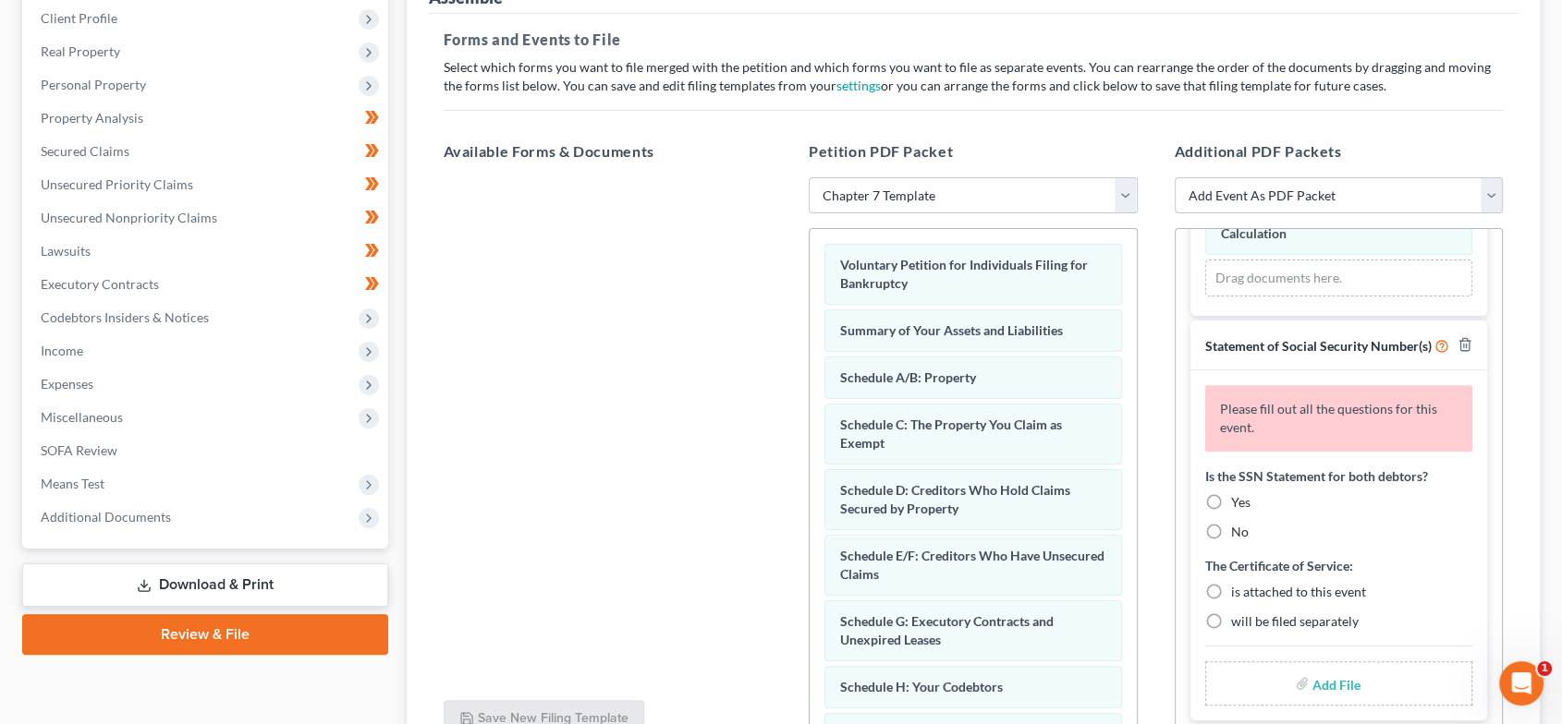
click at [1231, 493] on label "Yes" at bounding box center [1240, 502] width 19 height 18
click at [1238, 493] on input "Yes" at bounding box center [1244, 499] width 12 height 12
radio input "true"
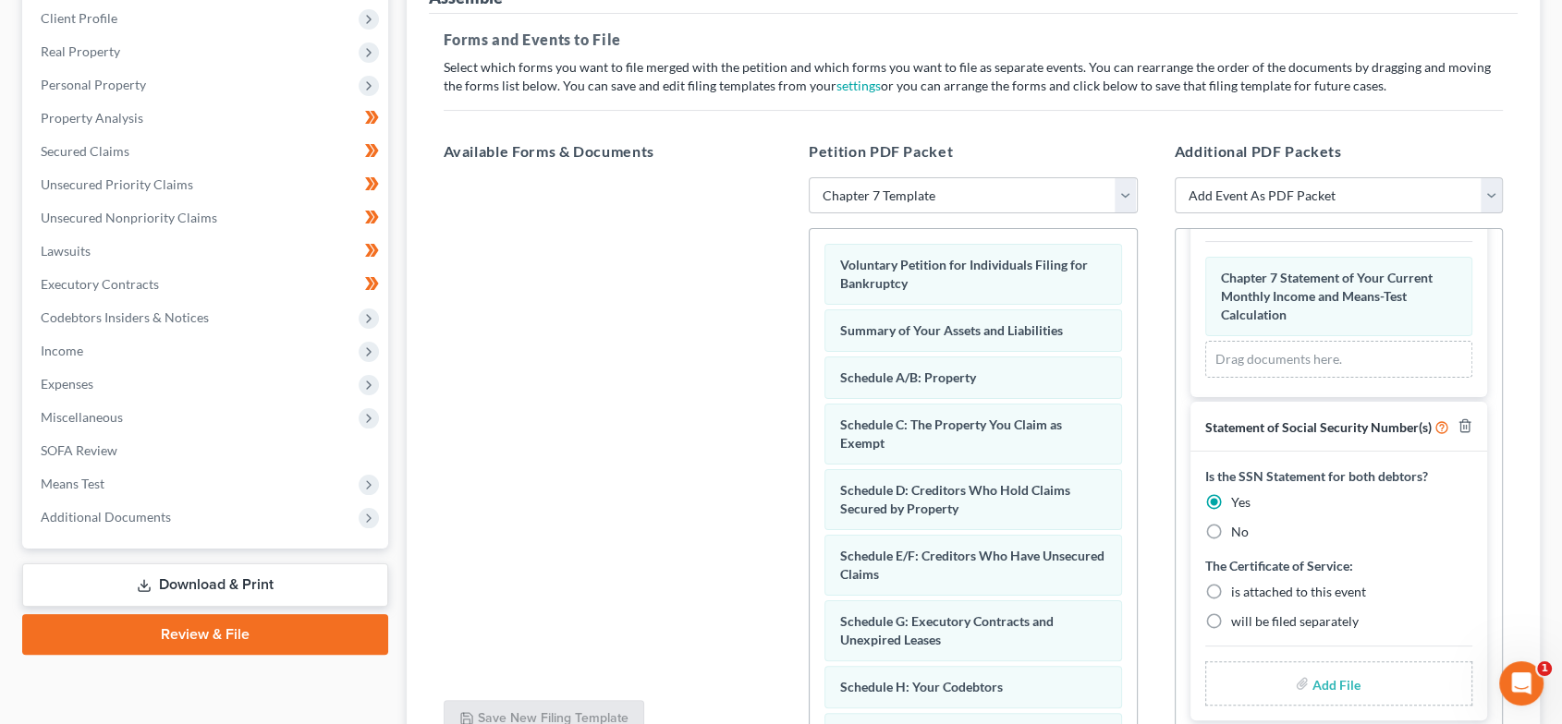
scroll to position [858, 0]
click at [1231, 589] on label "is attached to this event" at bounding box center [1298, 592] width 135 height 18
click at [1238, 589] on input "is attached to this event" at bounding box center [1244, 589] width 12 height 12
radio input "true"
click at [1336, 682] on input "file" at bounding box center [1334, 683] width 44 height 33
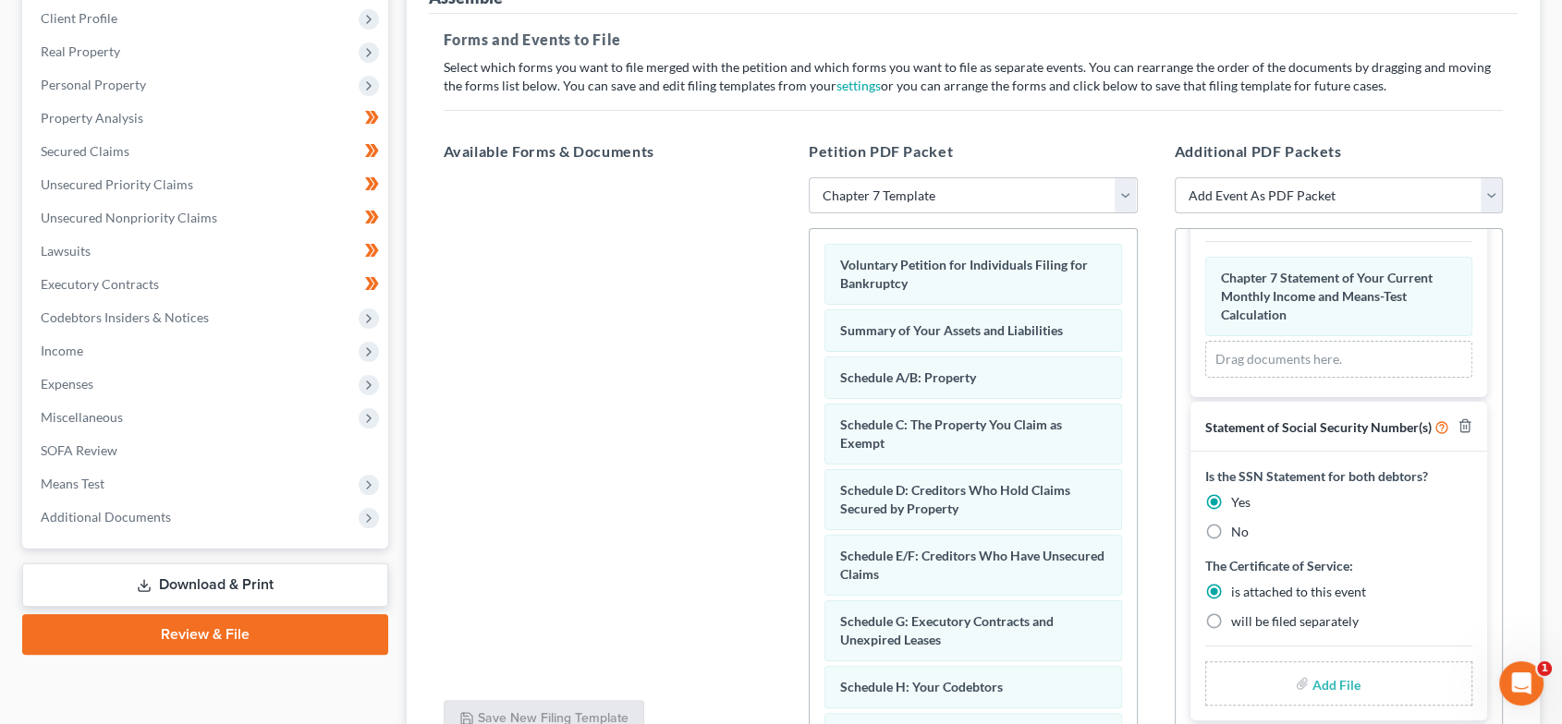
type input "C:\fakepath\SSN.pdf"
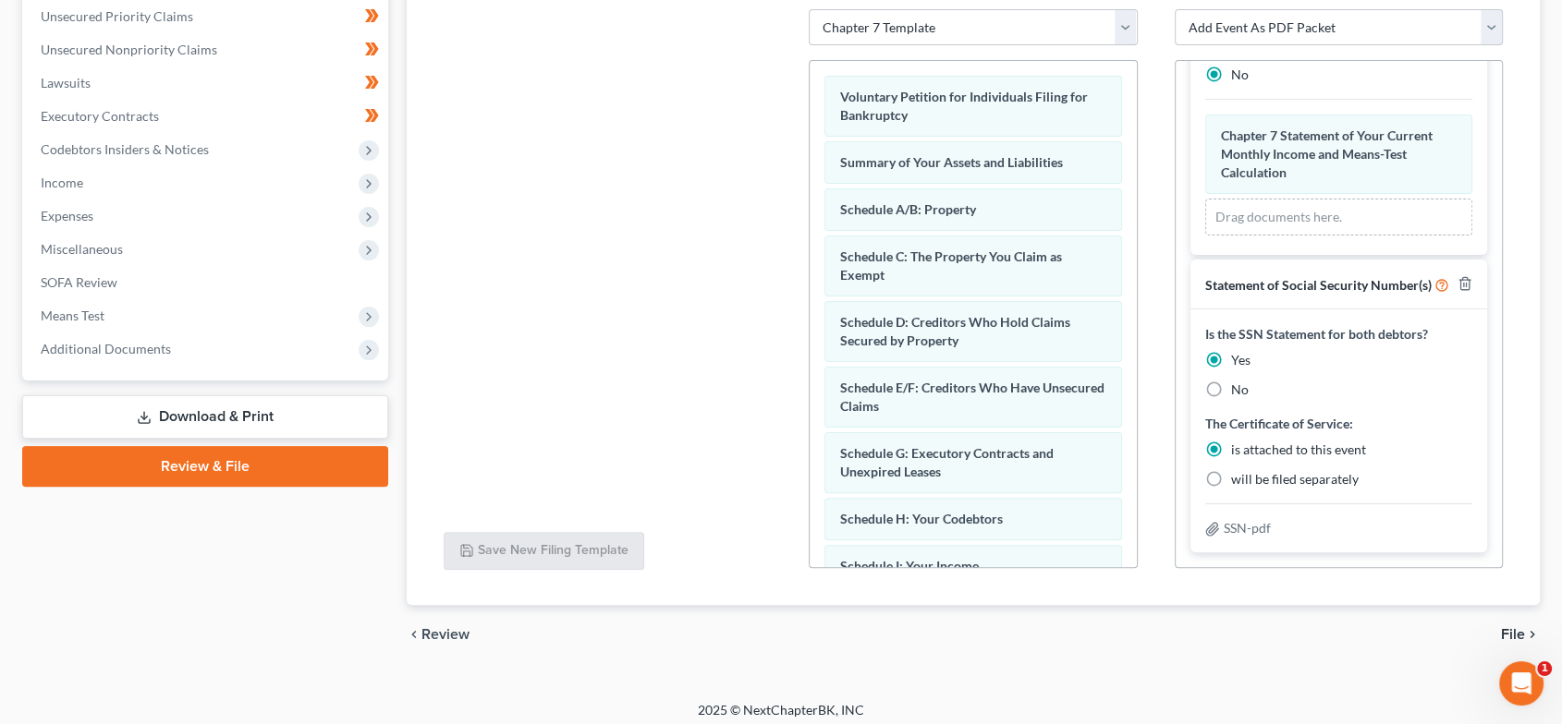
scroll to position [434, 0]
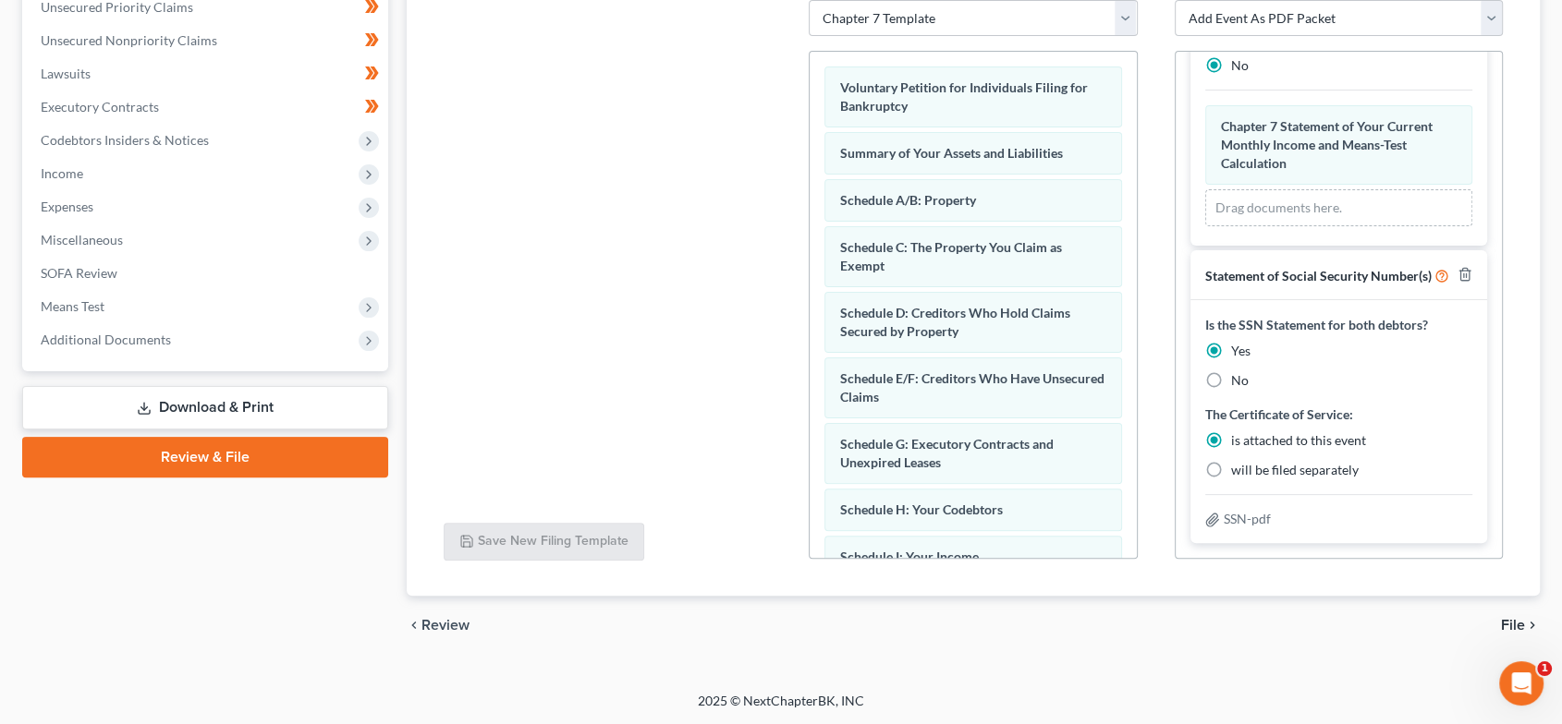
click at [1516, 620] on span "File" at bounding box center [1513, 625] width 24 height 15
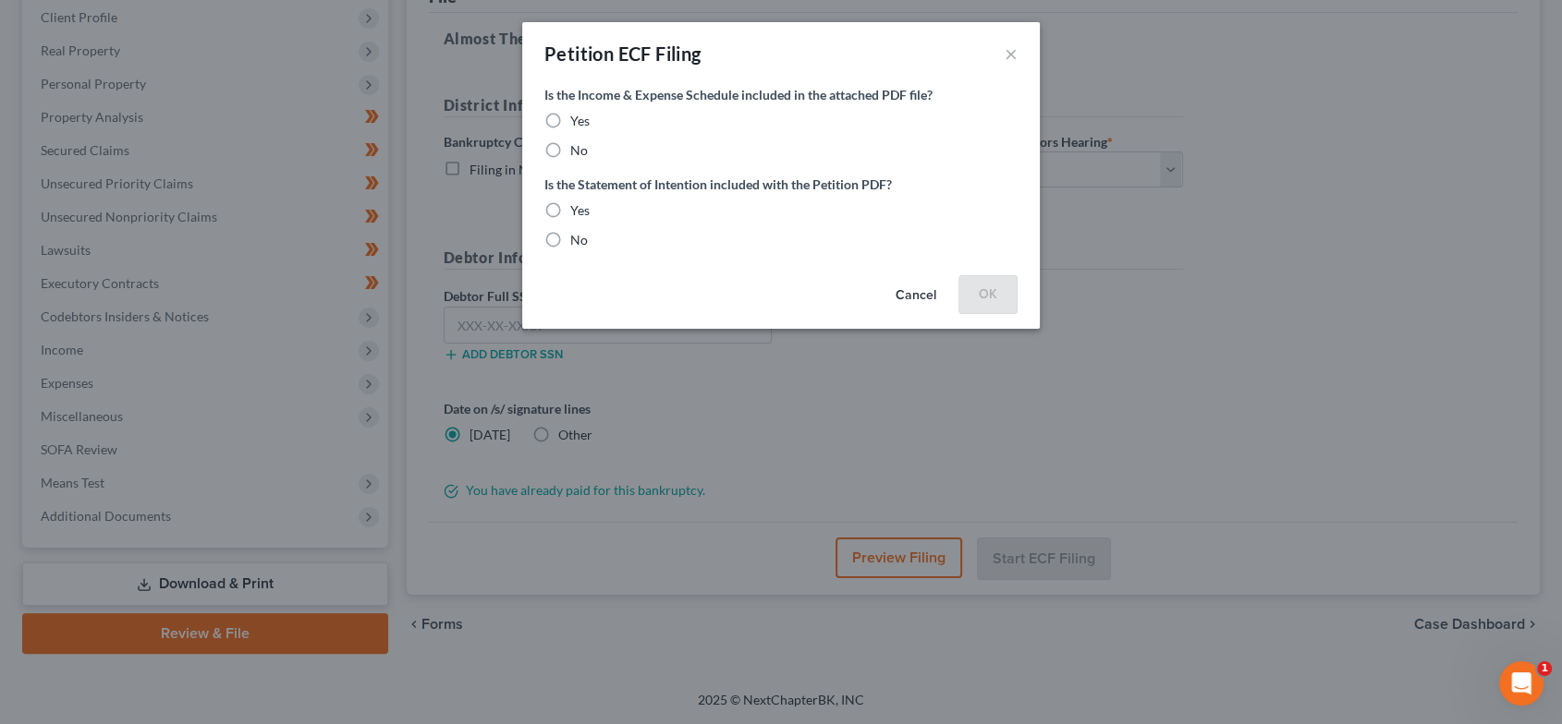
scroll to position [257, 0]
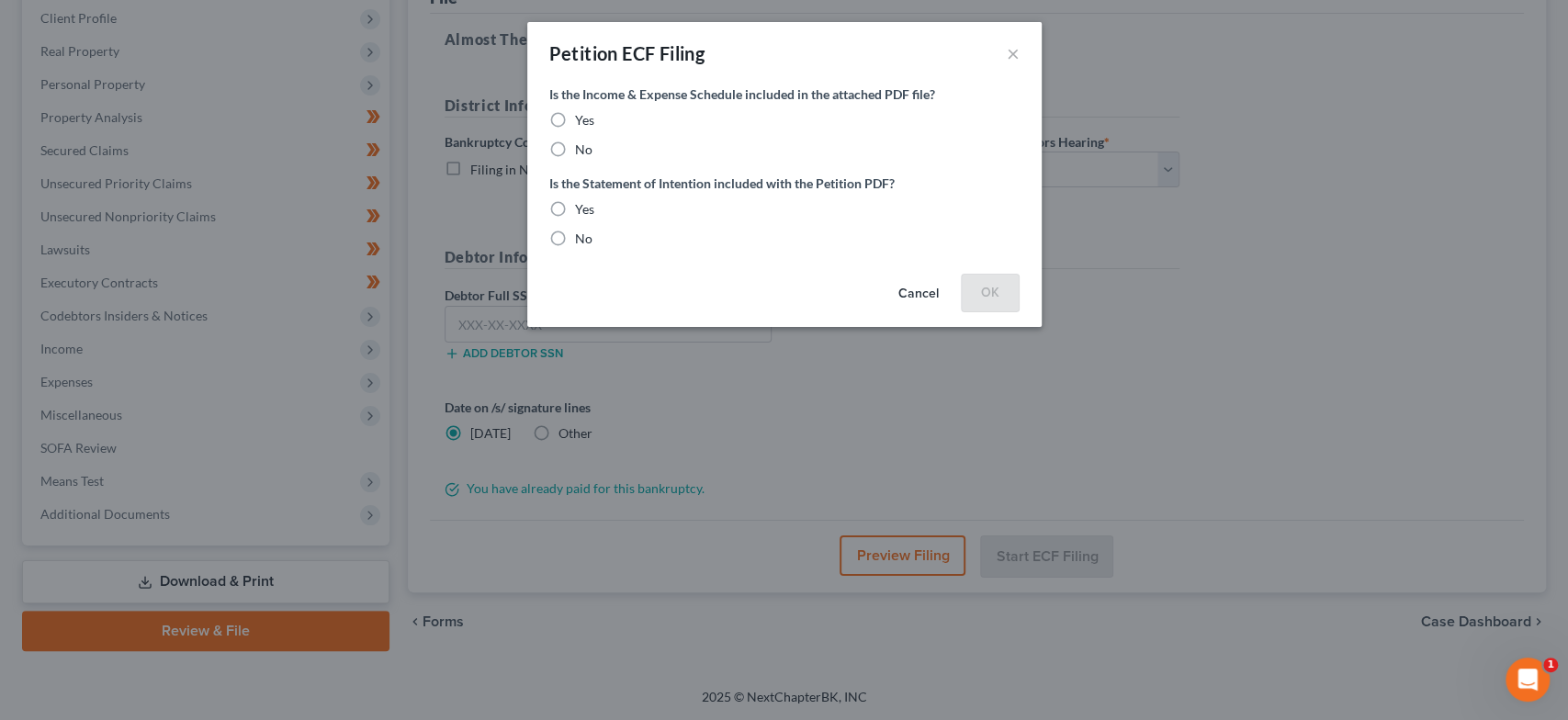
click at [575, 115] on label "Yes" at bounding box center [584, 120] width 19 height 18
click at [583, 115] on input "Yes" at bounding box center [589, 117] width 12 height 12
radio input "true"
drag, startPoint x: 569, startPoint y: 208, endPoint x: 651, endPoint y: 214, distance: 82.2
click at [575, 208] on label "Yes" at bounding box center [584, 209] width 19 height 18
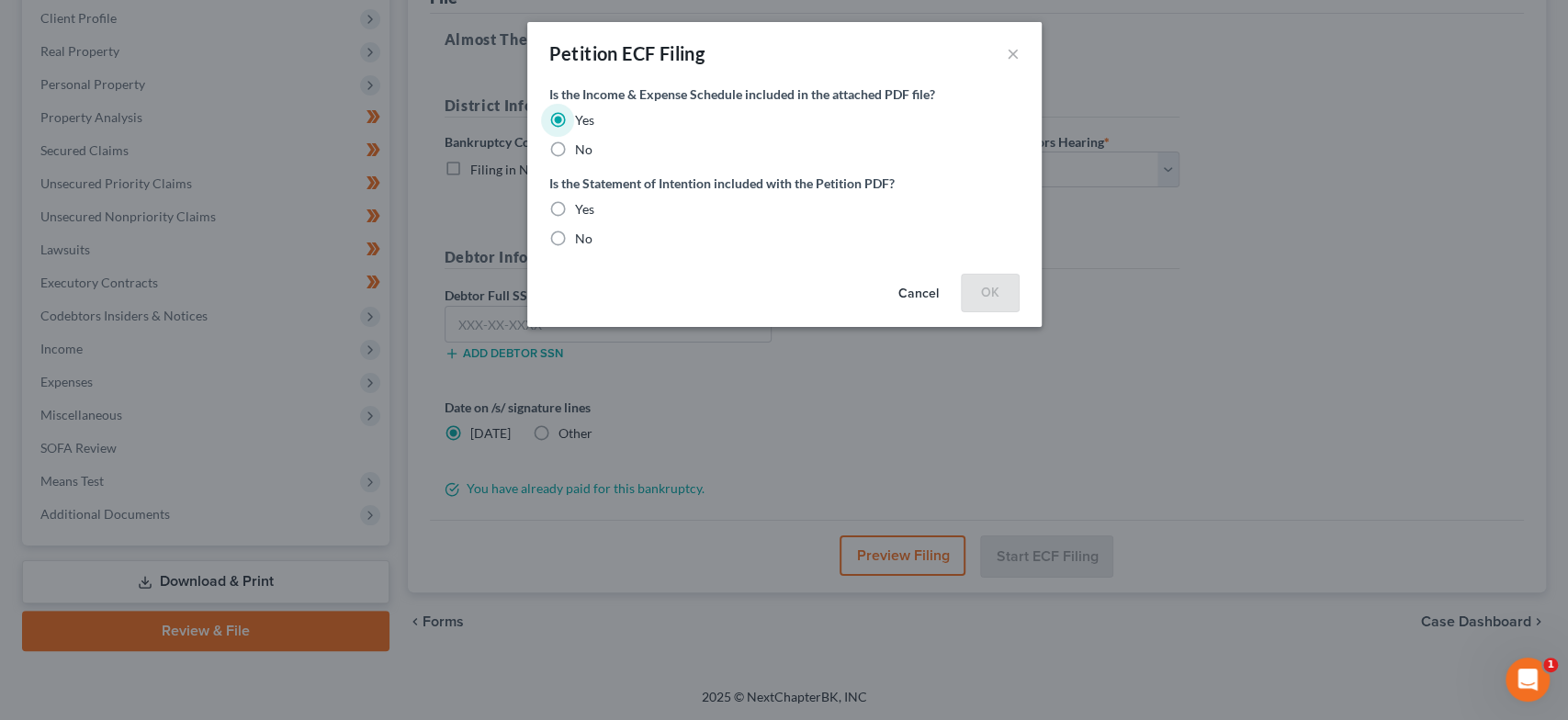
click at [583, 208] on input "Yes" at bounding box center [589, 206] width 12 height 12
radio input "true"
click at [1002, 286] on button "OK" at bounding box center [990, 291] width 59 height 37
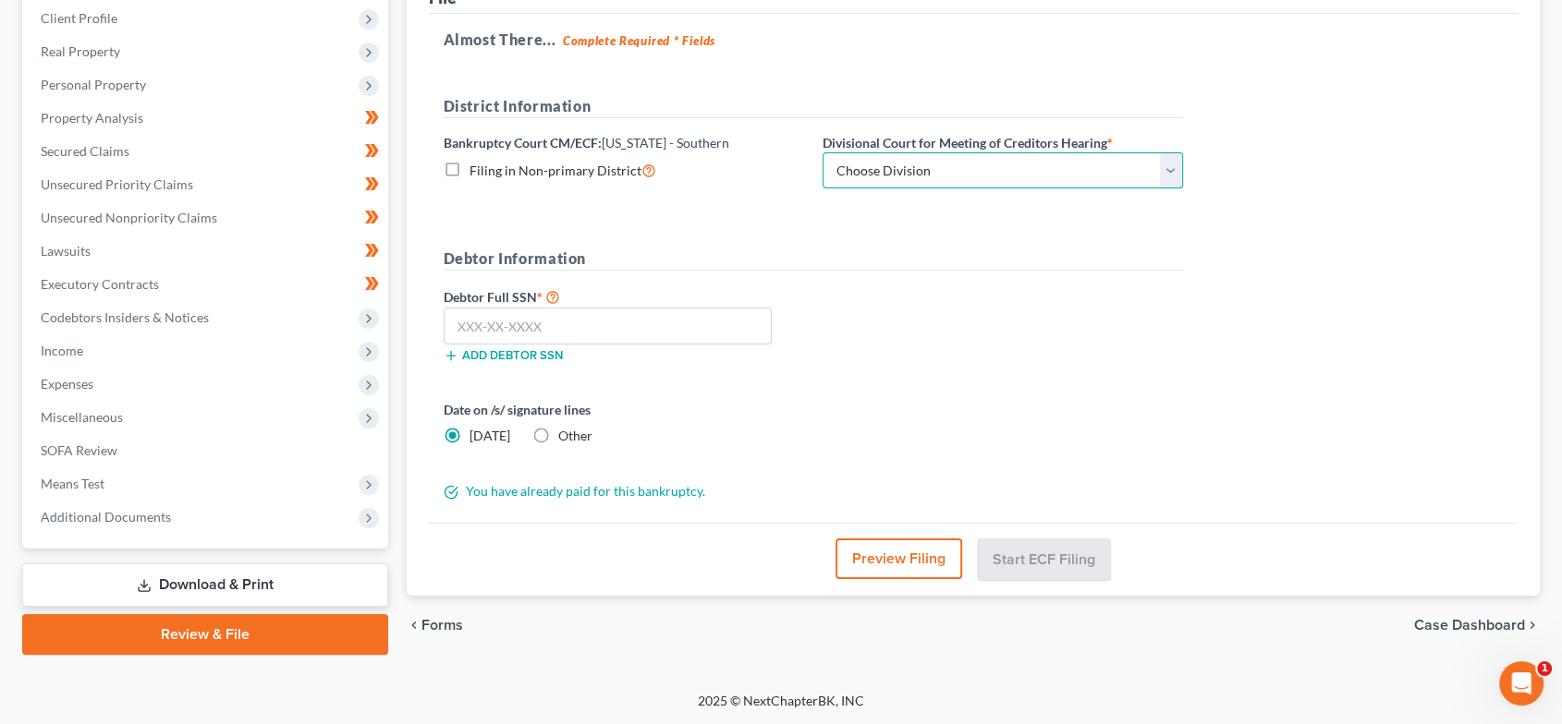
drag, startPoint x: 1075, startPoint y: 170, endPoint x: 1065, endPoint y: 184, distance: 16.7
click at [1075, 170] on select "Choose Division Evansville Indianapolis New Albany Terre Haute" at bounding box center [1002, 170] width 360 height 37
select select "0"
click at [822, 152] on select "Choose Division Evansville Indianapolis New Albany Terre Haute" at bounding box center [1002, 170] width 360 height 37
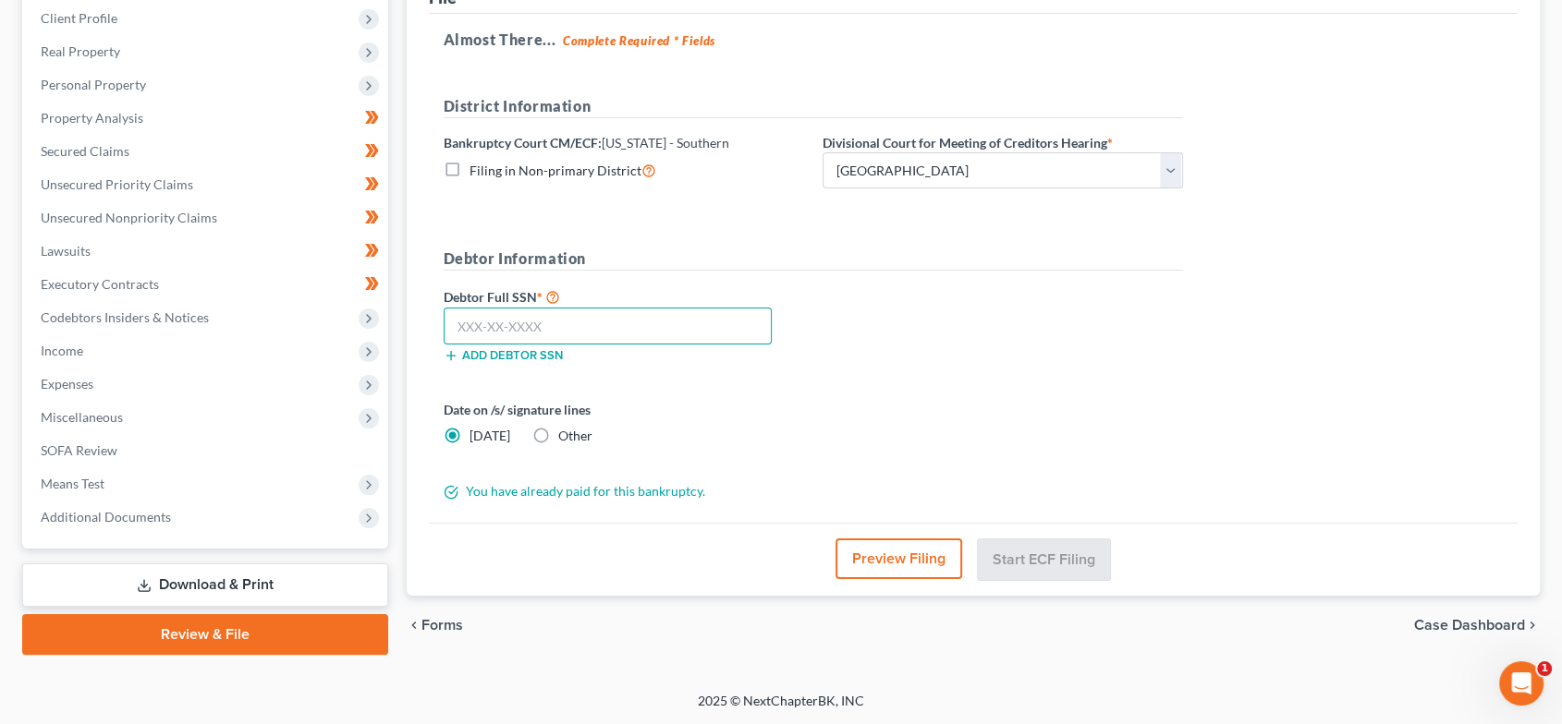
click at [617, 325] on input "text" at bounding box center [608, 326] width 329 height 37
paste input "406-51-4088"
type input "406-51-4088"
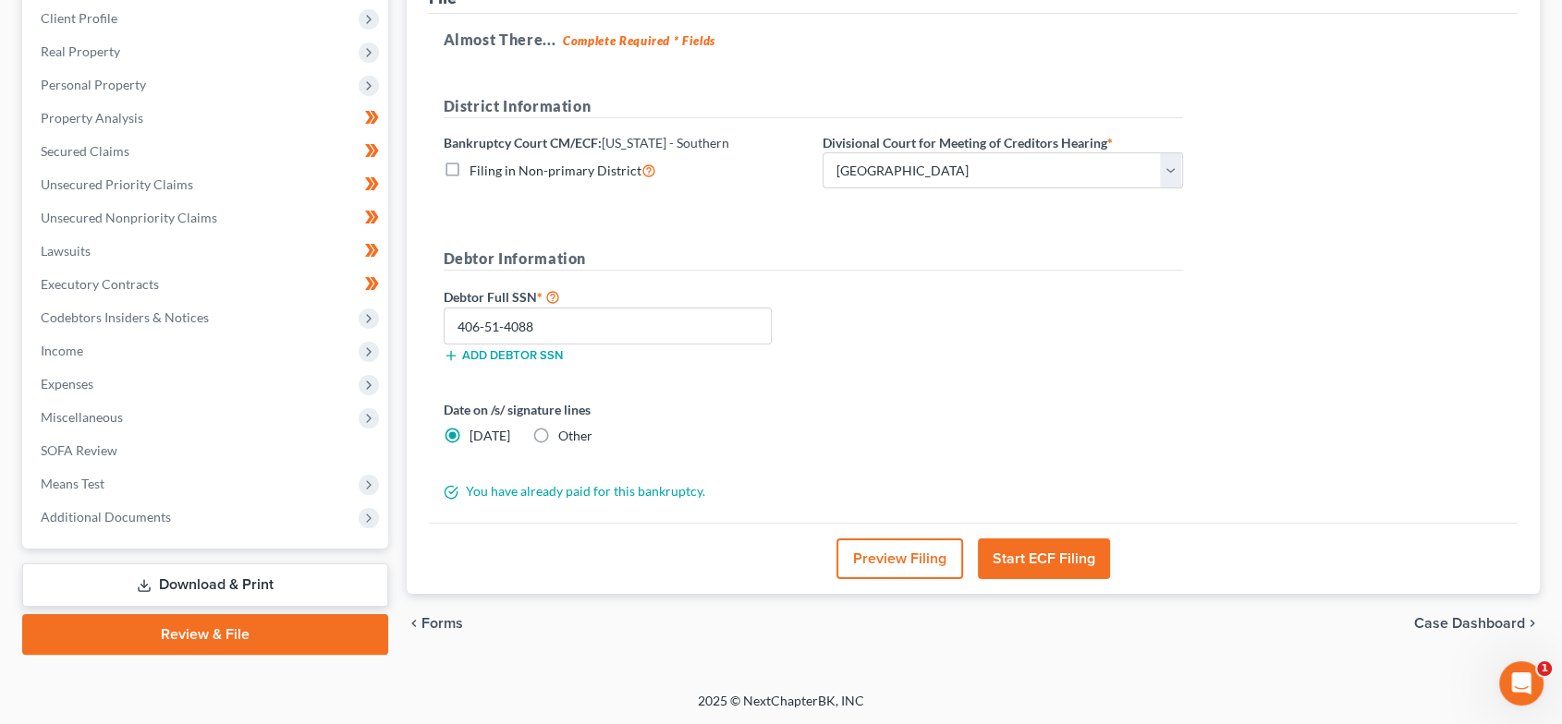
drag, startPoint x: 1058, startPoint y: 561, endPoint x: 1549, endPoint y: 564, distance: 490.7
click at [1058, 561] on button "Start ECF Filing" at bounding box center [1044, 559] width 132 height 41
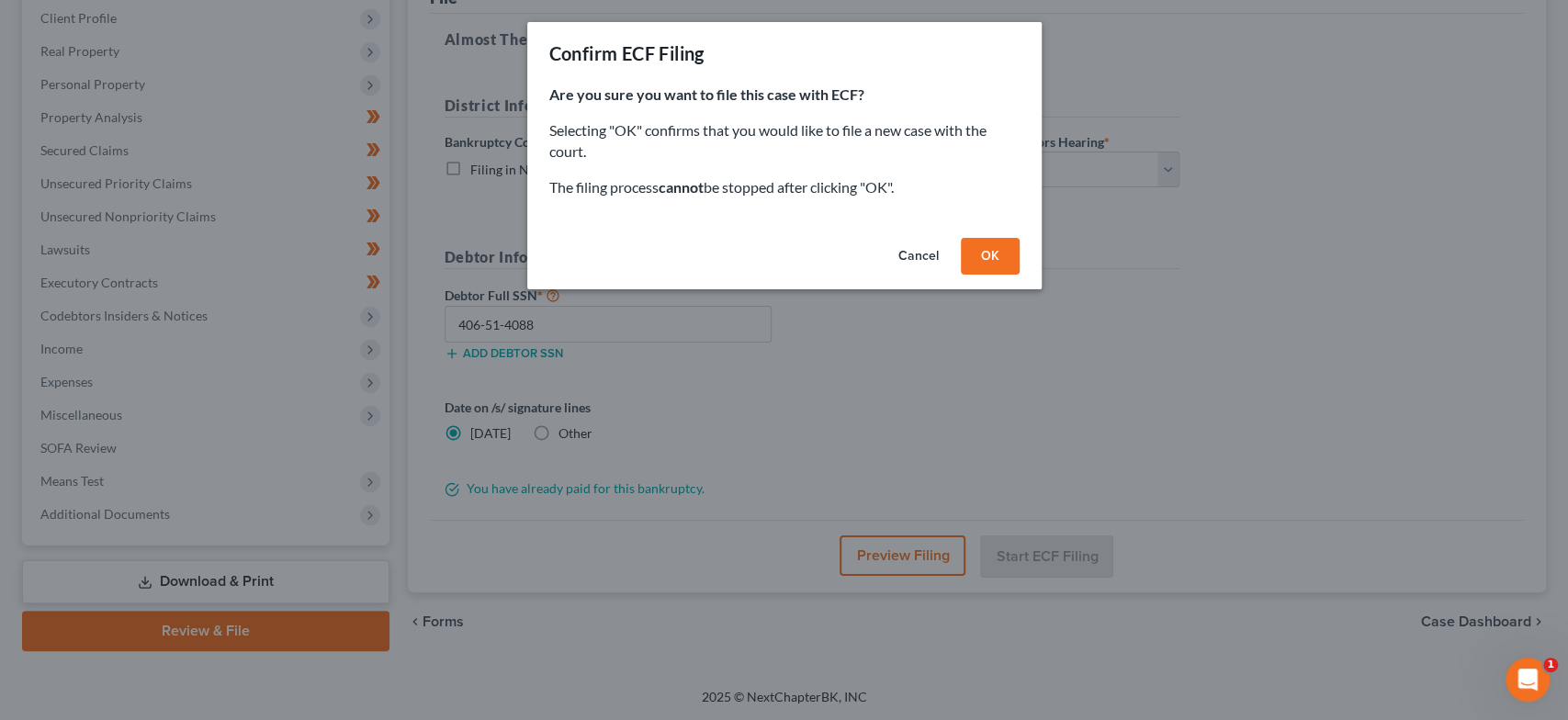
click at [1004, 265] on button "OK" at bounding box center [990, 256] width 59 height 37
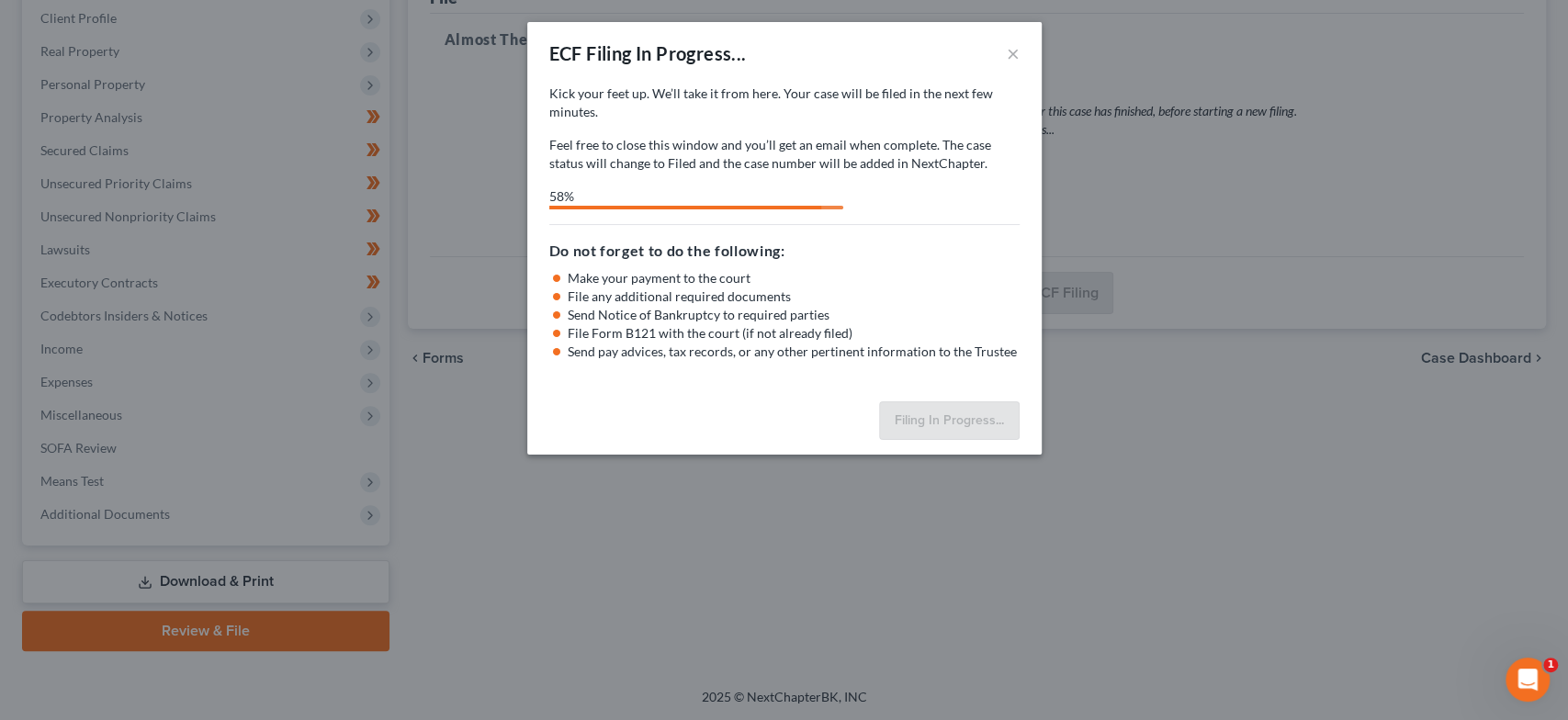
select select "0"
